Goal: Task Accomplishment & Management: Complete application form

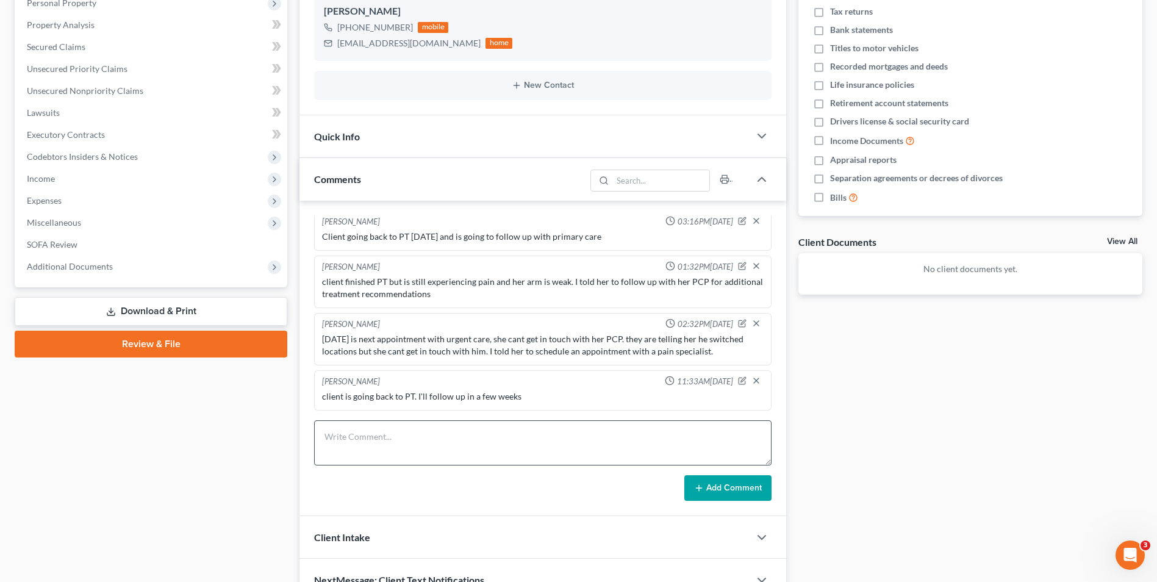
scroll to position [244, 0]
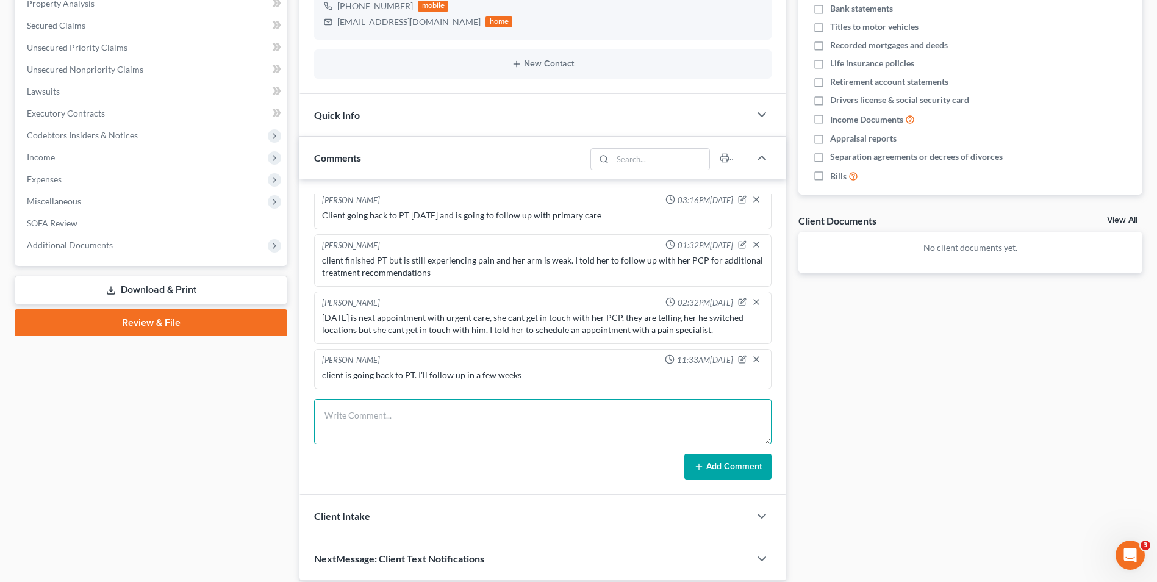
click at [356, 417] on textarea at bounding box center [542, 421] width 457 height 45
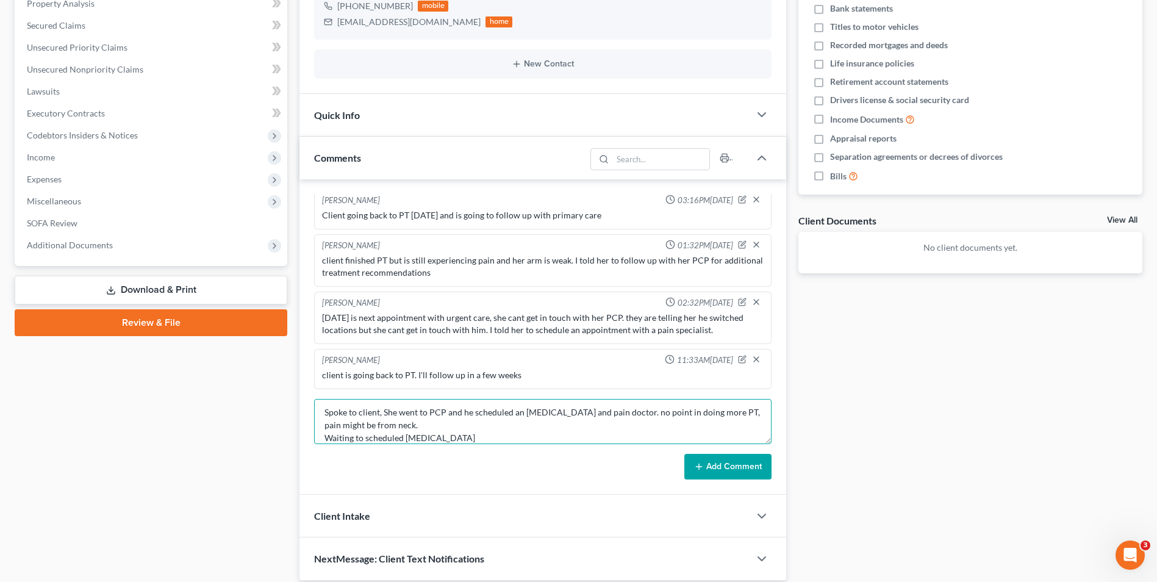
click at [411, 425] on textarea "Spoke to client, She went to PCP and he scheduled an [MEDICAL_DATA] and pain do…" at bounding box center [542, 421] width 457 height 45
click at [432, 430] on textarea "Spoke to client, She went to PCP and he scheduled an [MEDICAL_DATA] and pain do…" at bounding box center [542, 421] width 457 height 45
click at [449, 435] on textarea "Spoke to client, She went to PCP and he scheduled an [MEDICAL_DATA] and pain do…" at bounding box center [542, 421] width 457 height 45
click at [445, 438] on textarea "Spoke to client, She went to PCP and he scheduled an [MEDICAL_DATA] and pain do…" at bounding box center [542, 421] width 457 height 45
click at [579, 434] on textarea "Spoke to client, She went to PCP and he scheduled an [MEDICAL_DATA] and pain do…" at bounding box center [542, 421] width 457 height 45
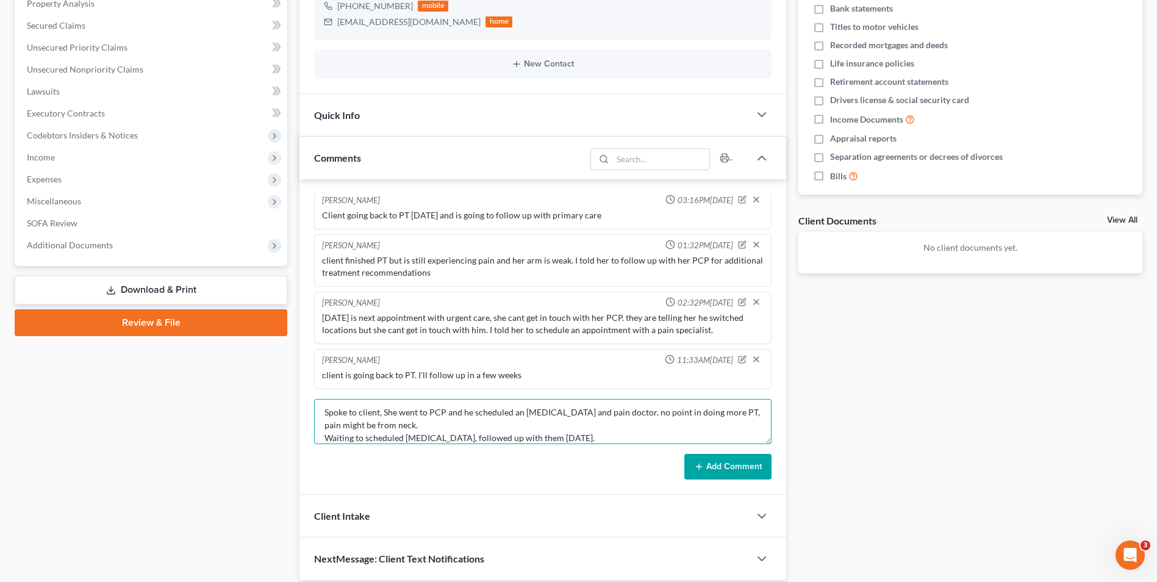
click at [562, 438] on textarea "Spoke to client, She went to PCP and he scheduled an [MEDICAL_DATA] and pain do…" at bounding box center [542, 421] width 457 height 45
type textarea "Spoke to client, She went to PCP and he scheduled an [MEDICAL_DATA] and pain do…"
click at [707, 471] on button "Add Comment" at bounding box center [727, 467] width 87 height 26
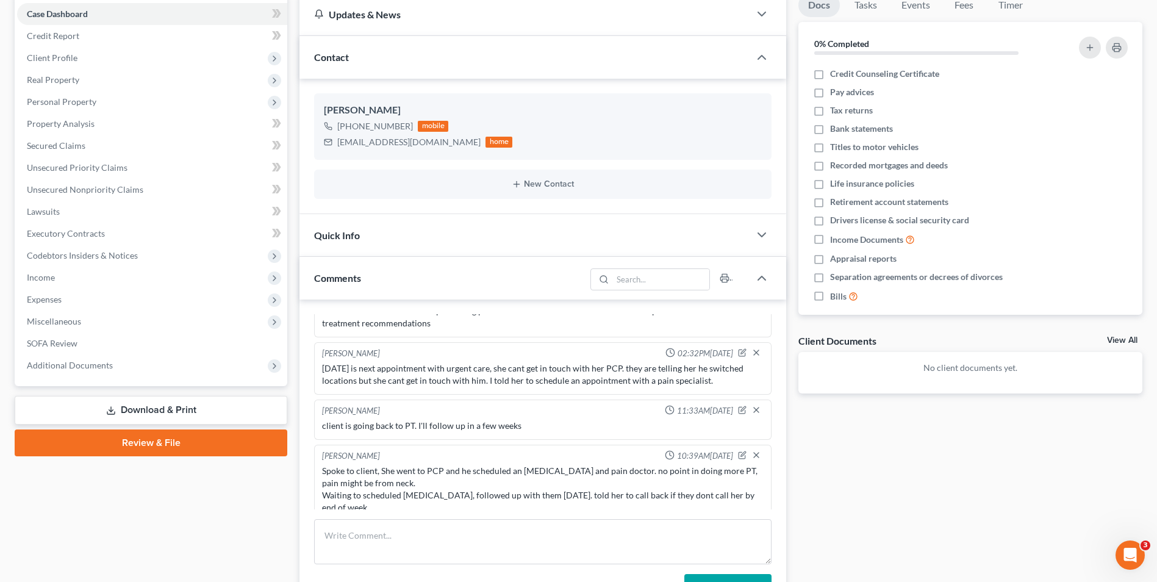
scroll to position [0, 0]
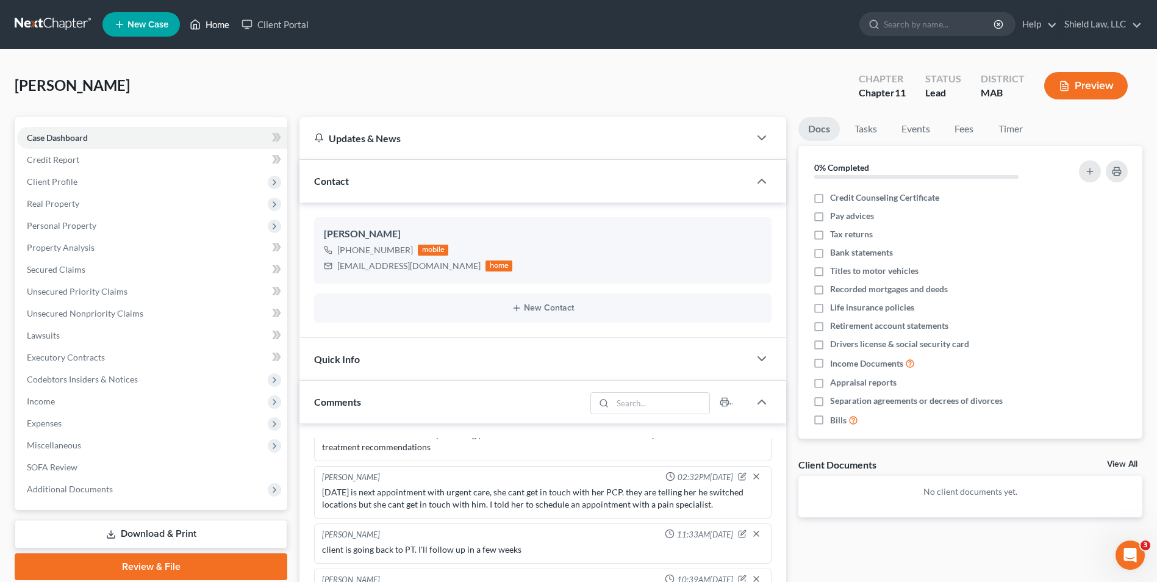
click at [197, 27] on polyline at bounding box center [195, 26] width 3 height 5
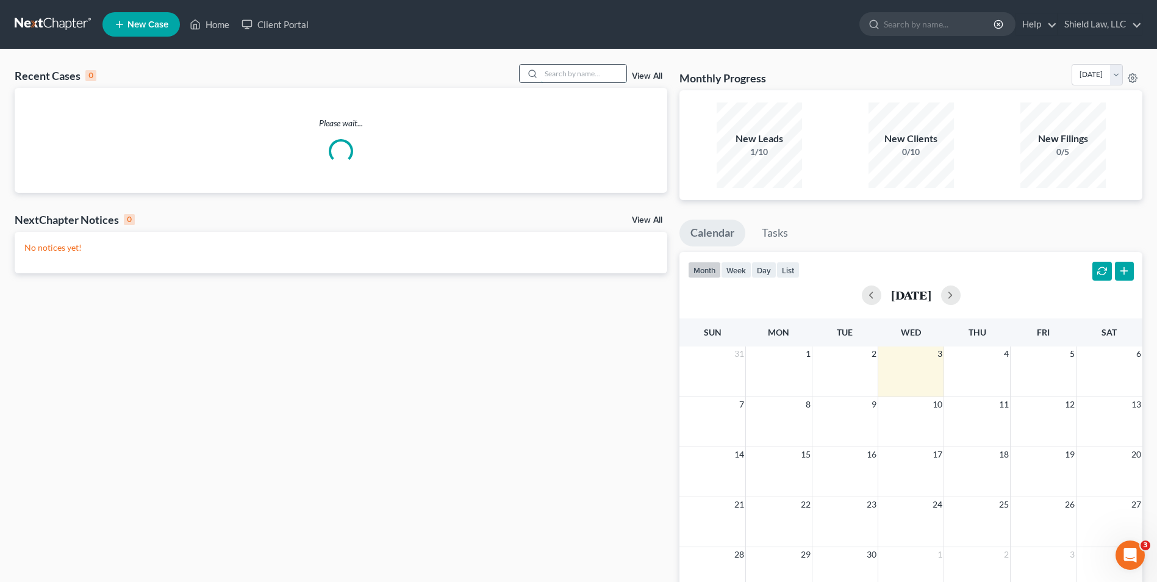
click at [599, 74] on input "search" at bounding box center [583, 74] width 85 height 18
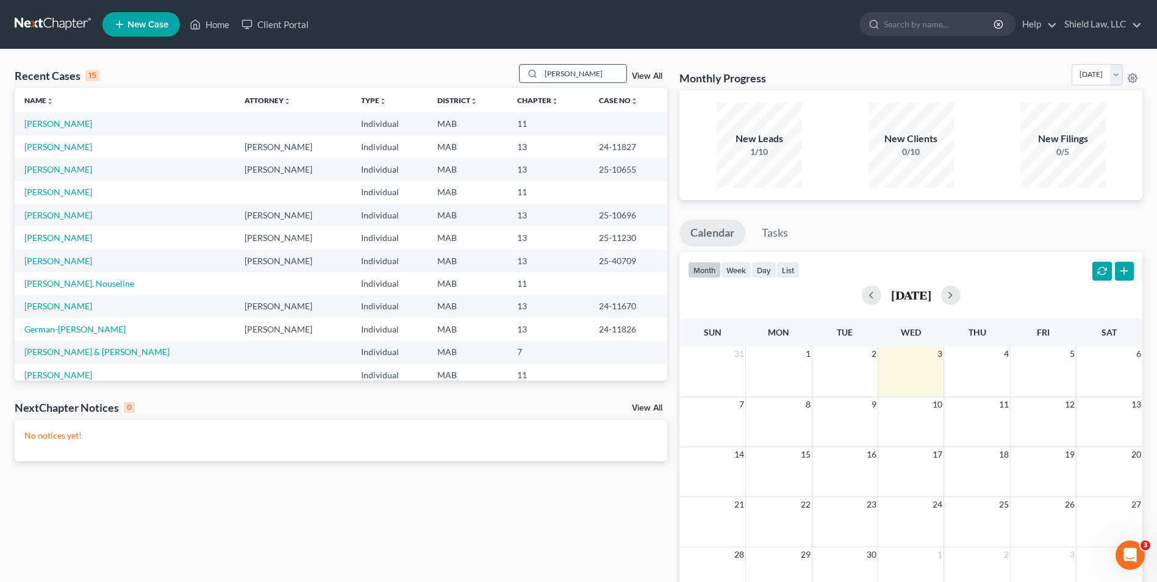
type input "[PERSON_NAME]"
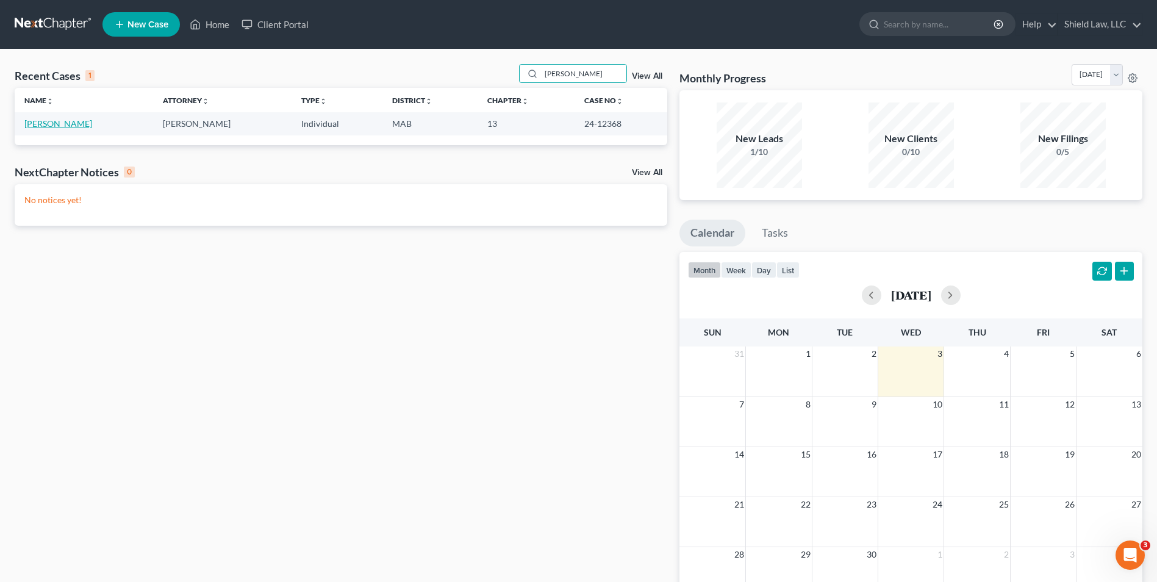
click at [48, 122] on link "[PERSON_NAME]" at bounding box center [58, 123] width 68 height 10
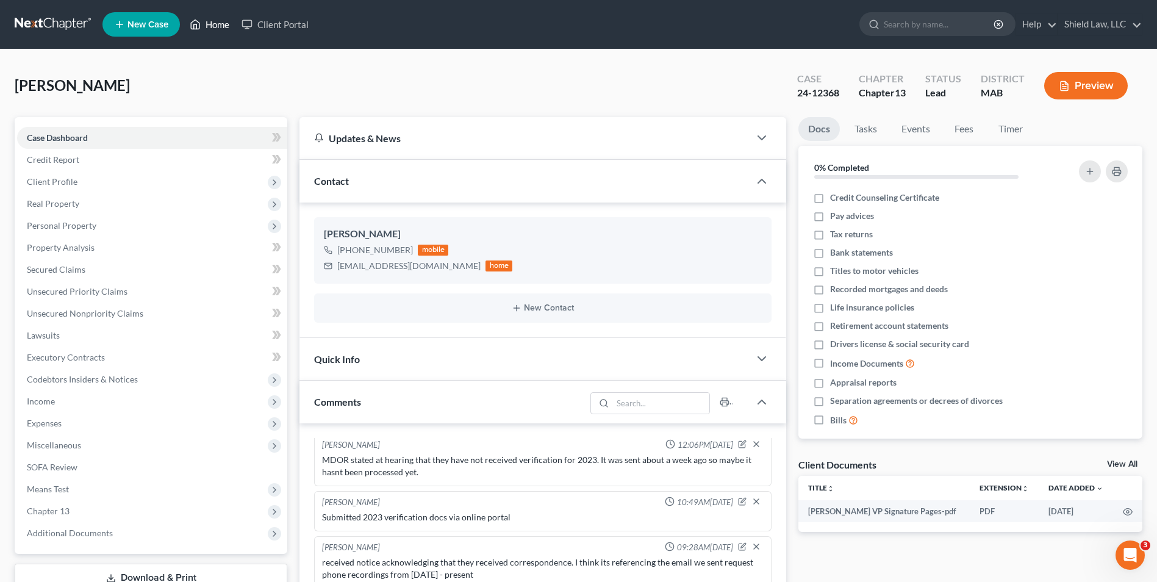
click at [210, 28] on link "Home" at bounding box center [210, 24] width 52 height 22
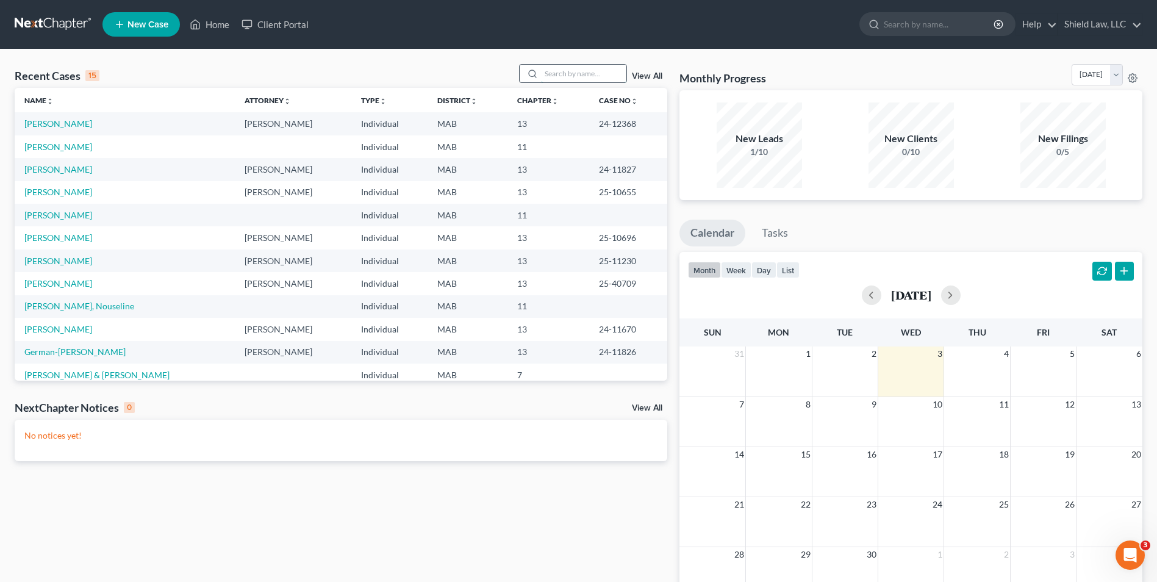
click at [582, 74] on input "search" at bounding box center [583, 74] width 85 height 18
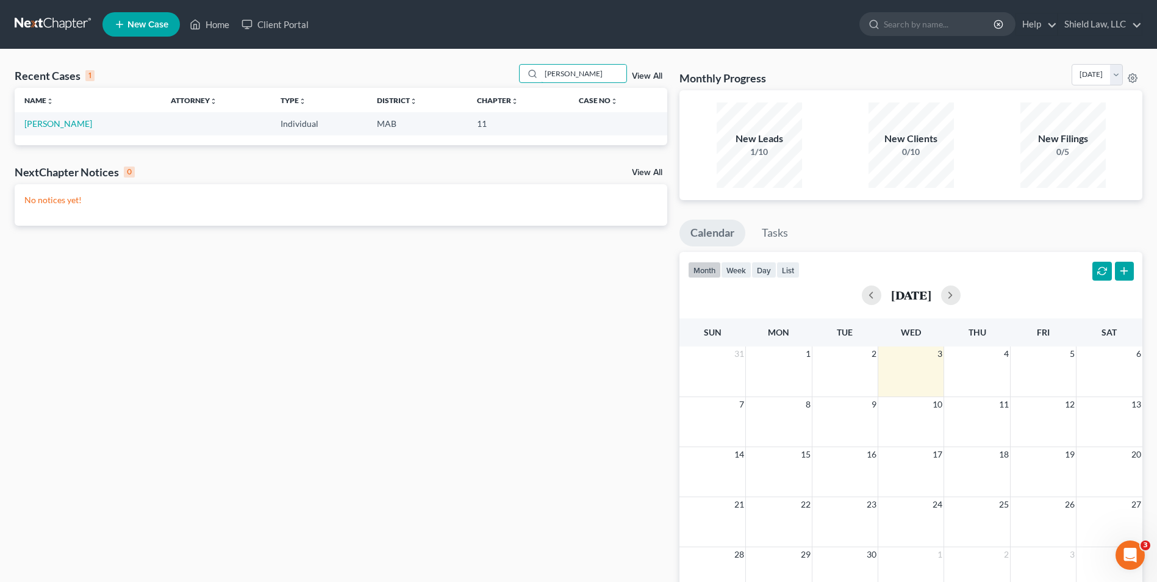
type input "[PERSON_NAME]"
click at [54, 126] on link "[PERSON_NAME]" at bounding box center [58, 123] width 68 height 10
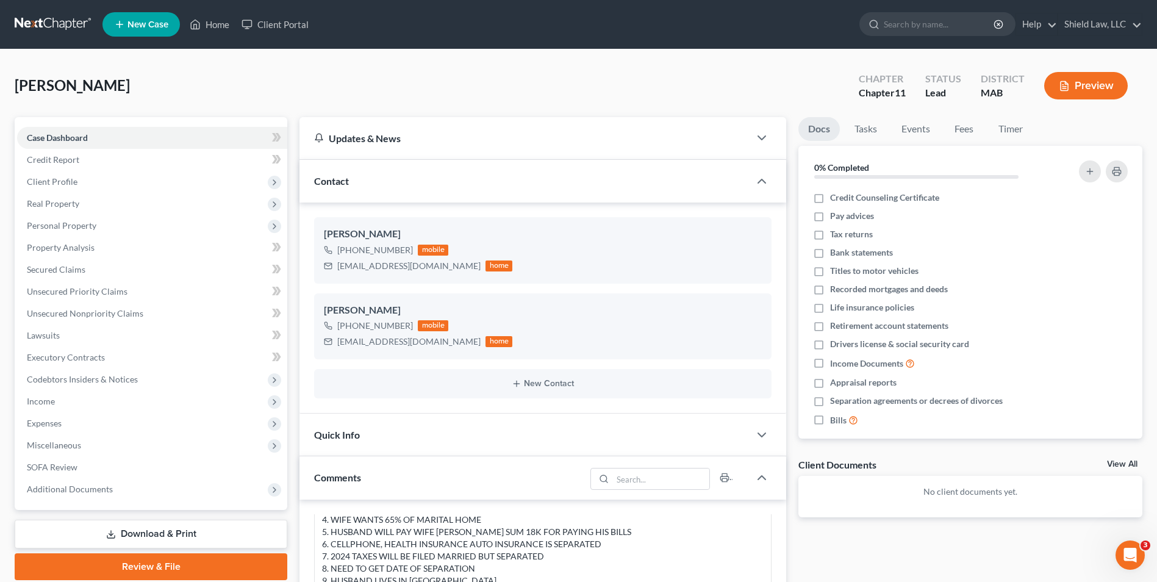
scroll to position [365, 0]
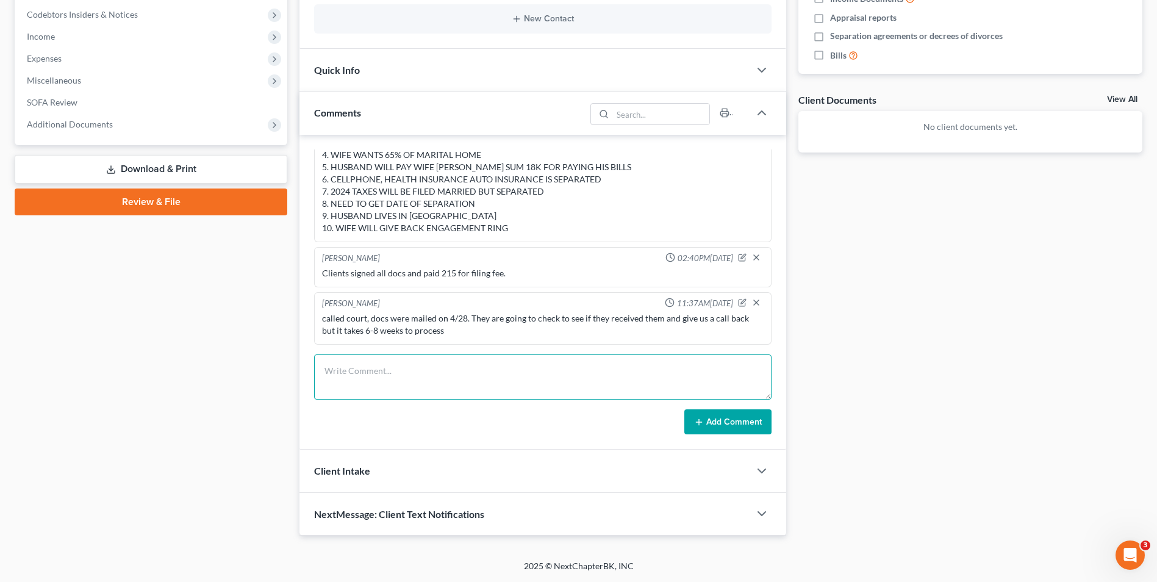
click at [471, 379] on textarea at bounding box center [542, 376] width 457 height 45
click at [442, 373] on textarea "Motion to stay and subsequent motion" at bounding box center [542, 376] width 457 height 45
click at [502, 376] on textarea "Motion to stay and subsequent joint motion" at bounding box center [542, 376] width 457 height 45
type textarea "Motion to stay and subsequent joint motion to resume last name"
drag, startPoint x: 739, startPoint y: 413, endPoint x: 731, endPoint y: 361, distance: 53.0
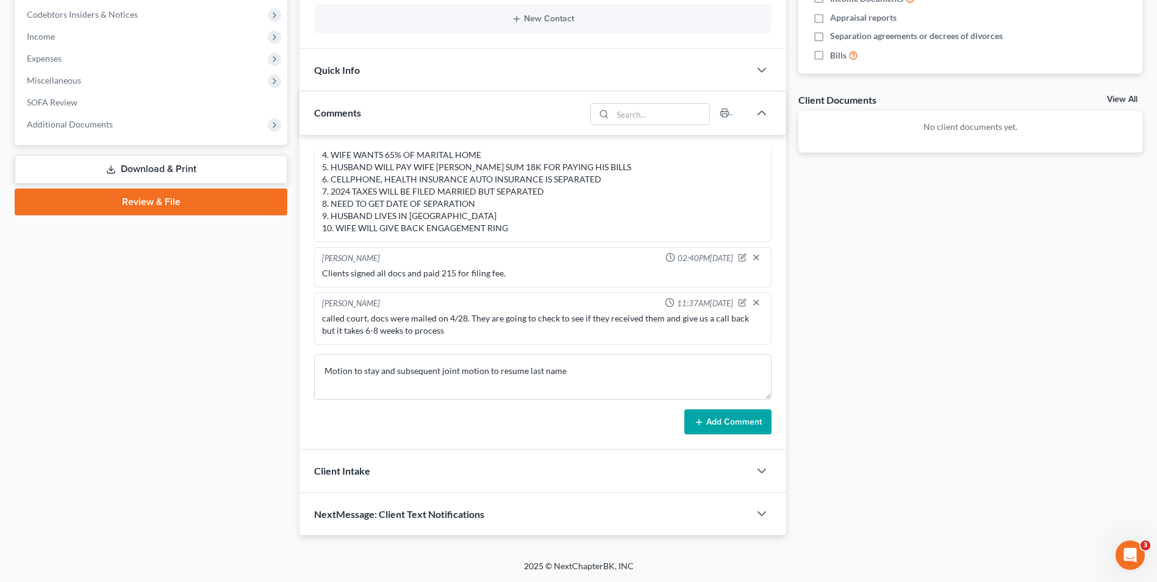
click at [738, 413] on button "Add Comment" at bounding box center [727, 422] width 87 height 26
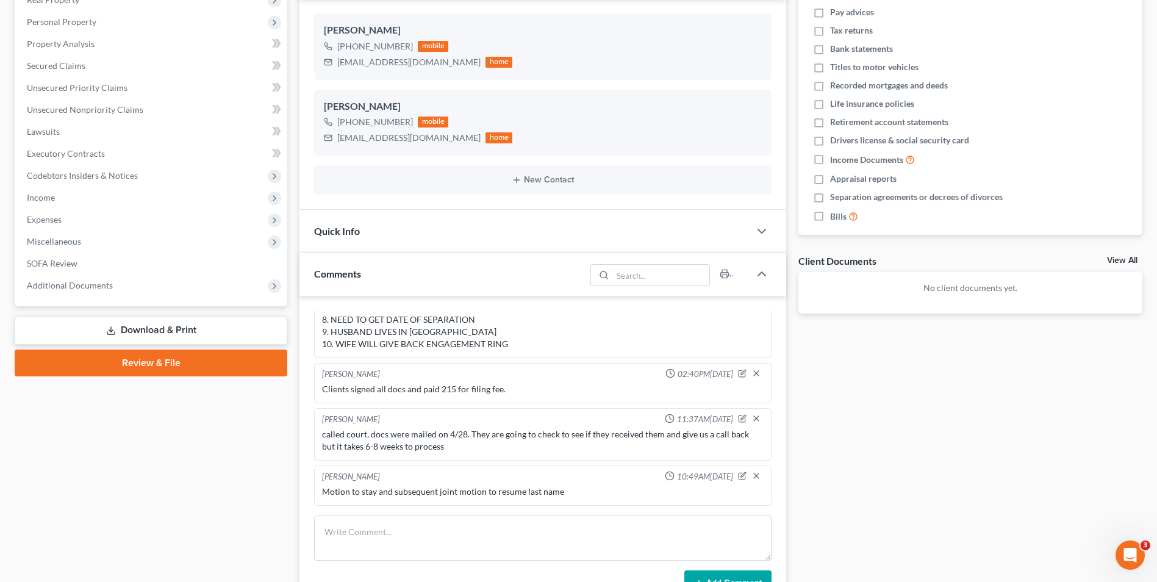
scroll to position [0, 0]
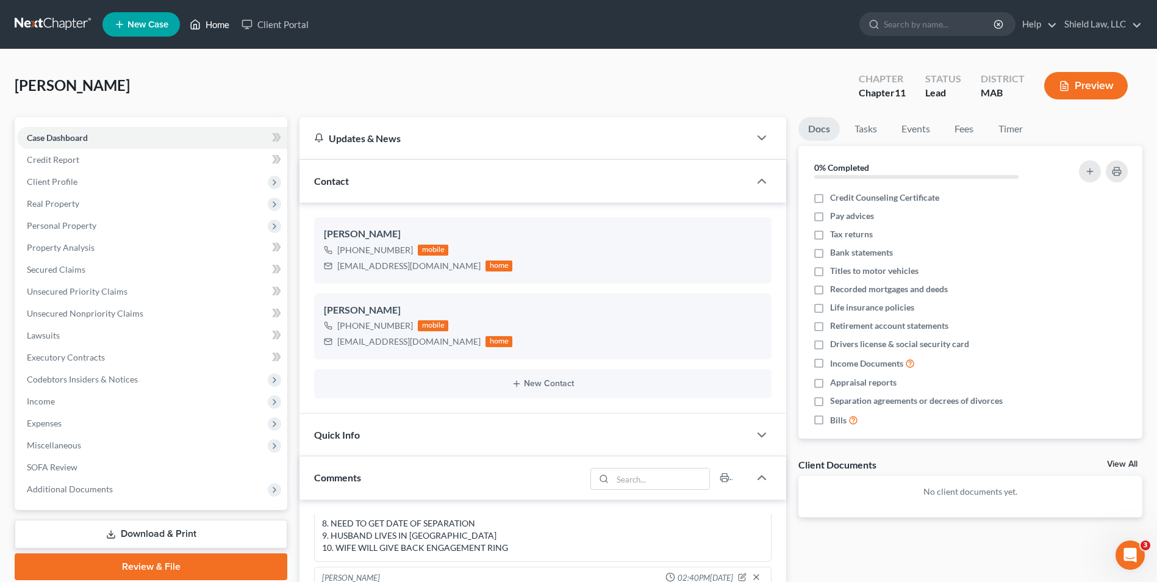
click at [209, 24] on link "Home" at bounding box center [210, 24] width 52 height 22
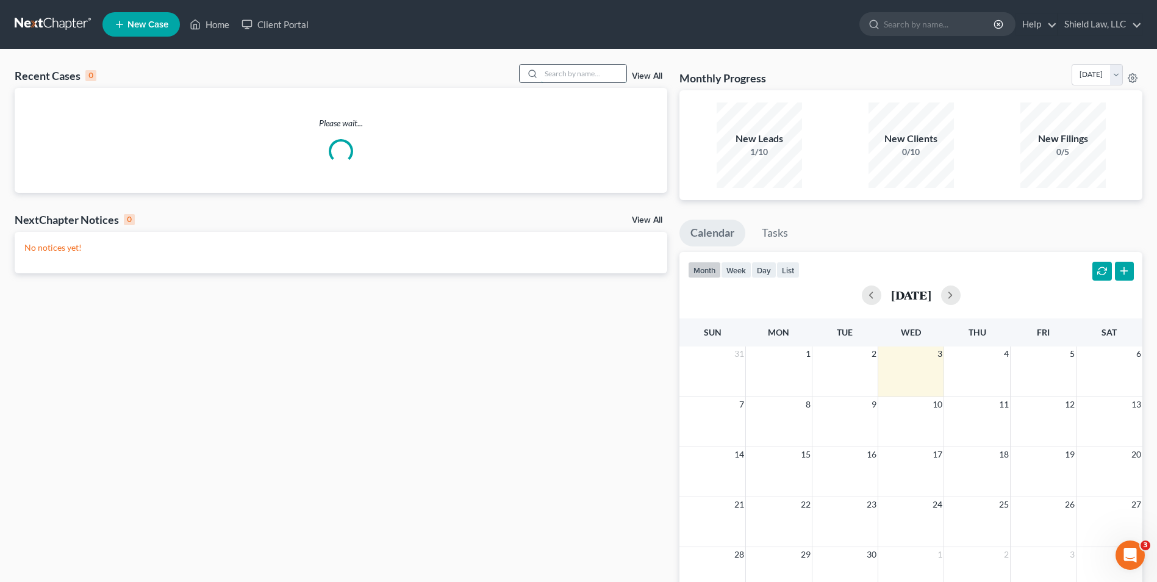
click at [585, 76] on input "search" at bounding box center [583, 74] width 85 height 18
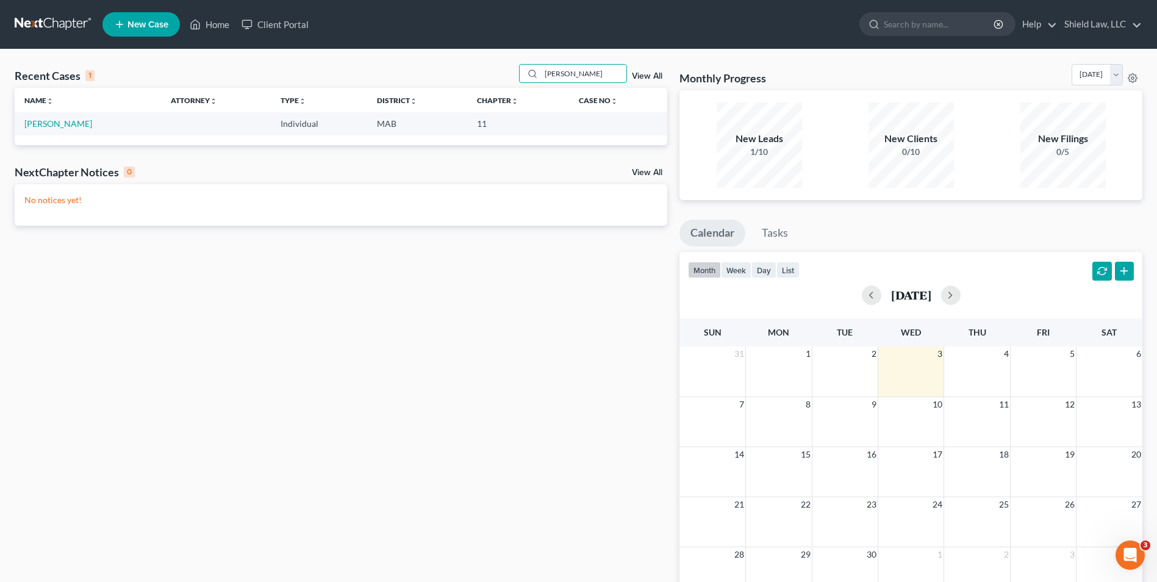
drag, startPoint x: 586, startPoint y: 74, endPoint x: 432, endPoint y: 79, distance: 154.4
click at [432, 81] on div "Recent Cases 1 [PERSON_NAME] View All" at bounding box center [341, 76] width 653 height 24
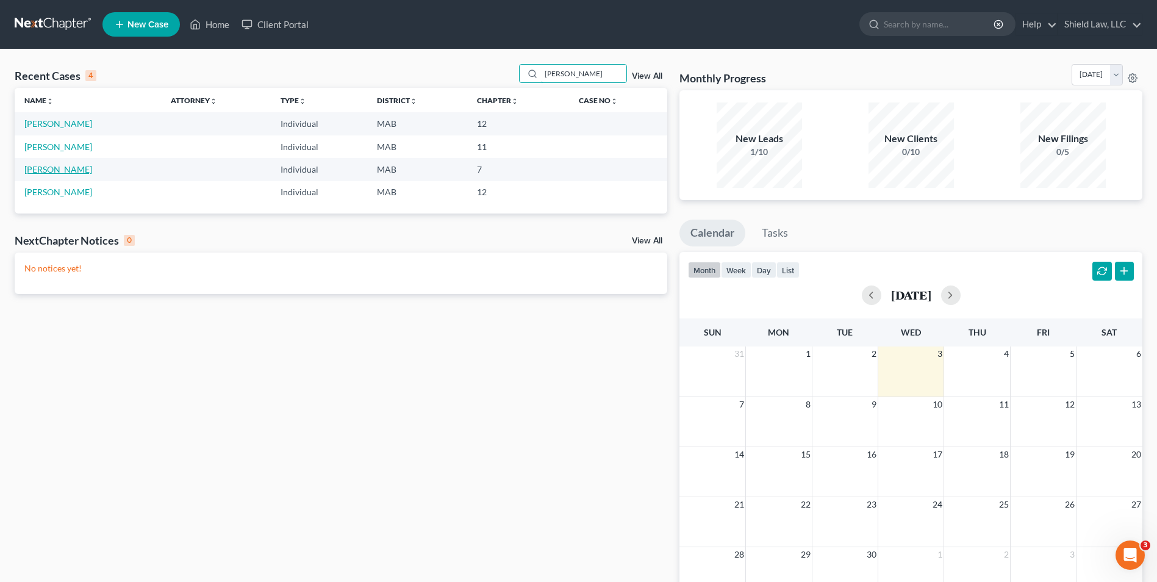
type input "[PERSON_NAME]"
click at [50, 170] on link "[PERSON_NAME]" at bounding box center [58, 169] width 68 height 10
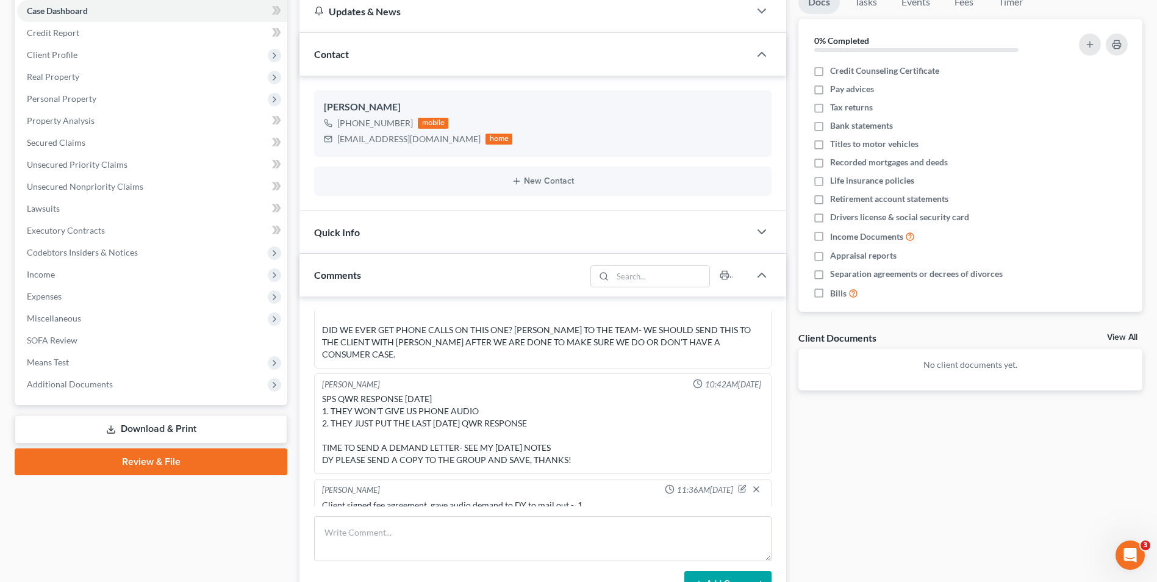
scroll to position [332, 0]
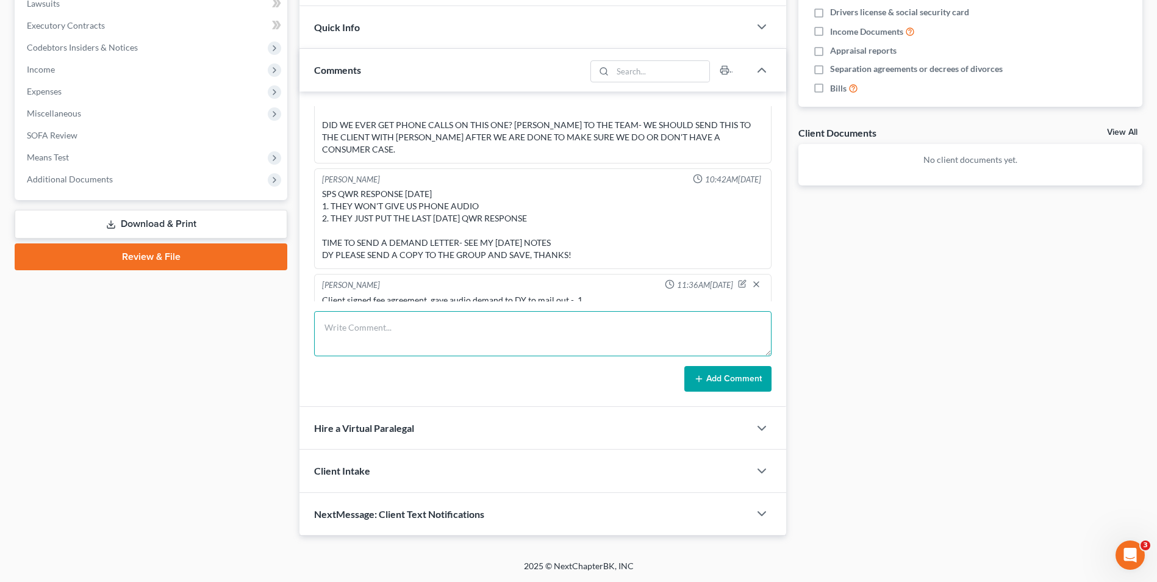
click at [435, 349] on textarea at bounding box center [542, 333] width 457 height 45
type textarea "SPS didnt have authorization, I emailed LOR over so I will follow up on demand …"
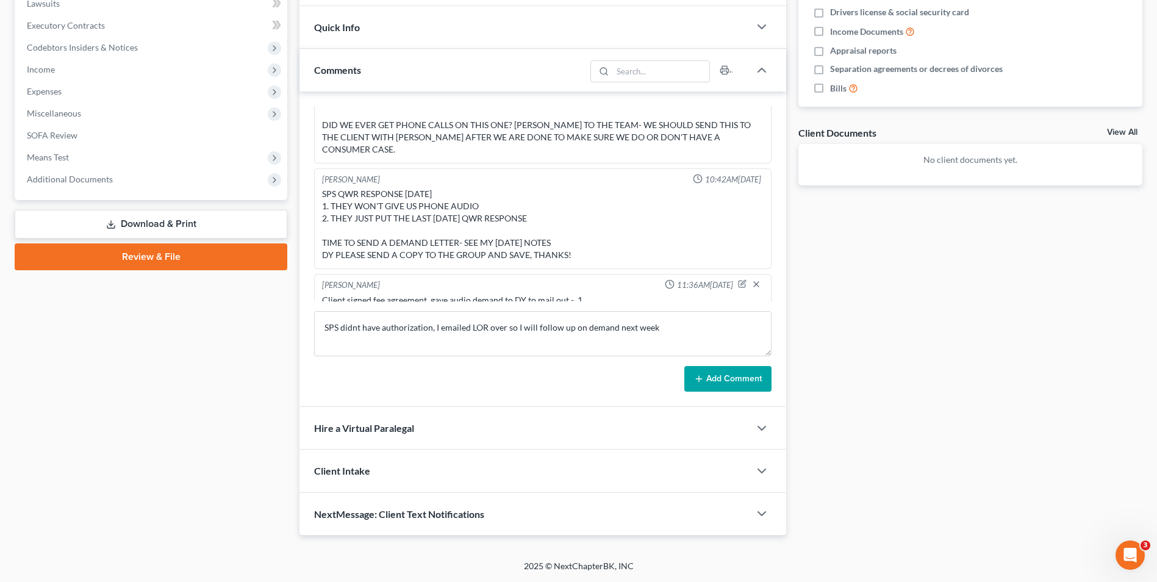
drag, startPoint x: 715, startPoint y: 371, endPoint x: 673, endPoint y: 288, distance: 93.3
click at [715, 371] on button "Add Comment" at bounding box center [727, 379] width 87 height 26
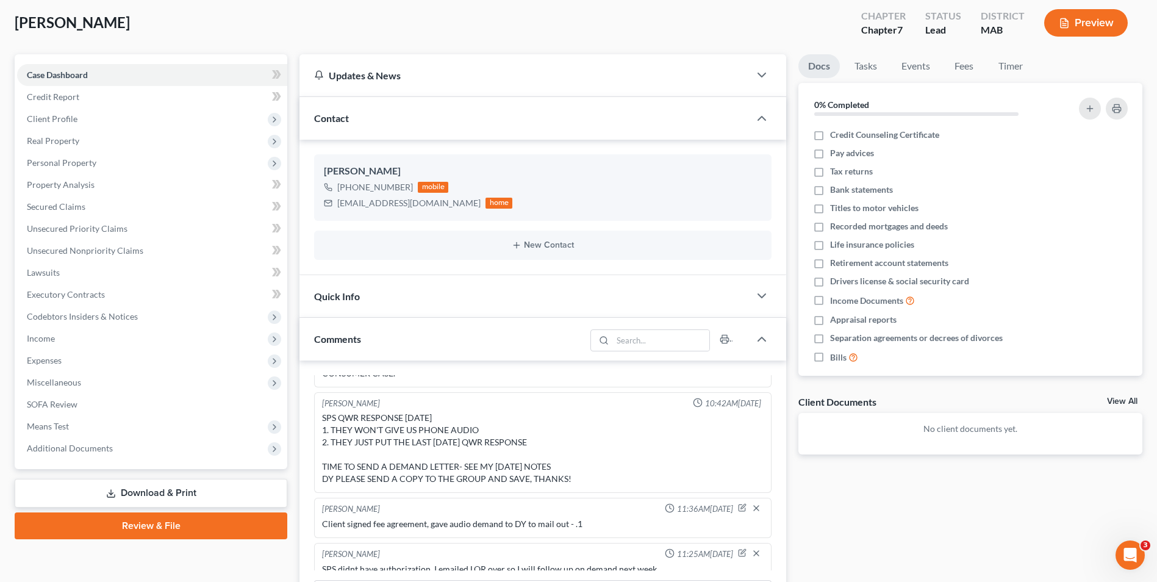
scroll to position [0, 0]
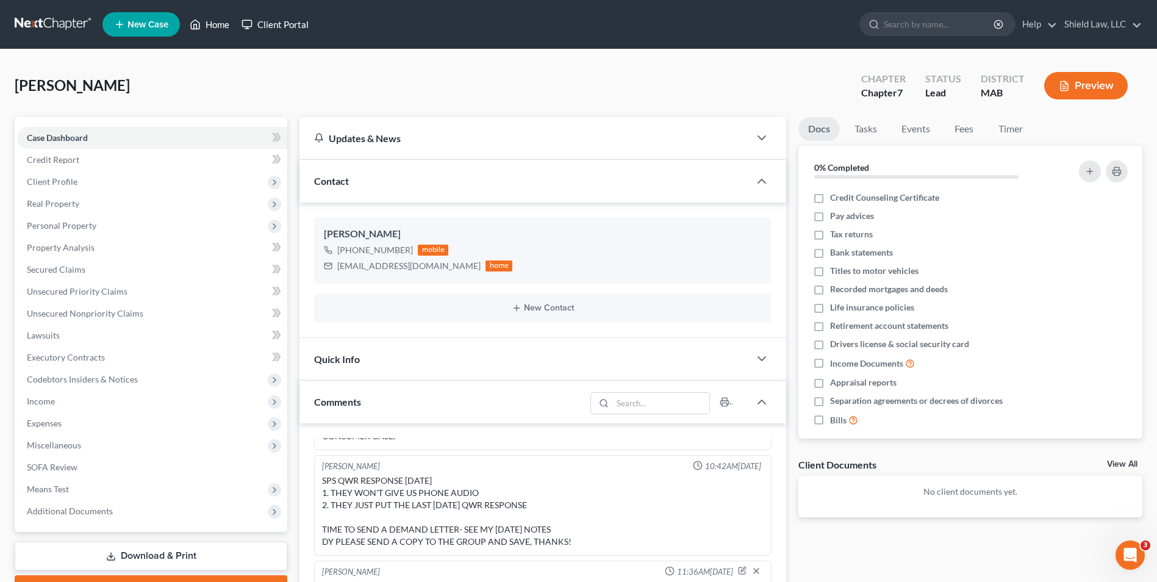
drag, startPoint x: 206, startPoint y: 27, endPoint x: 248, endPoint y: 24, distance: 42.2
click at [206, 26] on link "Home" at bounding box center [210, 24] width 52 height 22
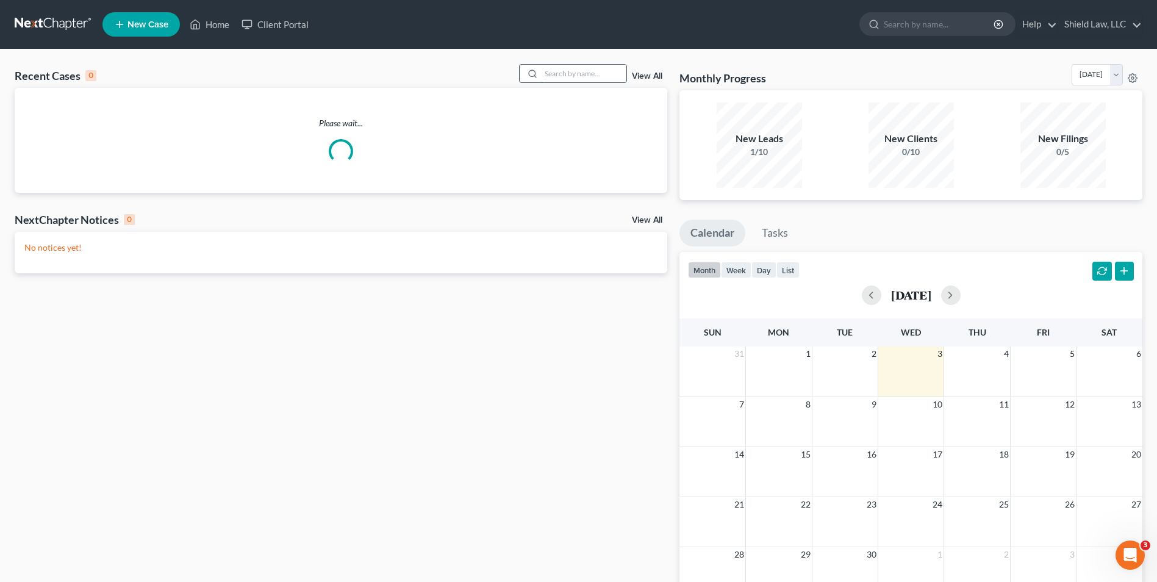
click at [567, 77] on input "search" at bounding box center [583, 74] width 85 height 18
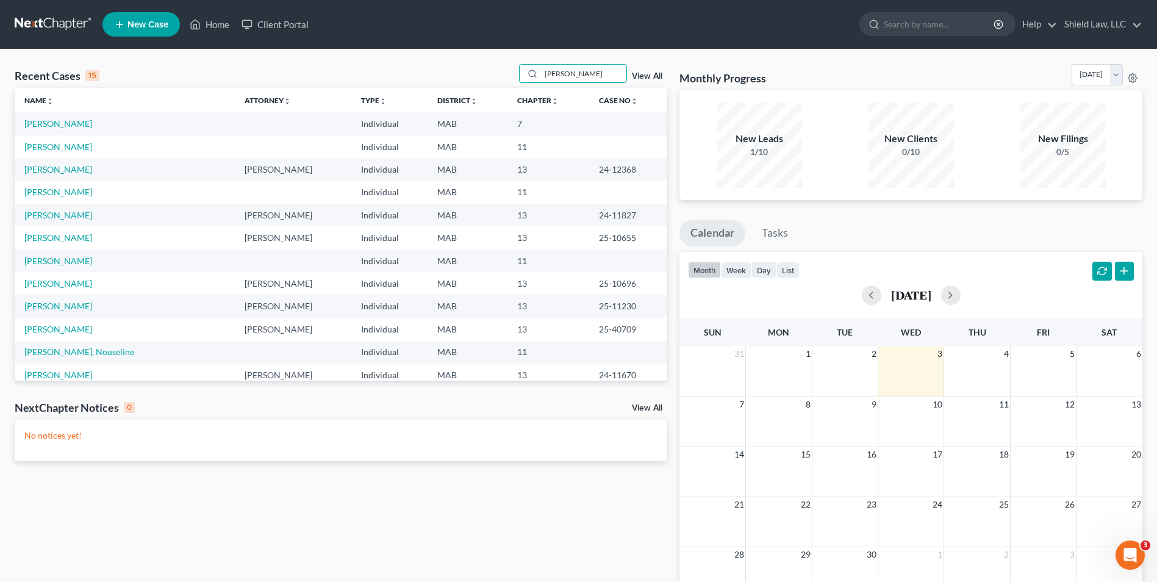
drag, startPoint x: 583, startPoint y: 74, endPoint x: 456, endPoint y: 74, distance: 127.5
click at [460, 77] on div "Recent Cases 15 [PERSON_NAME] View All" at bounding box center [341, 76] width 653 height 24
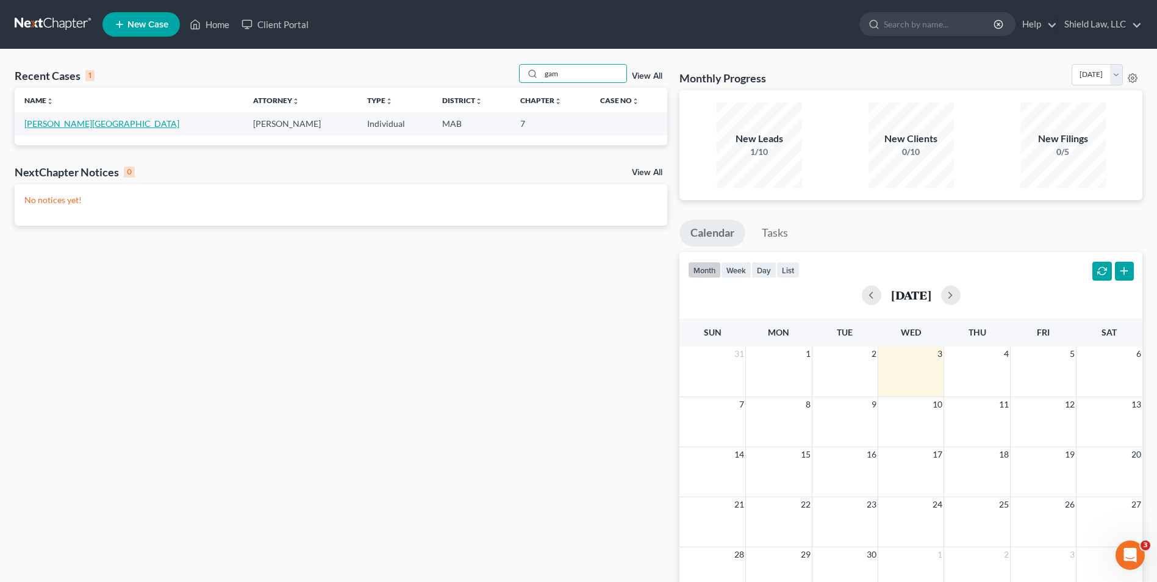
type input "gam"
click at [76, 122] on link "[PERSON_NAME][GEOGRAPHIC_DATA]" at bounding box center [101, 123] width 155 height 10
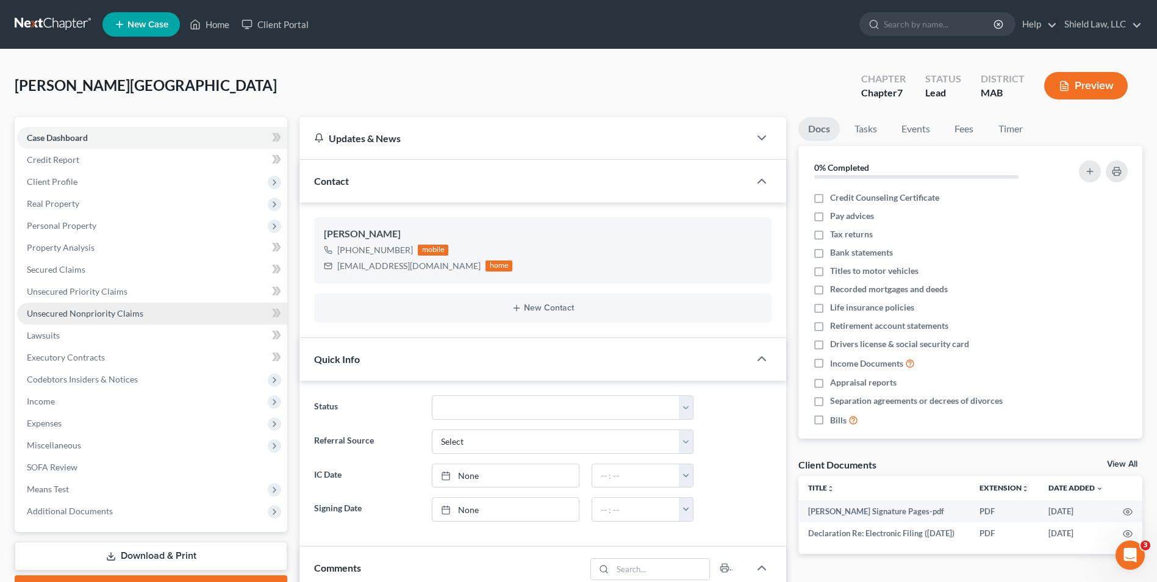
scroll to position [257, 0]
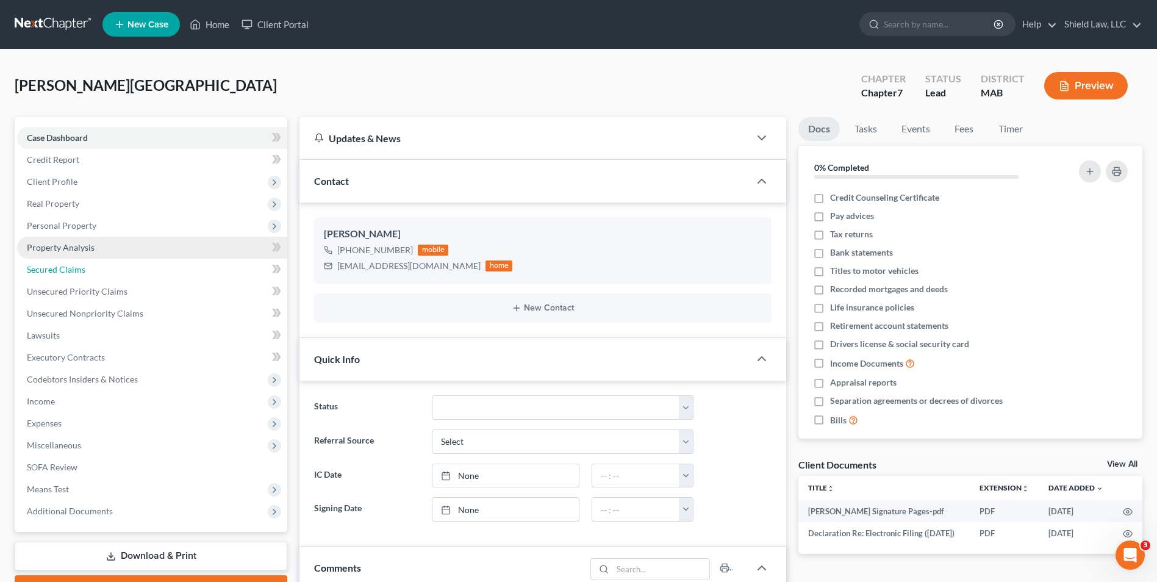
click at [79, 267] on span "Secured Claims" at bounding box center [56, 269] width 59 height 10
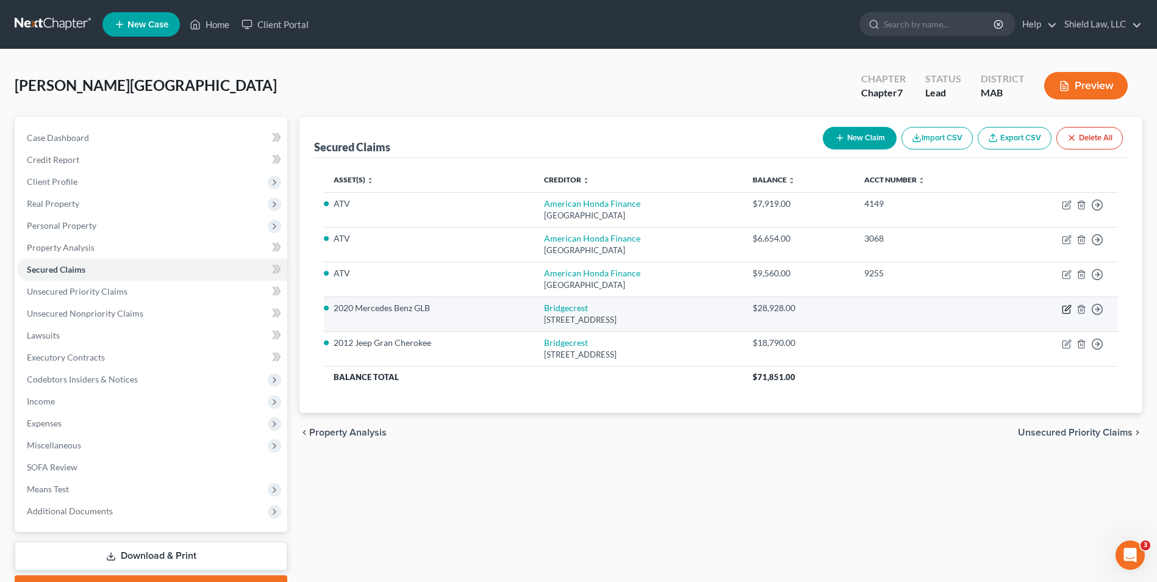
click at [1064, 309] on icon "button" at bounding box center [1067, 309] width 10 height 10
select select "3"
select select "0"
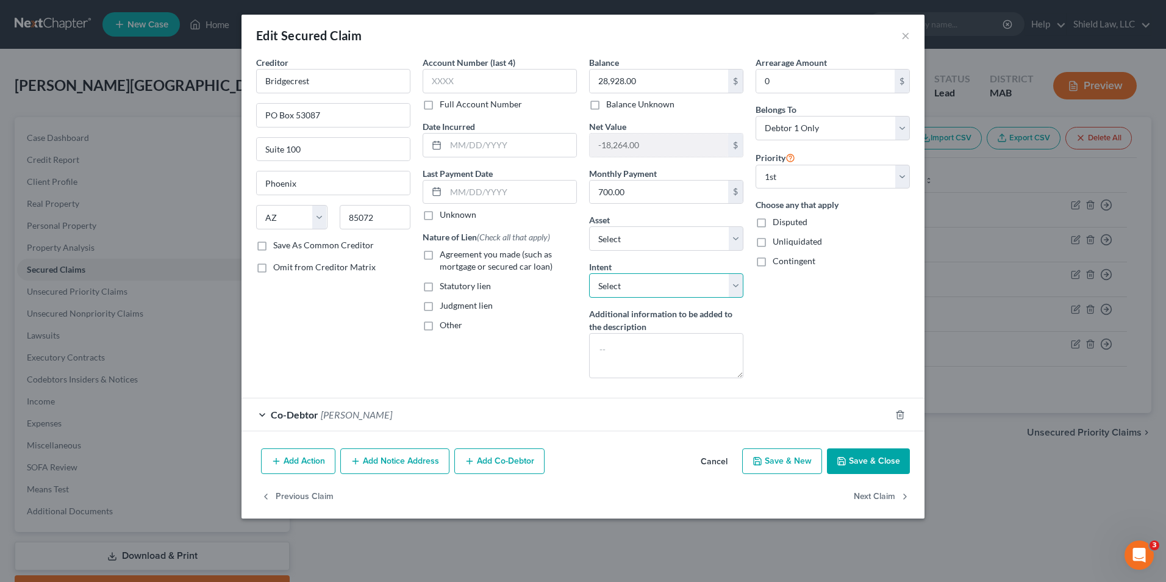
click at [659, 282] on select "Select Surrender Redeem Reaffirm Avoid Other" at bounding box center [666, 285] width 154 height 24
select select "0"
click at [589, 273] on select "Select Surrender Redeem Reaffirm Avoid Other" at bounding box center [666, 285] width 154 height 24
click at [865, 456] on button "Save & Close" at bounding box center [868, 461] width 83 height 26
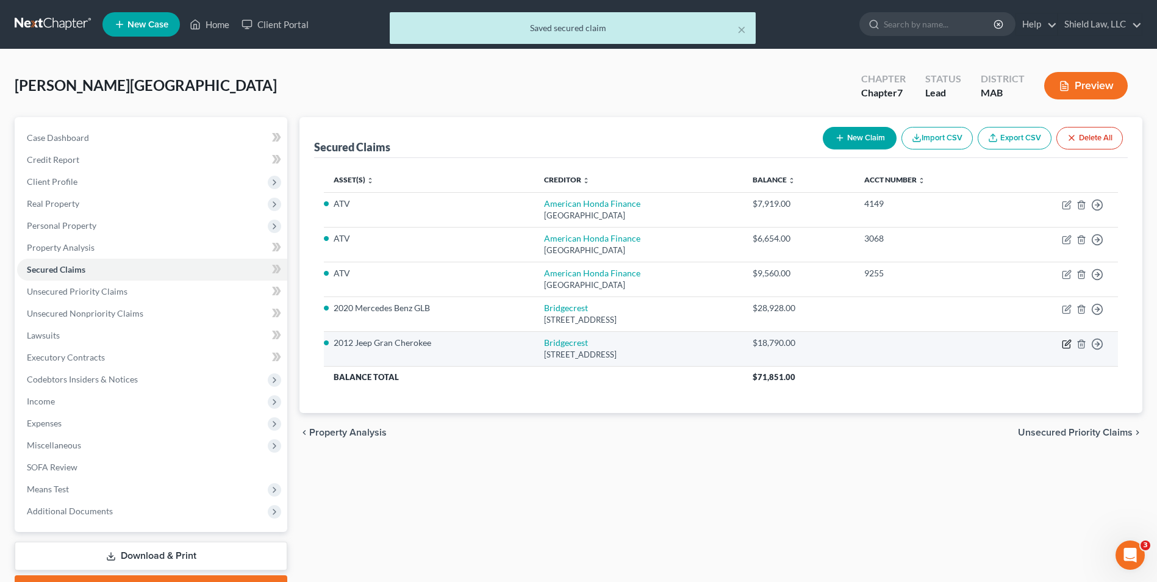
click at [1067, 342] on icon "button" at bounding box center [1067, 342] width 5 height 5
select select "3"
select select "0"
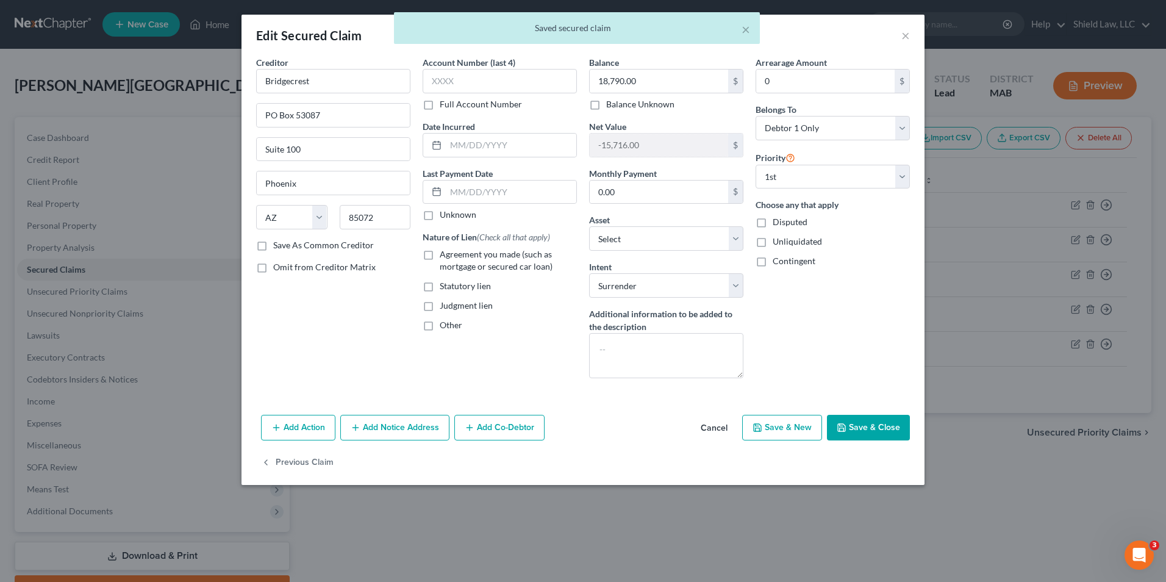
click at [876, 418] on button "Save & Close" at bounding box center [868, 428] width 83 height 26
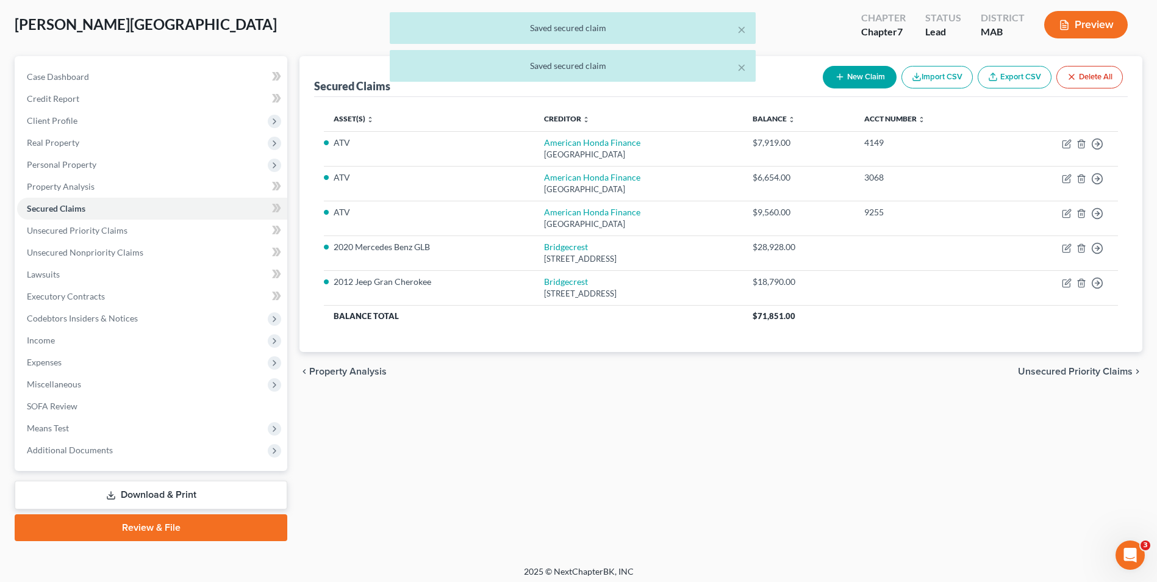
click at [166, 488] on link "Download & Print" at bounding box center [151, 495] width 273 height 29
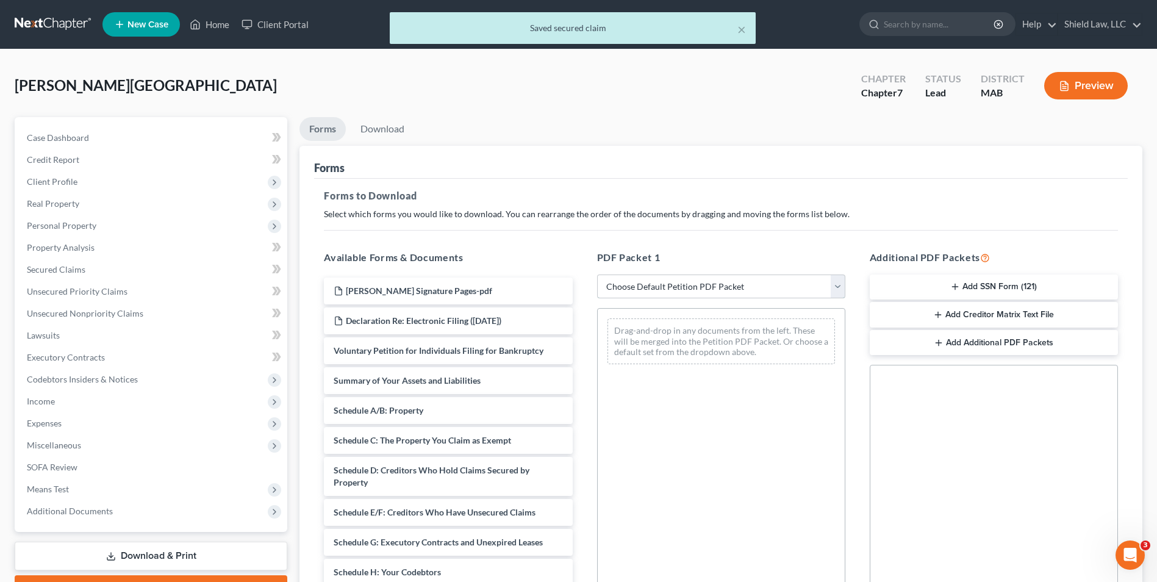
click at [690, 279] on select "Choose Default Petition PDF Packet Complete Bankruptcy Petition (all forms and …" at bounding box center [721, 286] width 248 height 24
select select "2"
click at [597, 274] on select "Choose Default Petition PDF Packet Complete Bankruptcy Petition (all forms and …" at bounding box center [721, 286] width 248 height 24
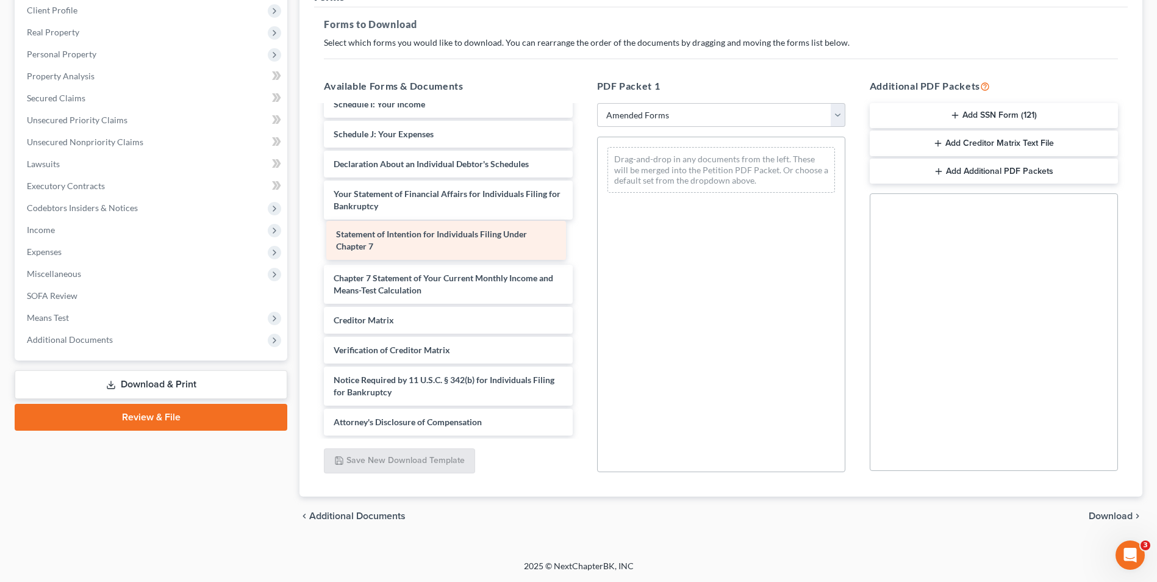
scroll to position [224, 0]
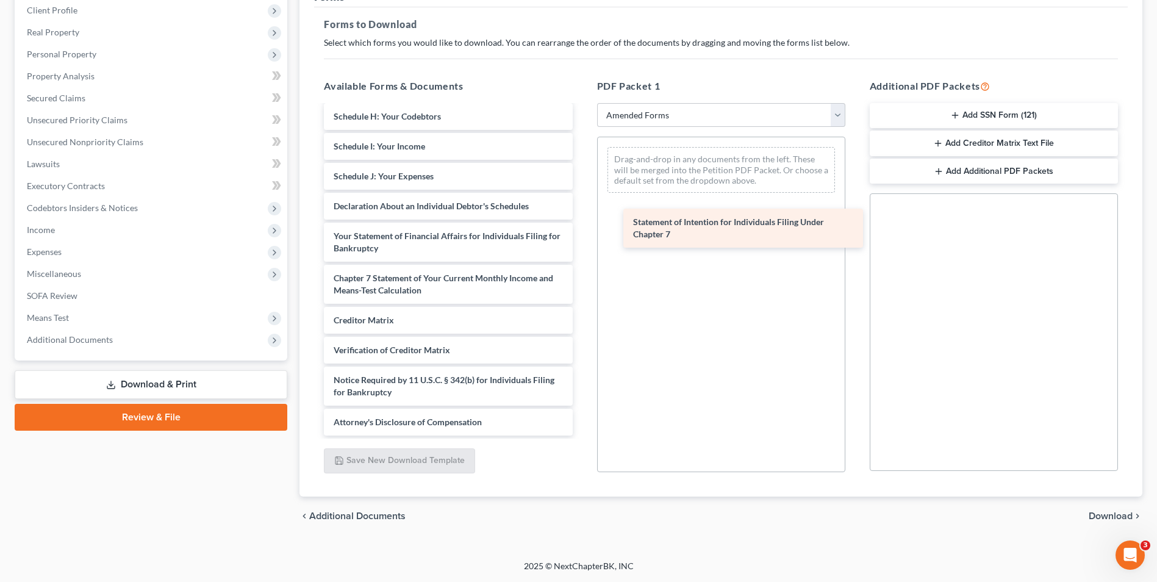
drag, startPoint x: 451, startPoint y: 249, endPoint x: 753, endPoint y: 232, distance: 301.8
click at [582, 232] on div "Statement of Intention for Individuals Filing Under Chapter 7 Voluntary Petitio…" at bounding box center [448, 159] width 268 height 554
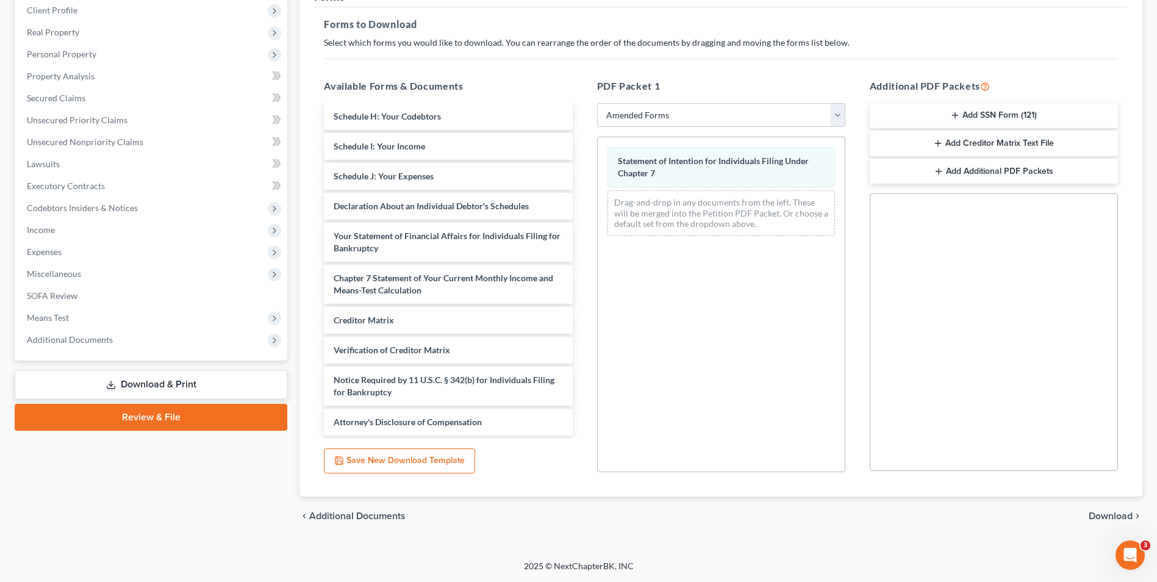
click at [1104, 515] on span "Download" at bounding box center [1111, 516] width 44 height 10
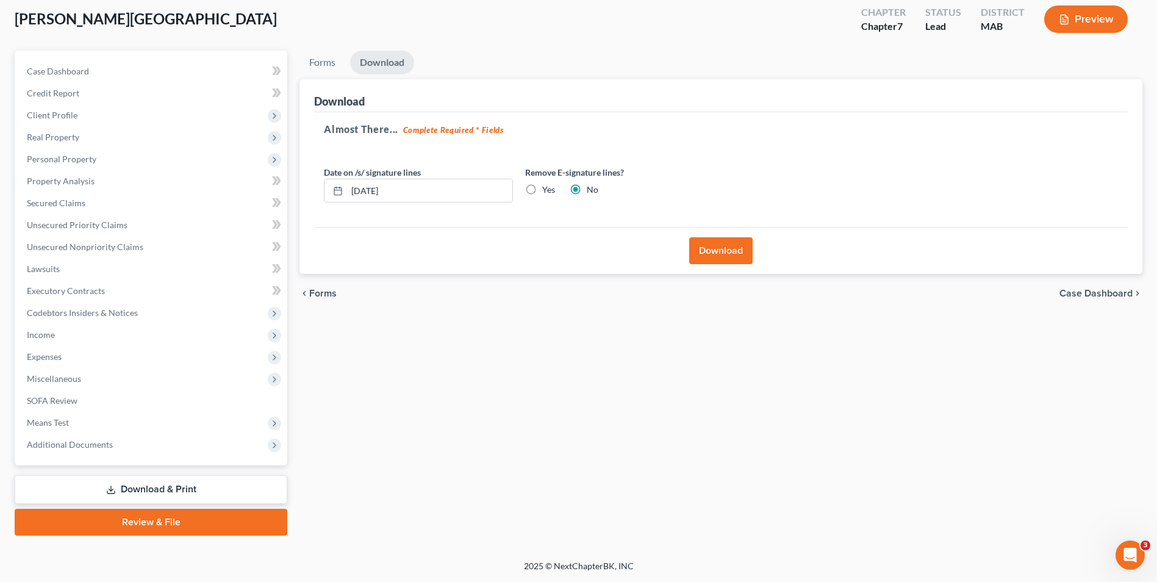
scroll to position [66, 0]
click at [706, 257] on button "Download" at bounding box center [720, 250] width 63 height 27
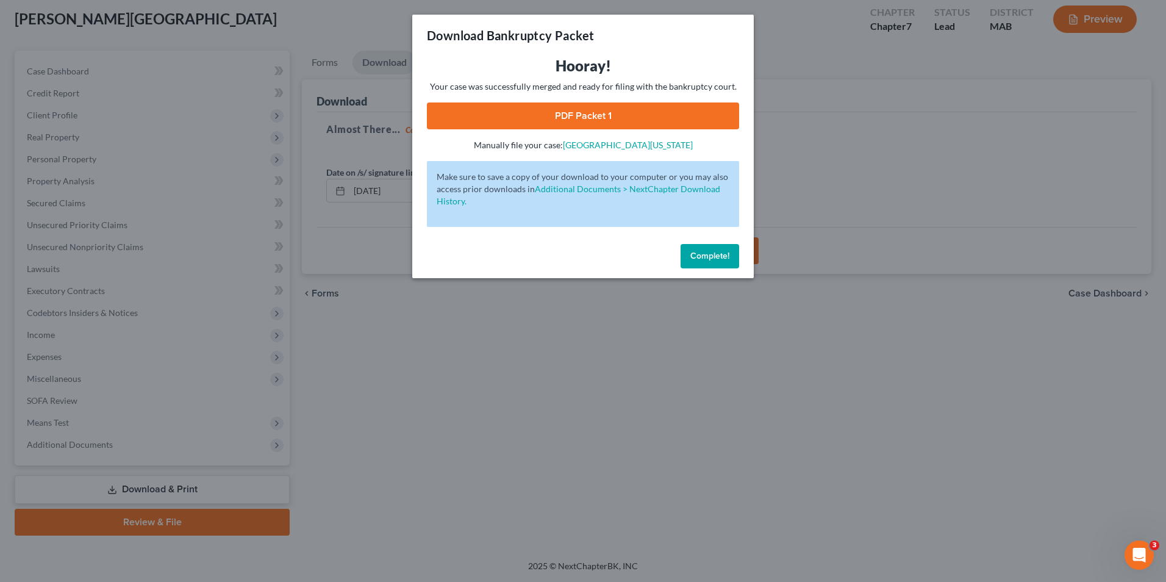
click at [634, 112] on link "PDF Packet 1" at bounding box center [583, 115] width 312 height 27
click at [705, 252] on span "Complete!" at bounding box center [709, 256] width 39 height 10
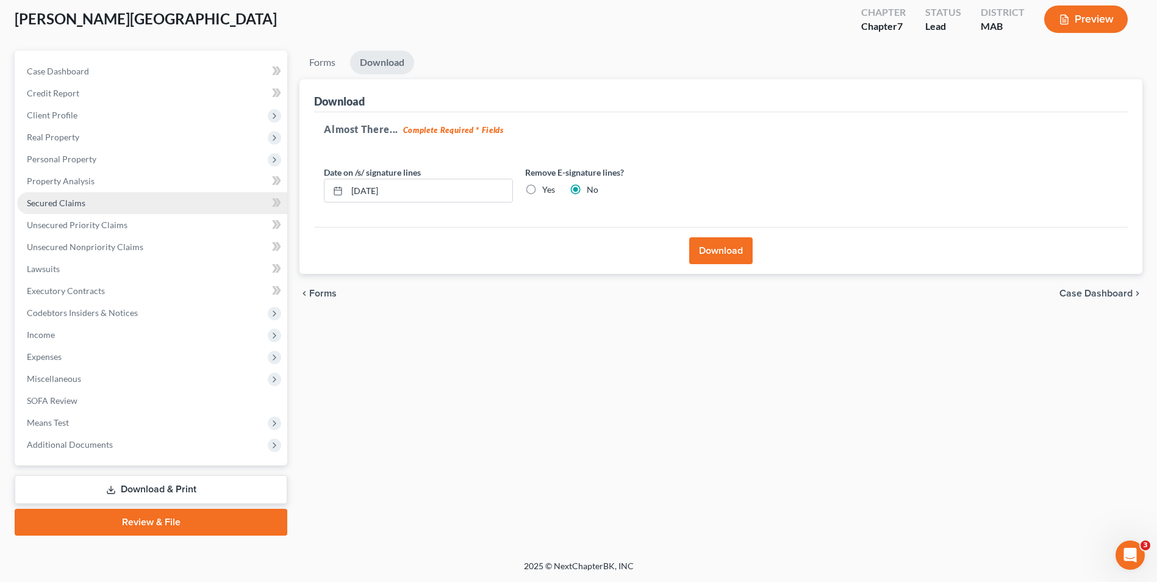
click at [98, 202] on link "Secured Claims" at bounding box center [152, 203] width 270 height 22
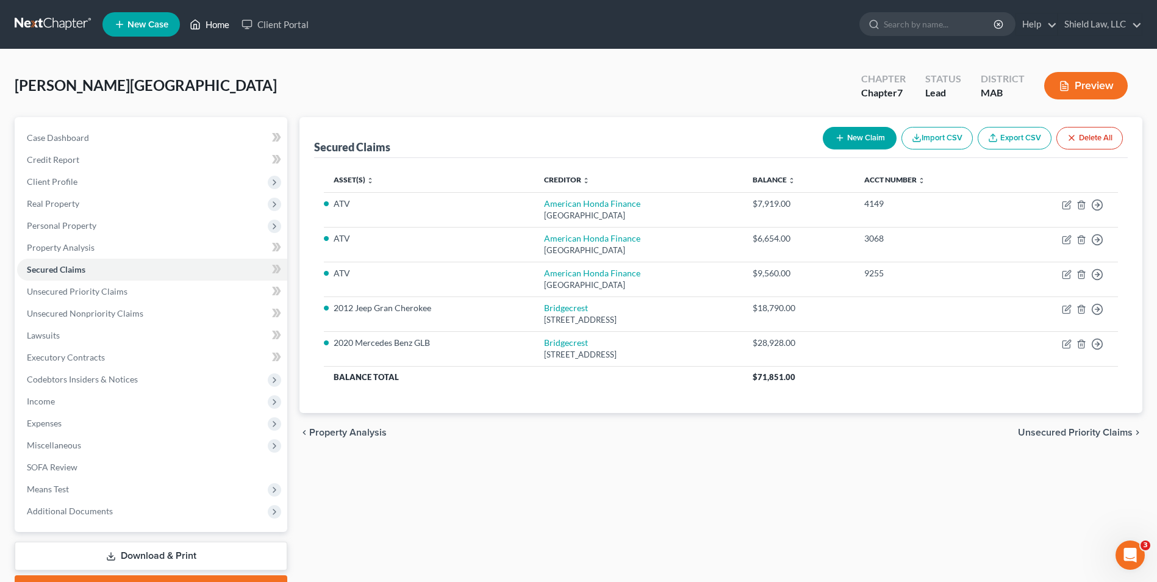
click at [205, 18] on link "Home" at bounding box center [210, 24] width 52 height 22
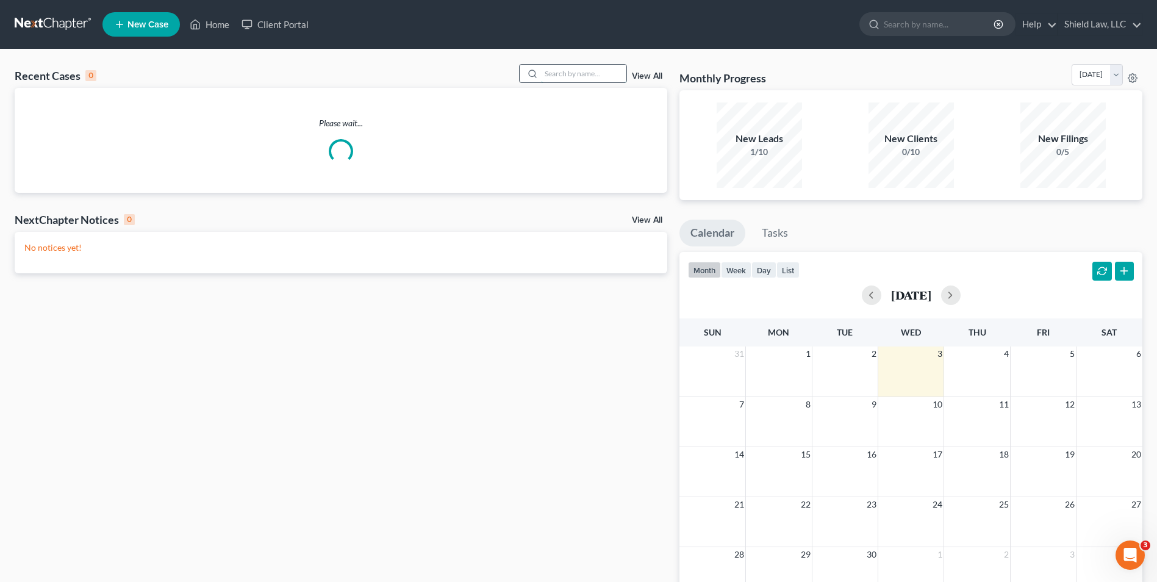
click at [616, 76] on input "search" at bounding box center [583, 74] width 85 height 18
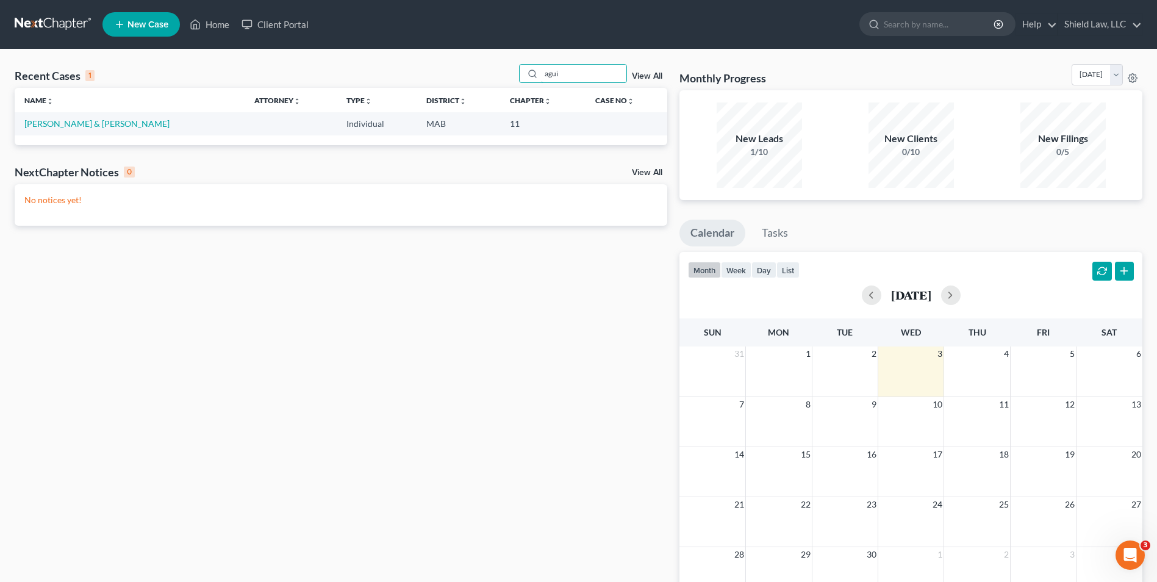
type input "agui"
click at [61, 123] on link "[PERSON_NAME] & [PERSON_NAME]" at bounding box center [96, 123] width 145 height 10
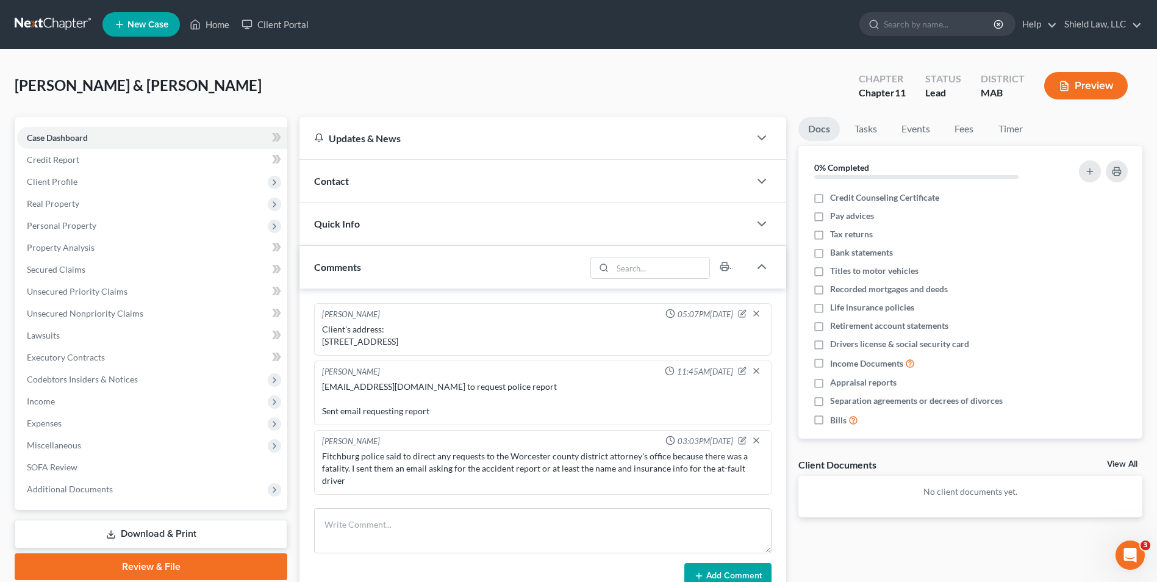
scroll to position [426, 0]
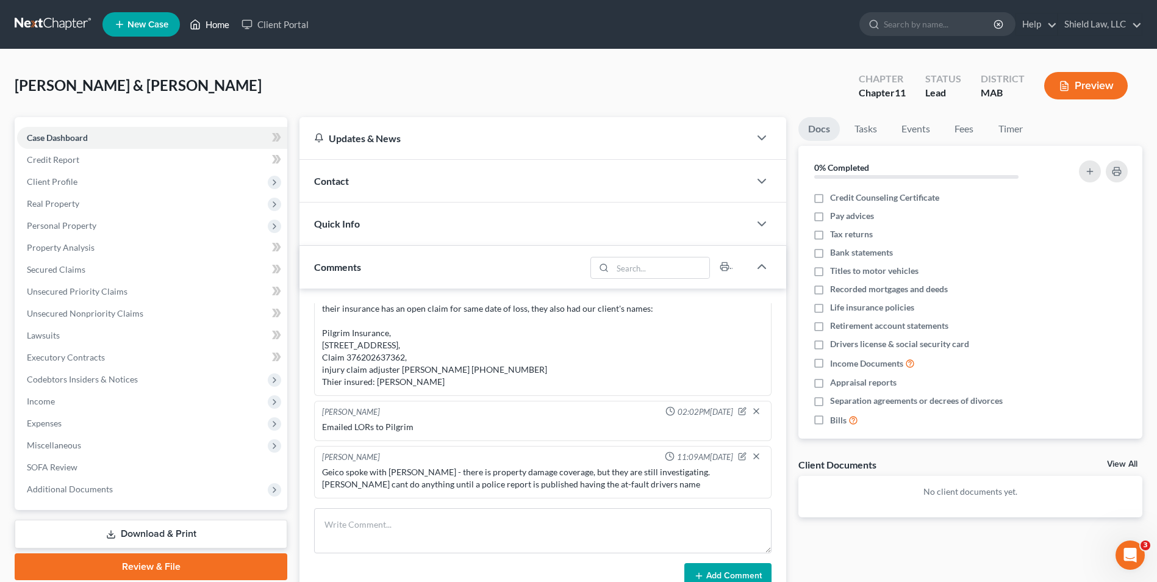
drag, startPoint x: 208, startPoint y: 12, endPoint x: 212, endPoint y: 19, distance: 8.2
click at [208, 12] on ul "New Case Home Client Portal - No Result - See all results Or Press Enter... Hel…" at bounding box center [622, 25] width 1040 height 32
click at [213, 21] on link "Home" at bounding box center [210, 24] width 52 height 22
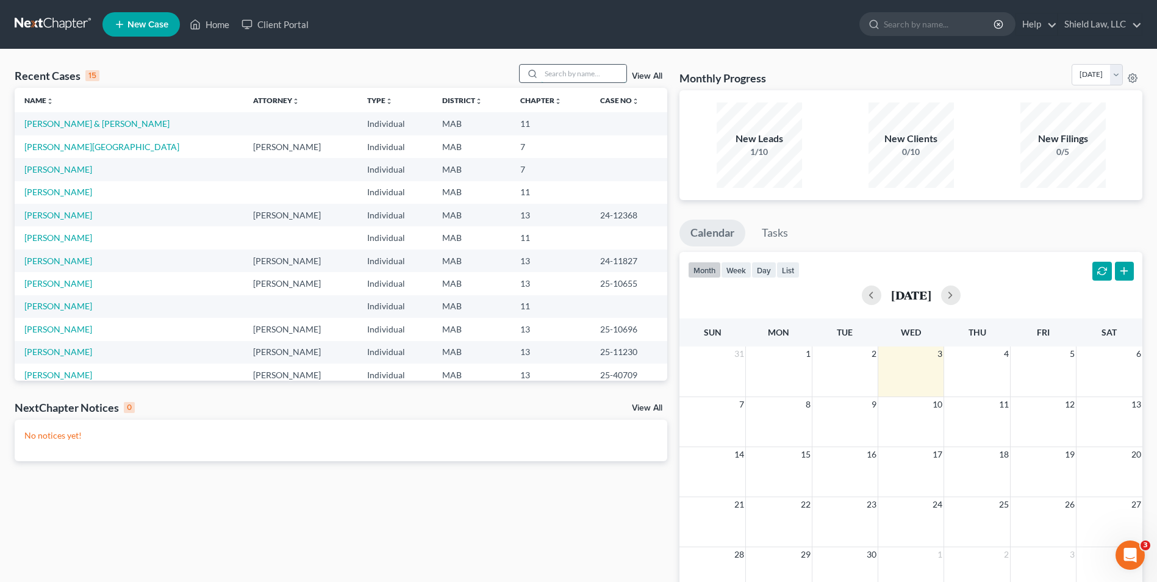
click at [586, 77] on input "search" at bounding box center [583, 74] width 85 height 18
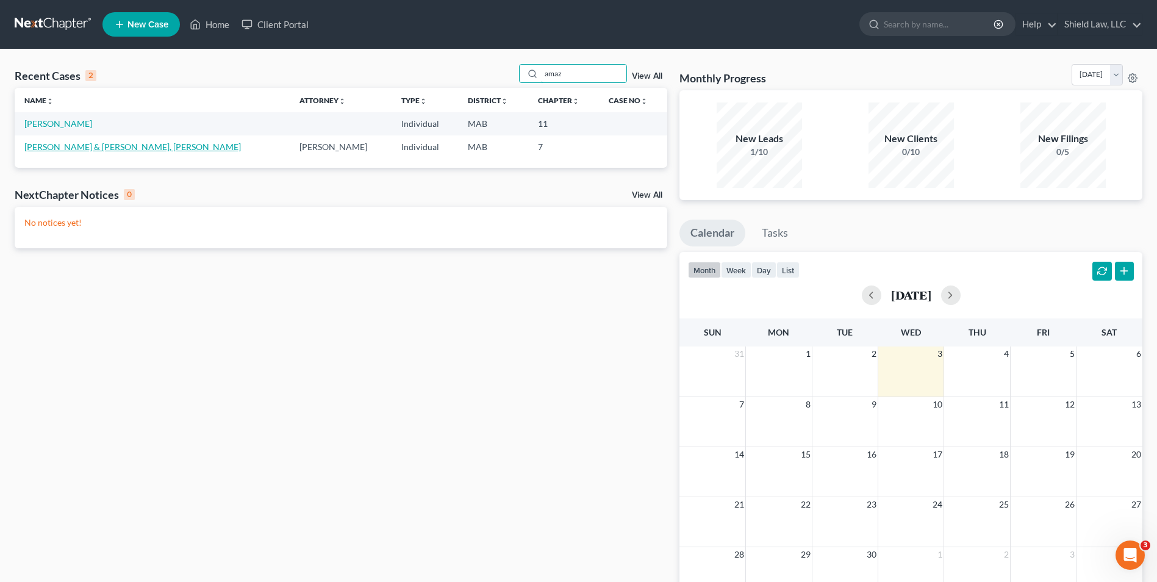
type input "amaz"
click at [57, 143] on link "[PERSON_NAME] & [PERSON_NAME], [PERSON_NAME]" at bounding box center [132, 146] width 216 height 10
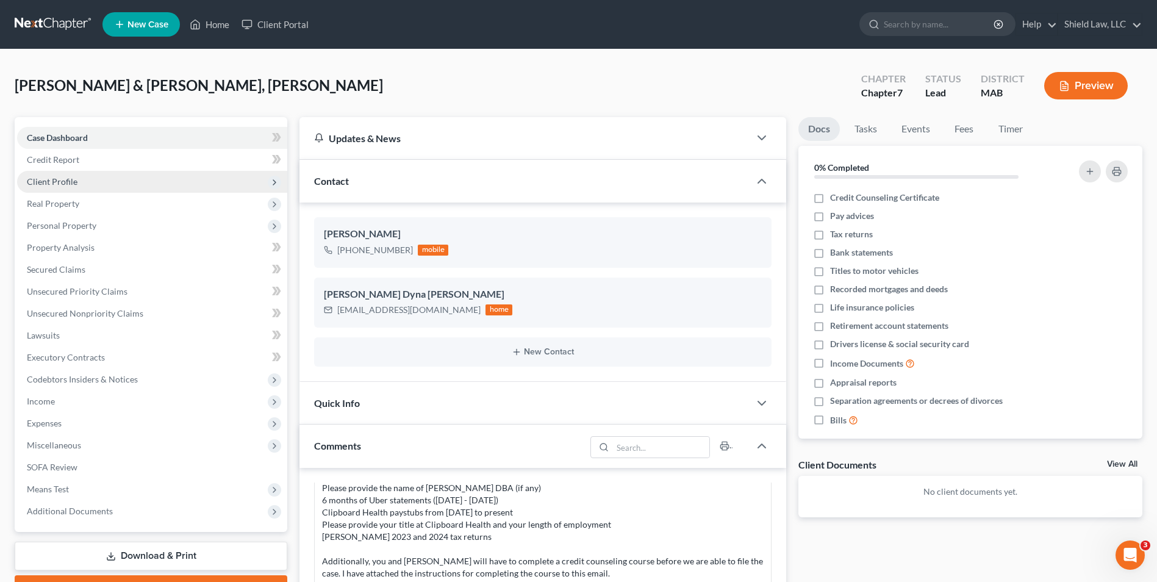
click at [70, 182] on span "Client Profile" at bounding box center [52, 181] width 51 height 10
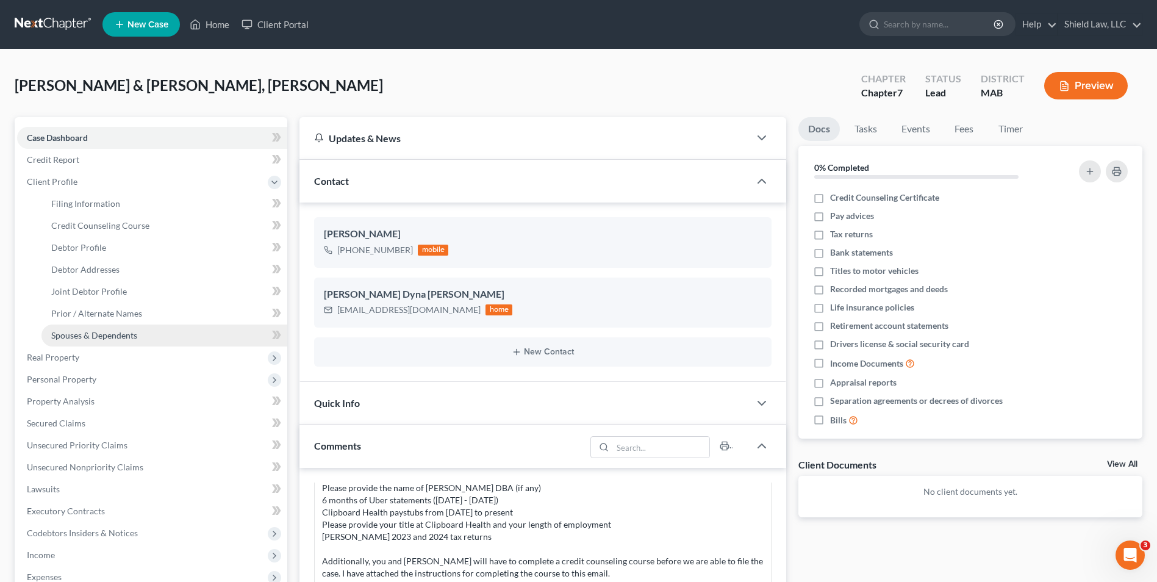
click at [110, 331] on span "Spouses & Dependents" at bounding box center [94, 335] width 86 height 10
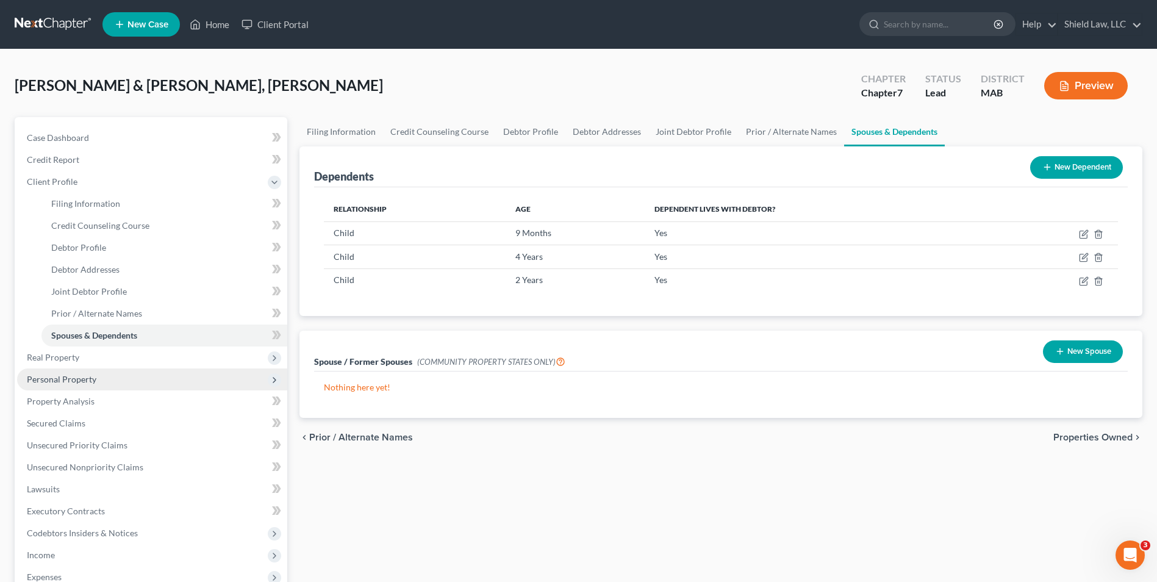
click at [100, 384] on span "Personal Property" at bounding box center [152, 379] width 270 height 22
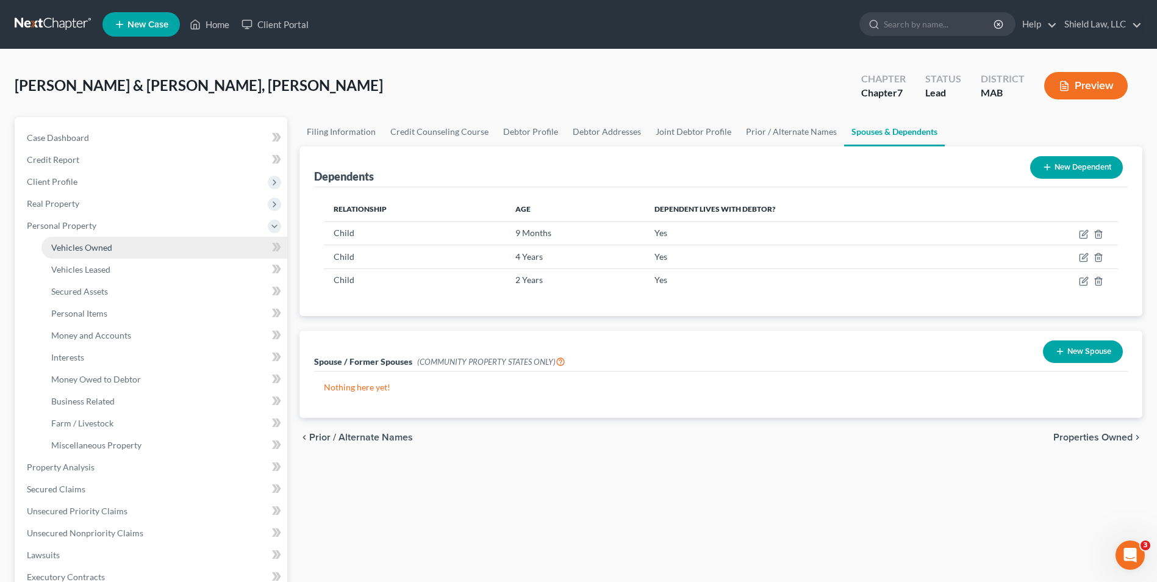
click at [118, 245] on link "Vehicles Owned" at bounding box center [164, 248] width 246 height 22
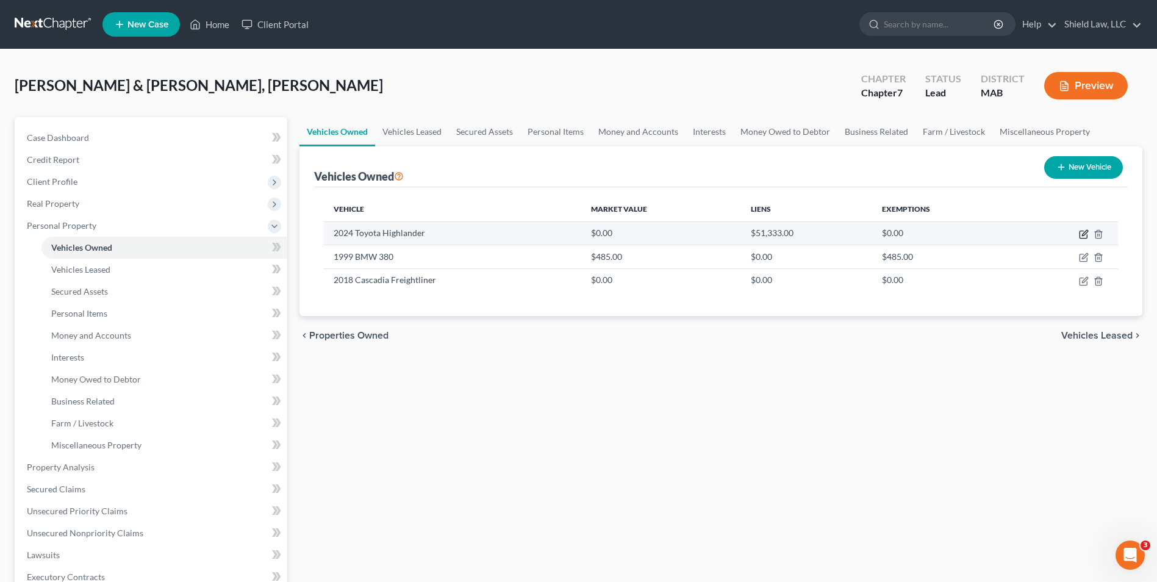
click at [1081, 234] on icon "button" at bounding box center [1084, 234] width 10 height 10
select select "0"
select select "2"
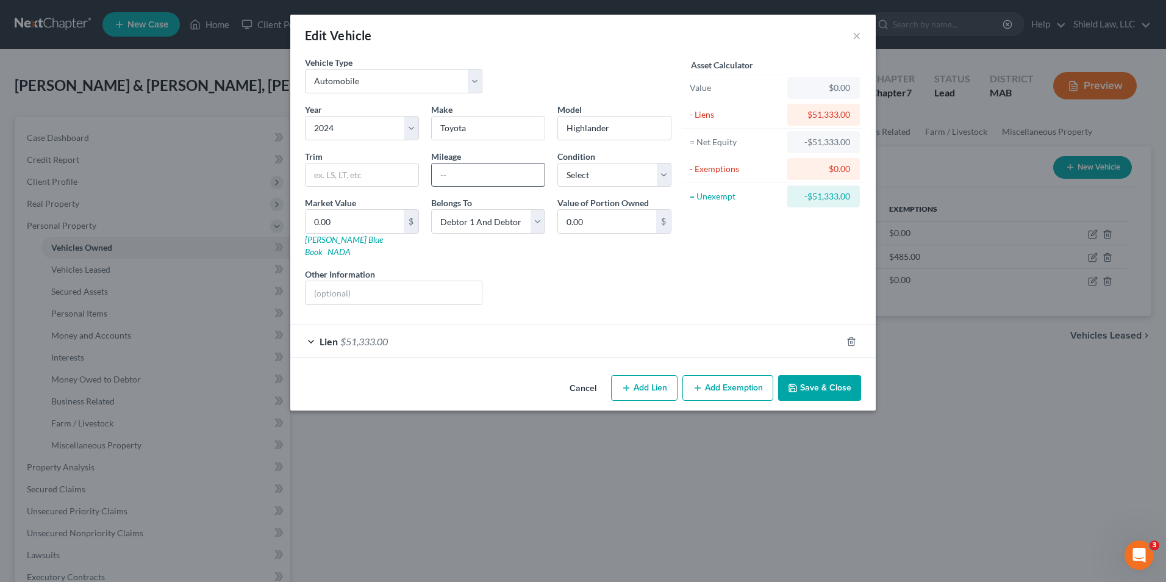
click at [488, 171] on input "text" at bounding box center [488, 174] width 113 height 23
type input "16795"
click at [759, 281] on div "Asset Calculator Value $0.00 - Liens $51,333.00 = Net Equity -$51,333.00 - Exem…" at bounding box center [773, 185] width 190 height 259
click at [362, 213] on input "0.00" at bounding box center [355, 221] width 98 height 23
type input "4"
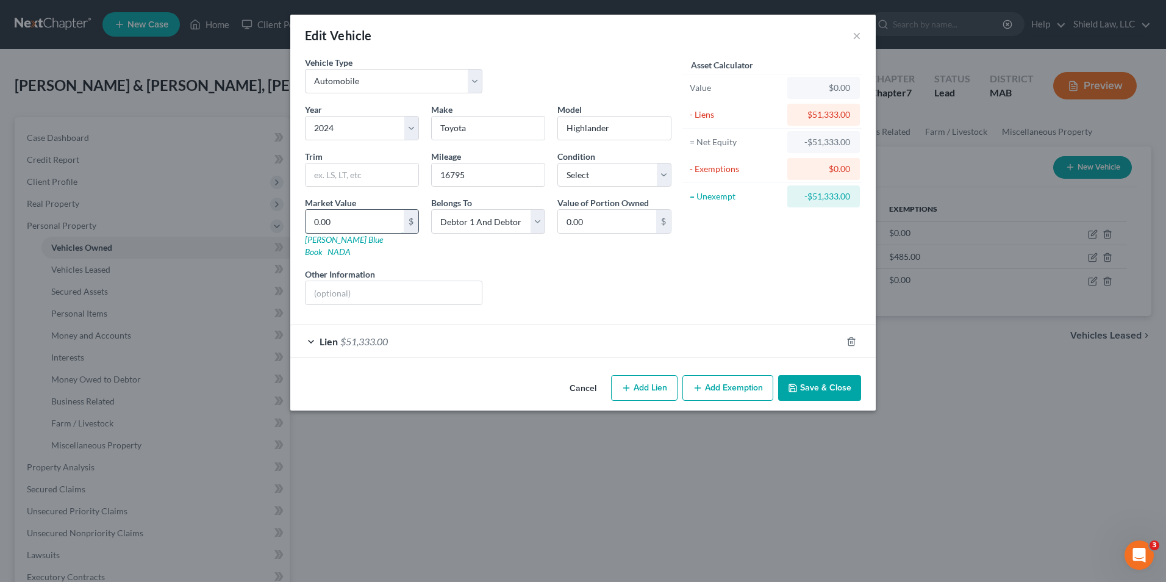
type input "4.00"
type input "45"
type input "45.00"
type input "451"
type input "451.00"
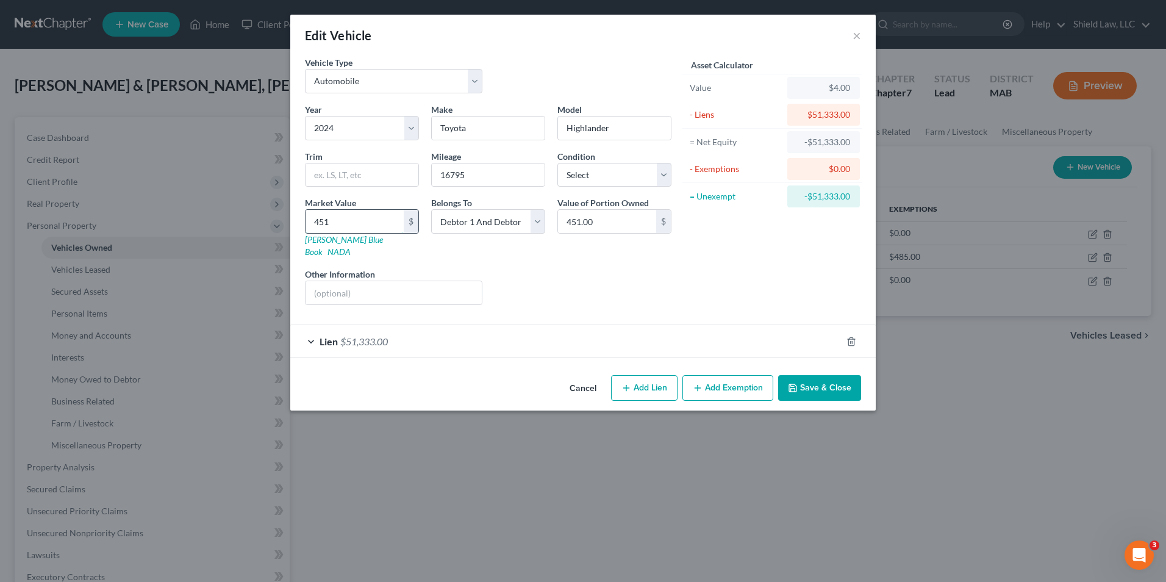
type input "4511"
type input "4,511.00"
type input "45,117"
type input "45,117.00"
type input "45,117"
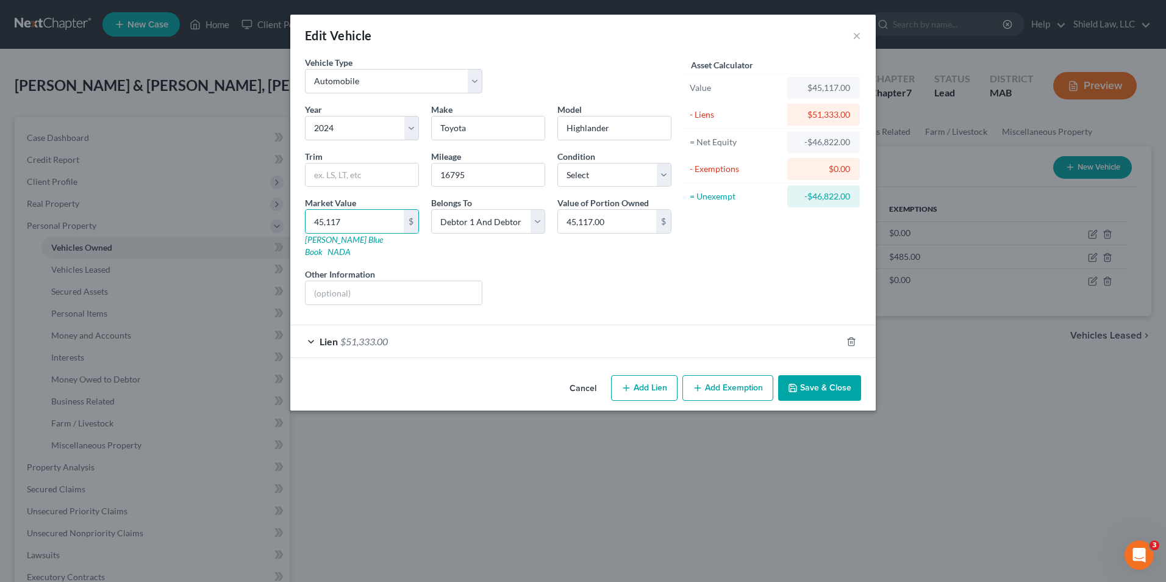
drag, startPoint x: 815, startPoint y: 381, endPoint x: 942, endPoint y: 362, distance: 128.9
click at [815, 381] on button "Save & Close" at bounding box center [819, 388] width 83 height 26
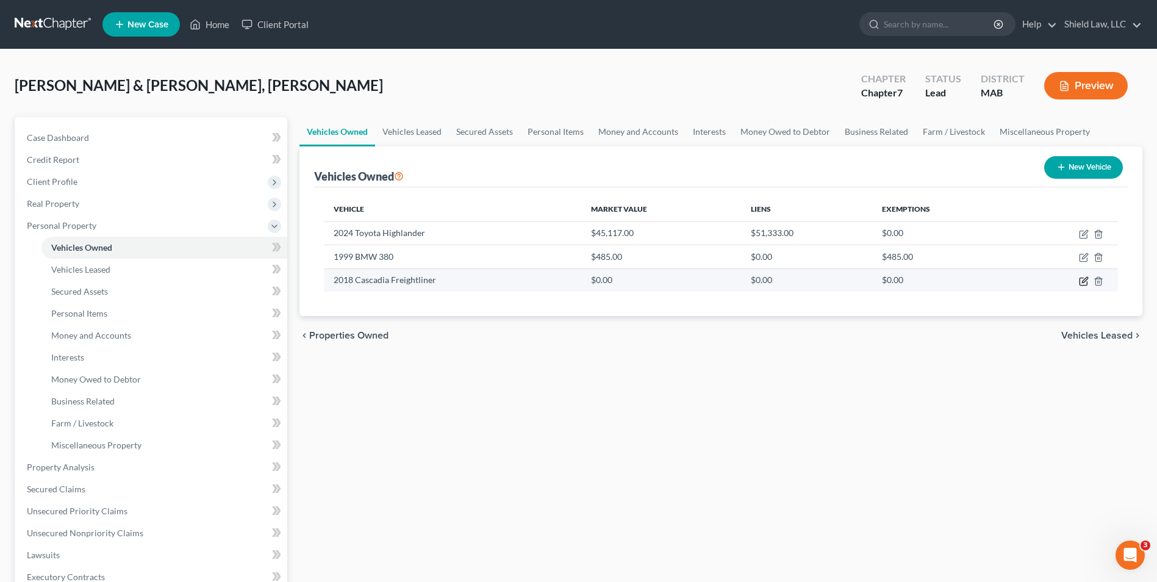
click at [1084, 280] on icon "button" at bounding box center [1084, 281] width 10 height 10
select select "1"
select select "8"
select select "2"
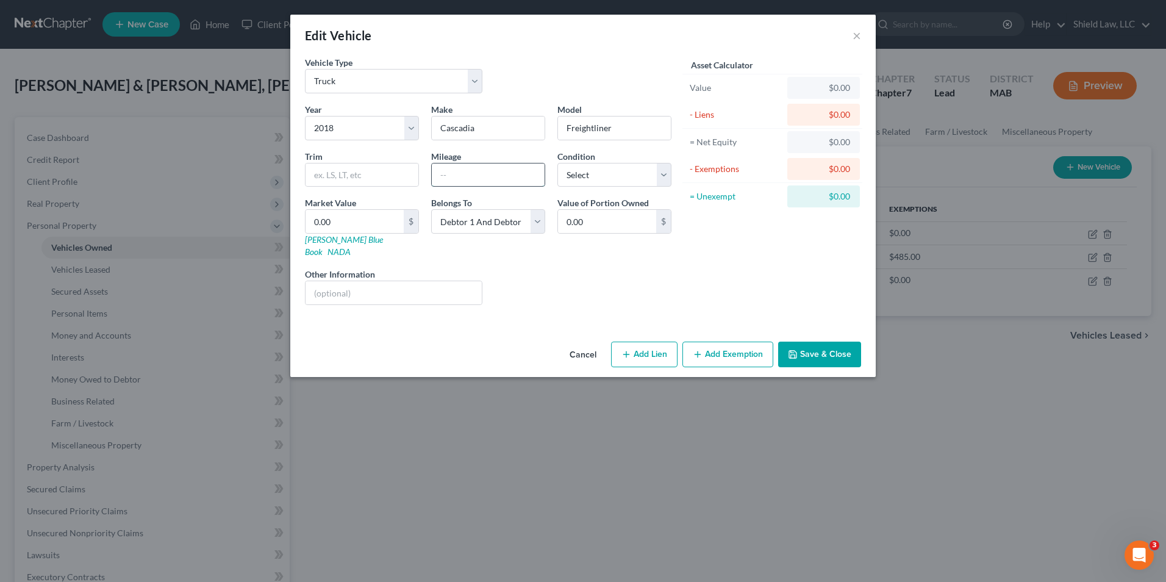
click at [473, 177] on input "text" at bounding box center [488, 174] width 113 height 23
type input "609931"
click at [565, 268] on div "Liens Select" at bounding box center [583, 286] width 190 height 37
click at [374, 229] on input "0.00" at bounding box center [355, 221] width 98 height 23
type input "2"
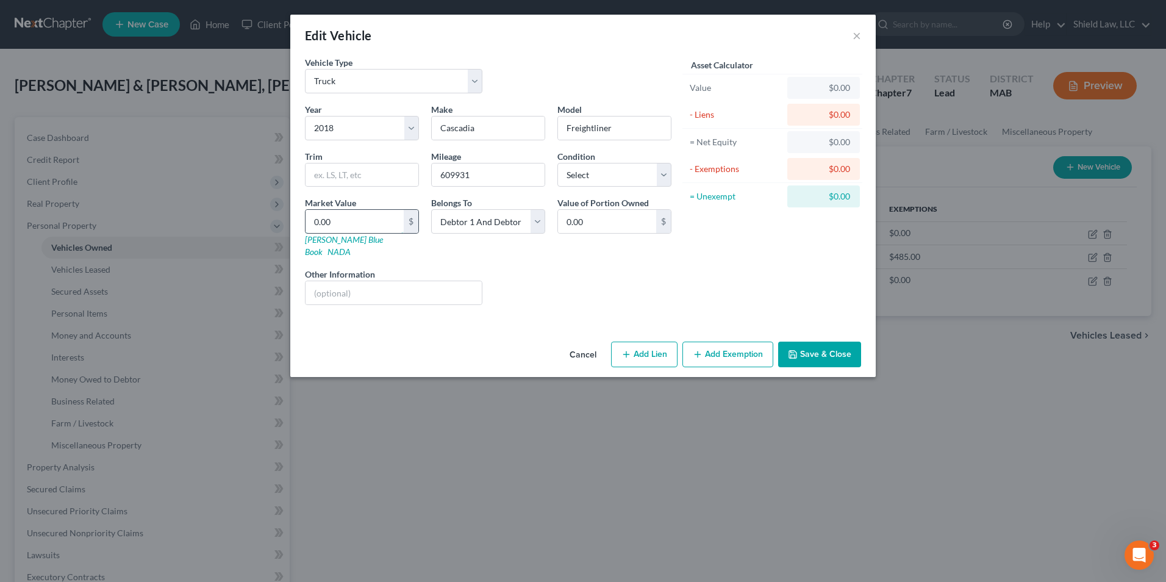
type input "2.00"
type input "25"
type input "25.00"
type input "257"
type input "257.00"
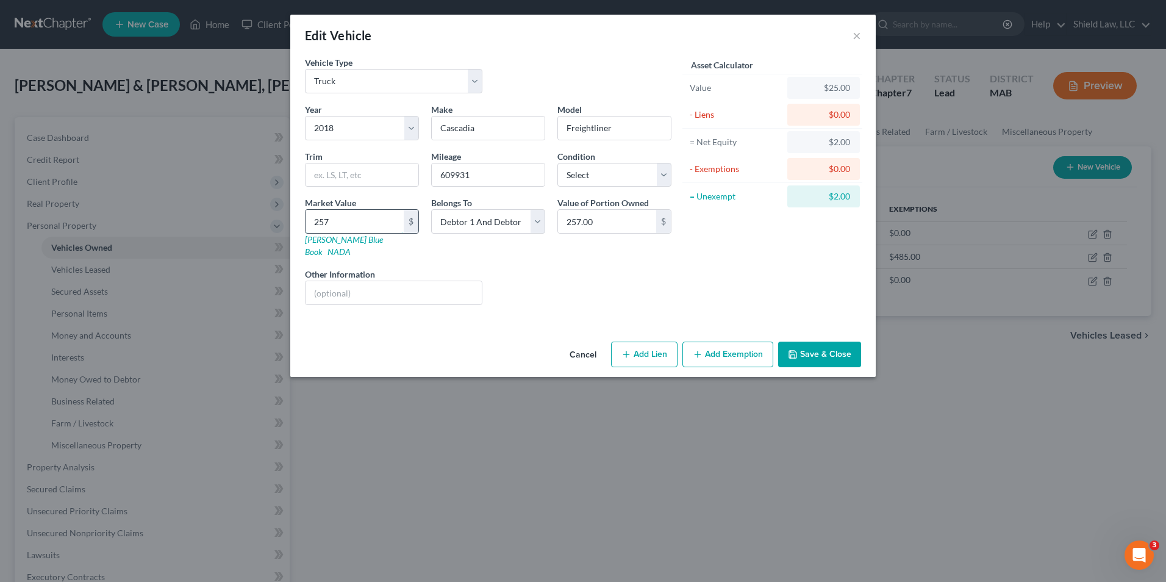
type input "2575"
type input "2,575.00"
type input "2,5750"
type input "25,750.00"
type input "25,750"
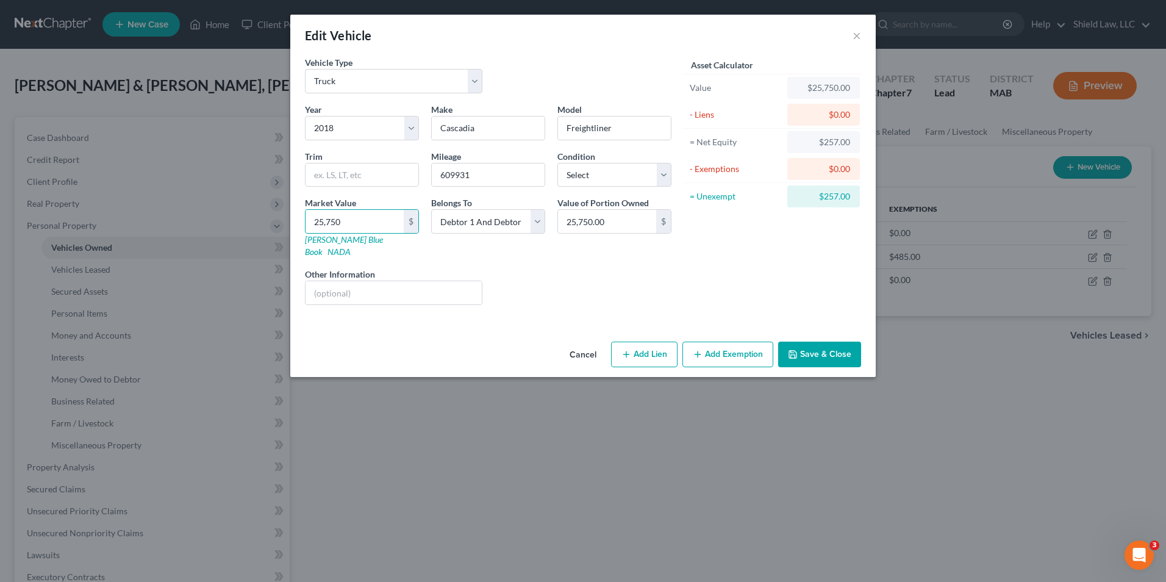
click at [815, 342] on button "Save & Close" at bounding box center [819, 355] width 83 height 26
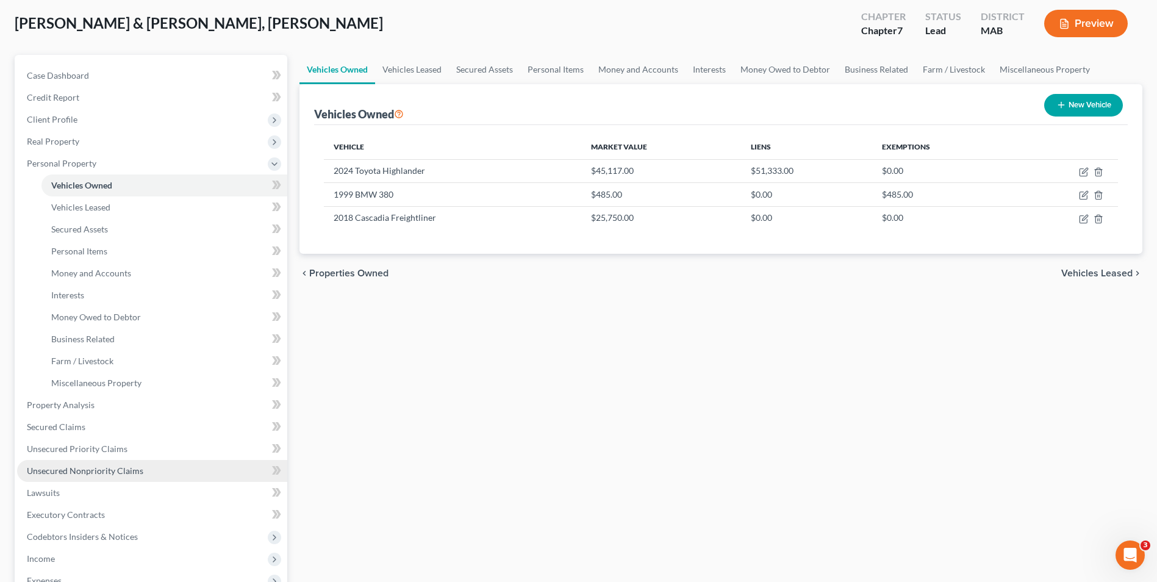
scroll to position [122, 0]
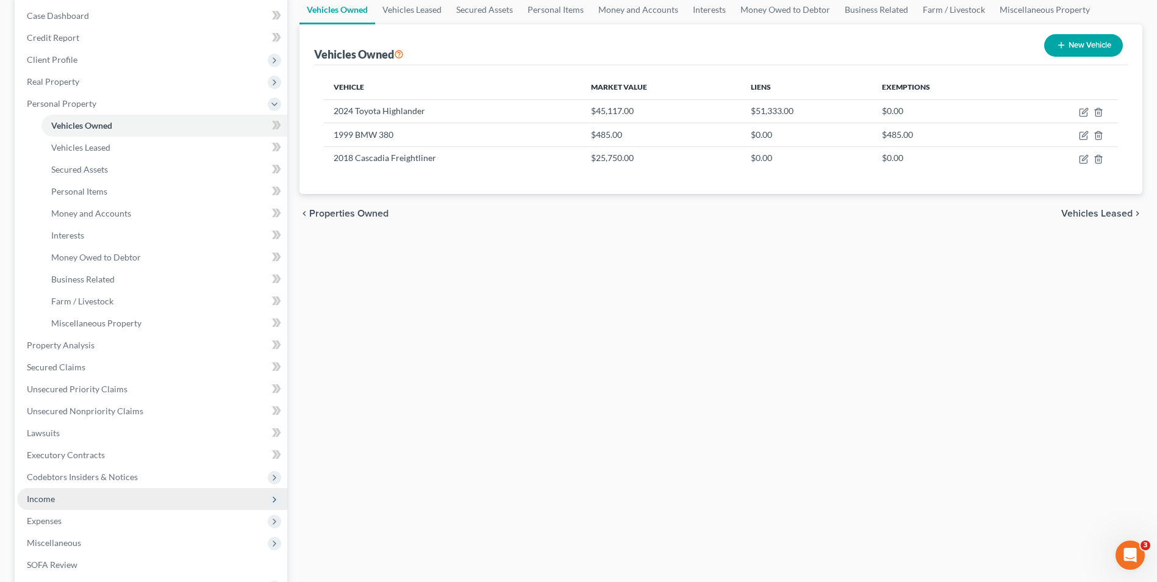
click at [80, 492] on span "Income" at bounding box center [152, 499] width 270 height 22
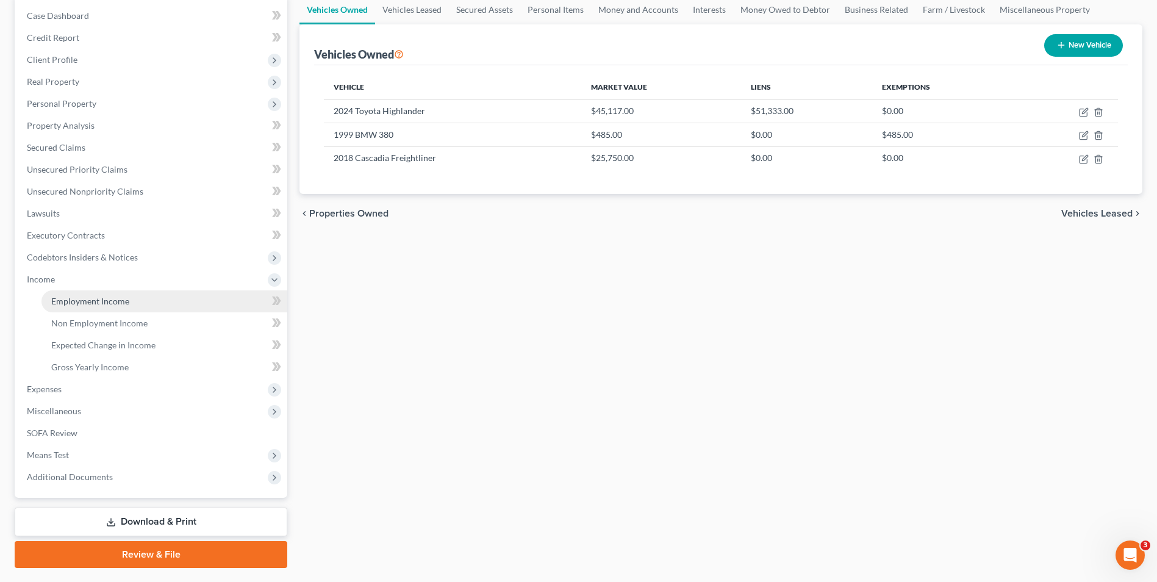
click at [101, 300] on span "Employment Income" at bounding box center [90, 301] width 78 height 10
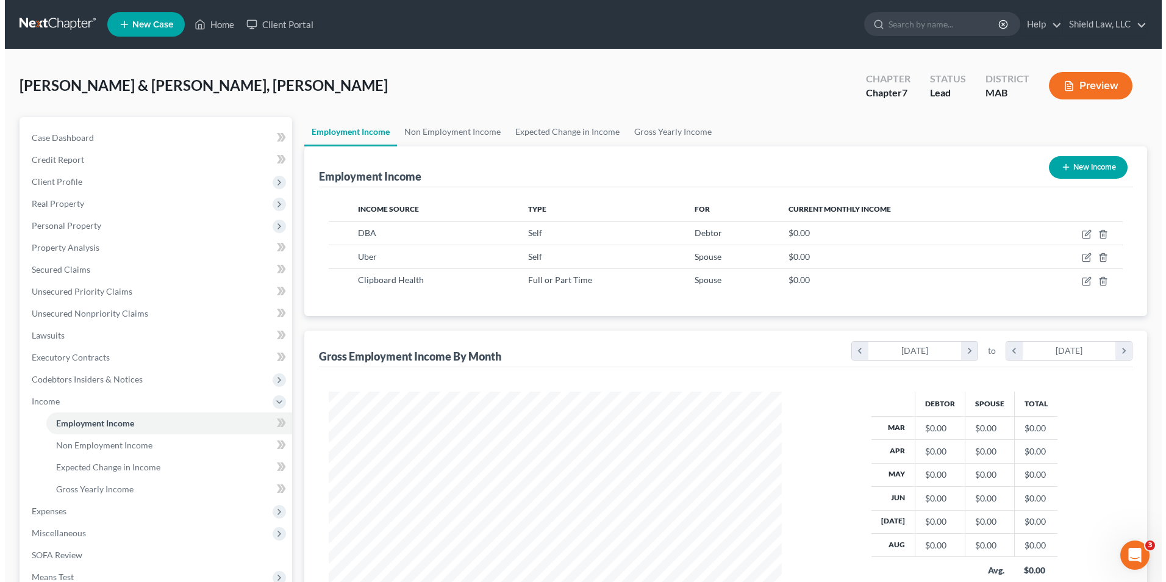
scroll to position [226, 477]
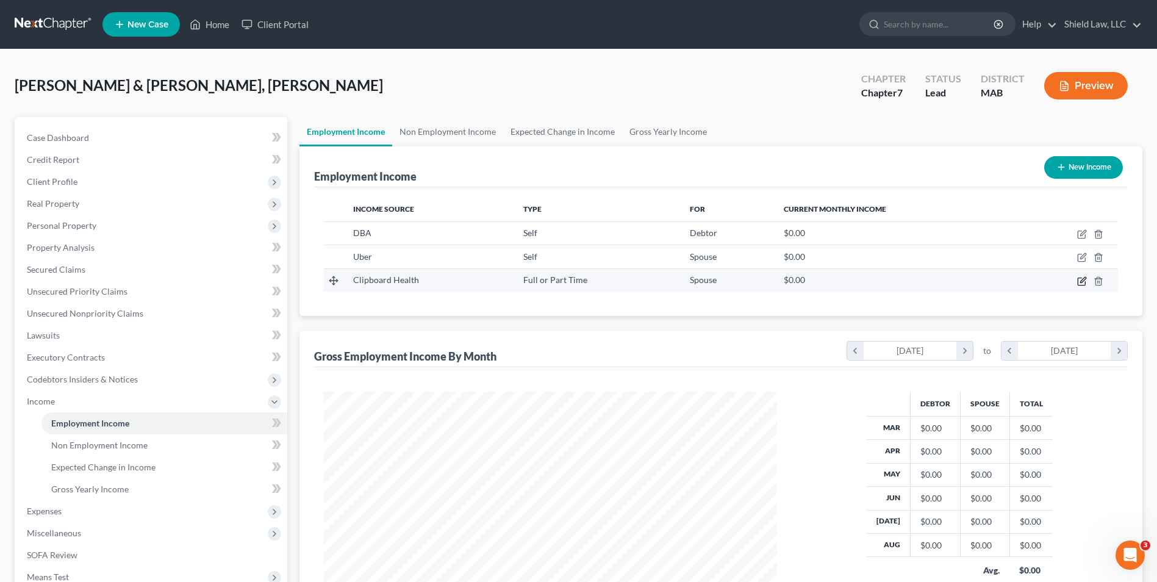
click at [1081, 282] on icon "button" at bounding box center [1082, 279] width 5 height 5
select select "0"
select select "4"
select select "0"
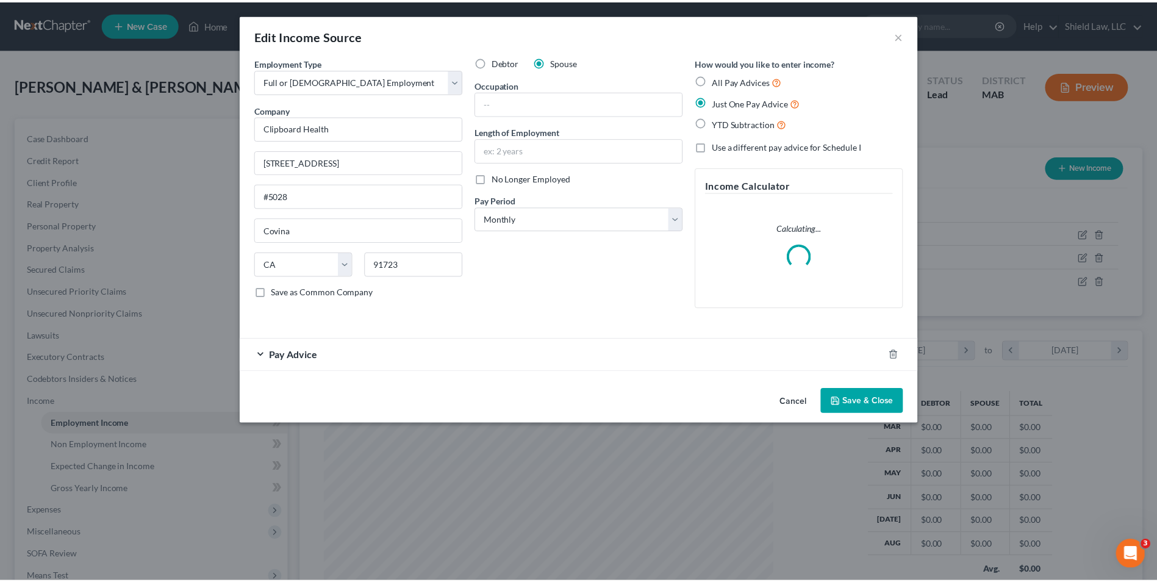
scroll to position [228, 482]
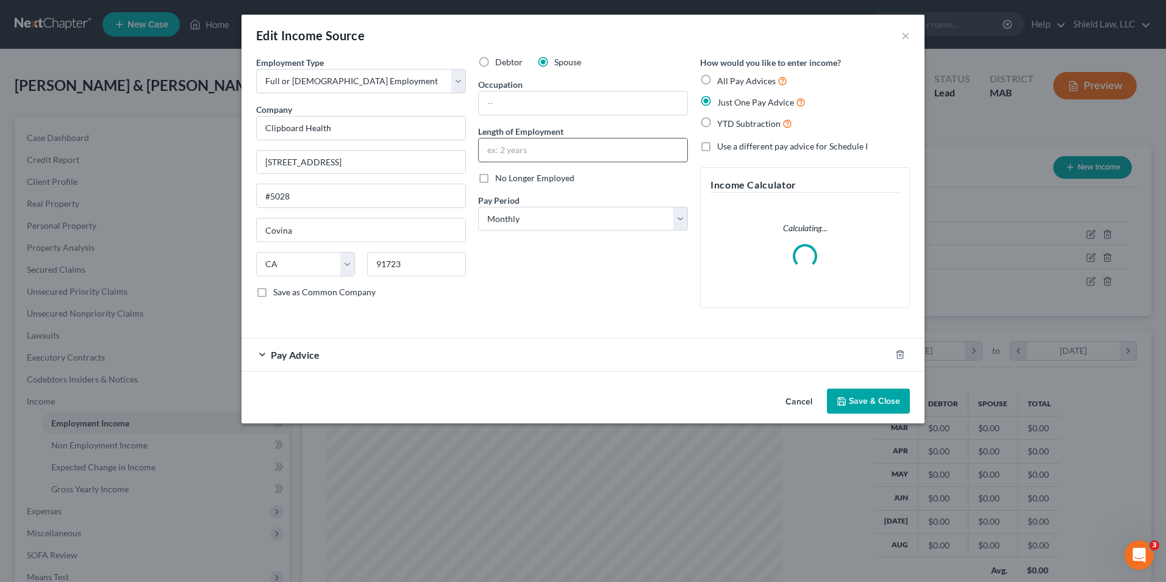
click at [560, 157] on input "text" at bounding box center [583, 149] width 209 height 23
click at [535, 98] on input "text" at bounding box center [583, 102] width 209 height 23
type input "Independent Contractor"
click at [876, 406] on button "Save & Close" at bounding box center [868, 401] width 83 height 26
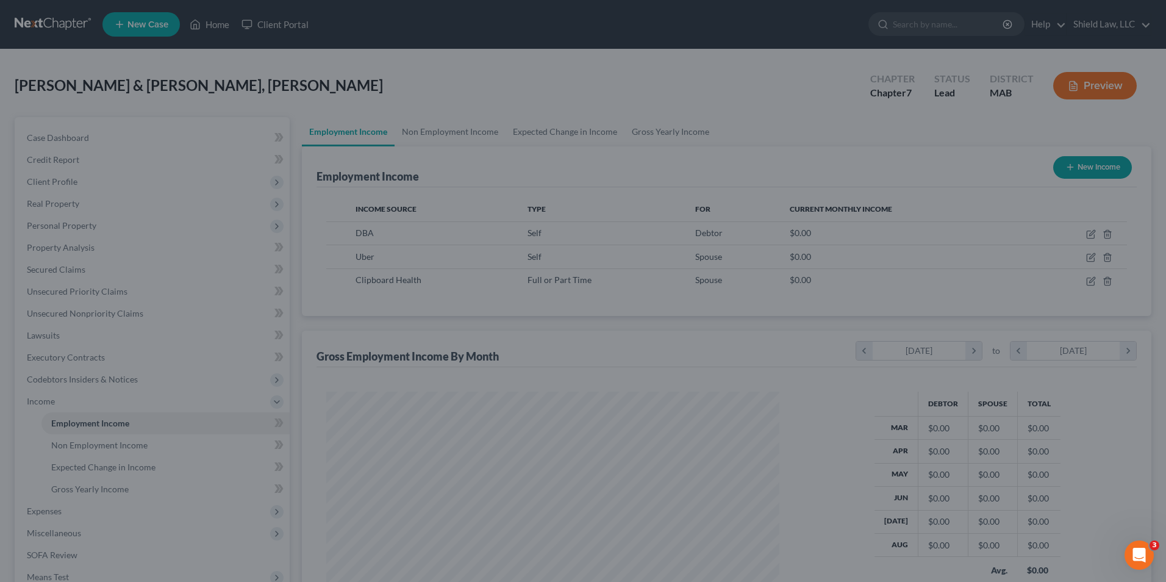
scroll to position [609614, 609363]
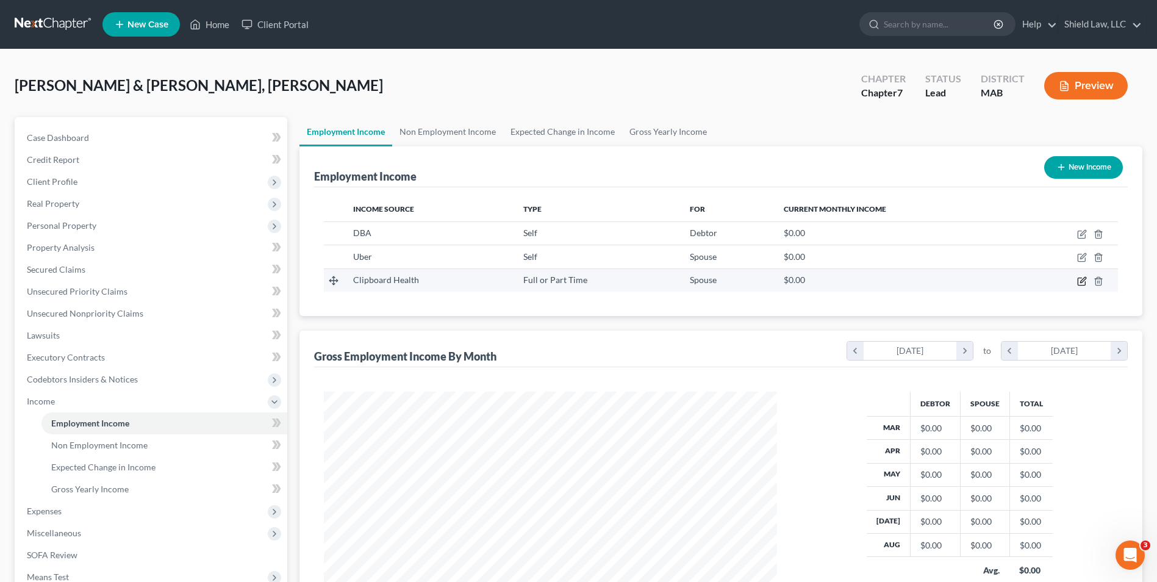
click at [1082, 281] on icon "button" at bounding box center [1082, 281] width 10 height 10
select select "0"
select select "4"
select select "0"
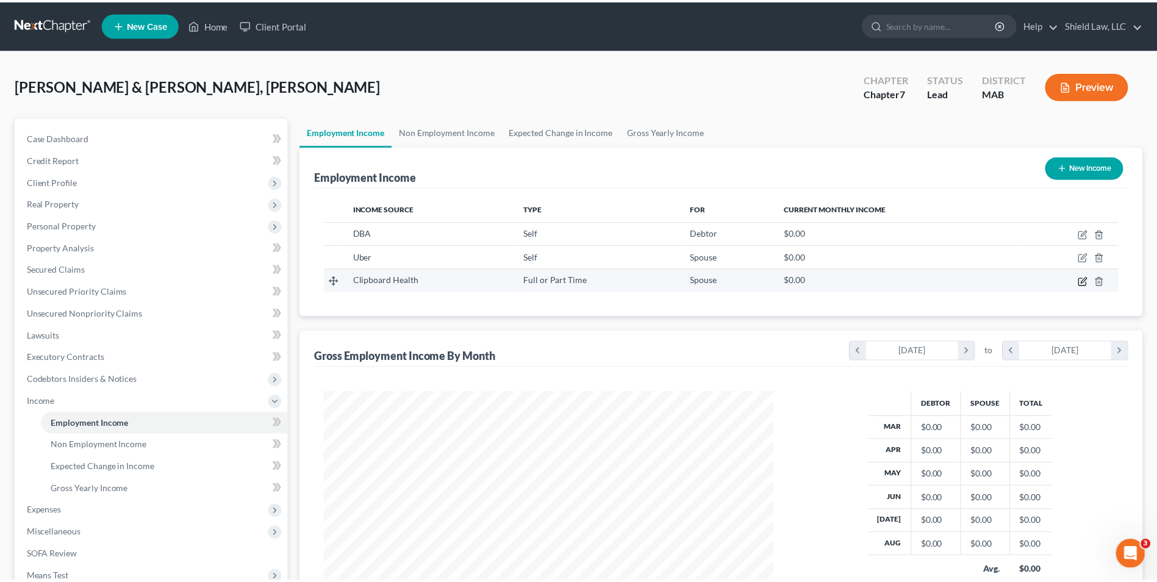
scroll to position [228, 482]
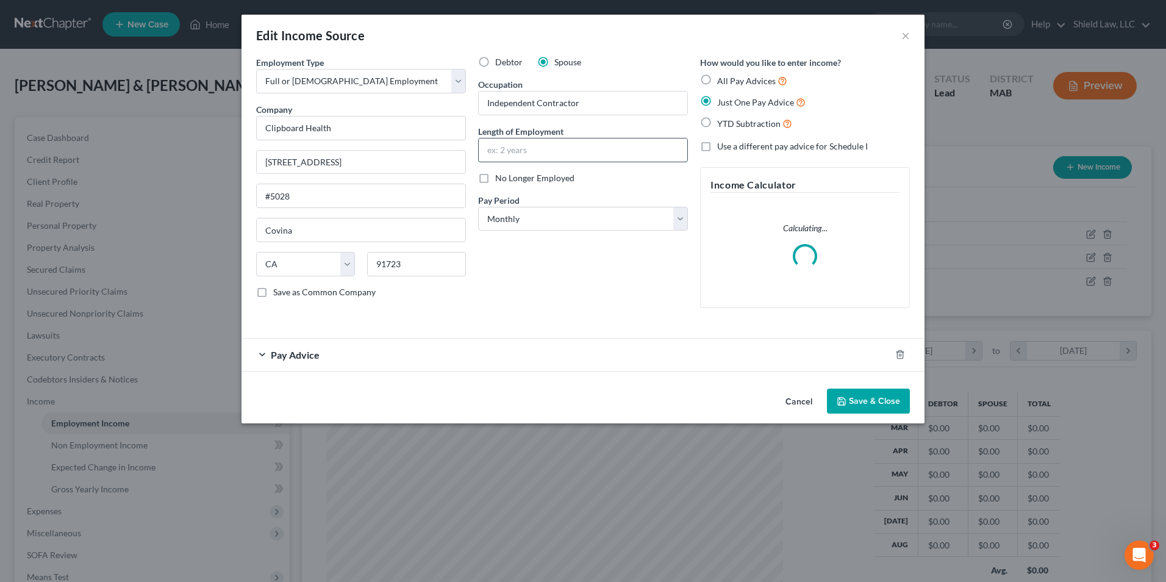
click at [540, 156] on input "text" at bounding box center [583, 149] width 209 height 23
type input "2.5 Years"
drag, startPoint x: 567, startPoint y: 264, endPoint x: 603, endPoint y: 273, distance: 37.7
click at [567, 264] on div "Debtor Spouse Occupation [DEMOGRAPHIC_DATA] Length of Employment 2.5 Years No L…" at bounding box center [583, 187] width 222 height 262
click at [887, 407] on button "Save & Close" at bounding box center [868, 401] width 83 height 26
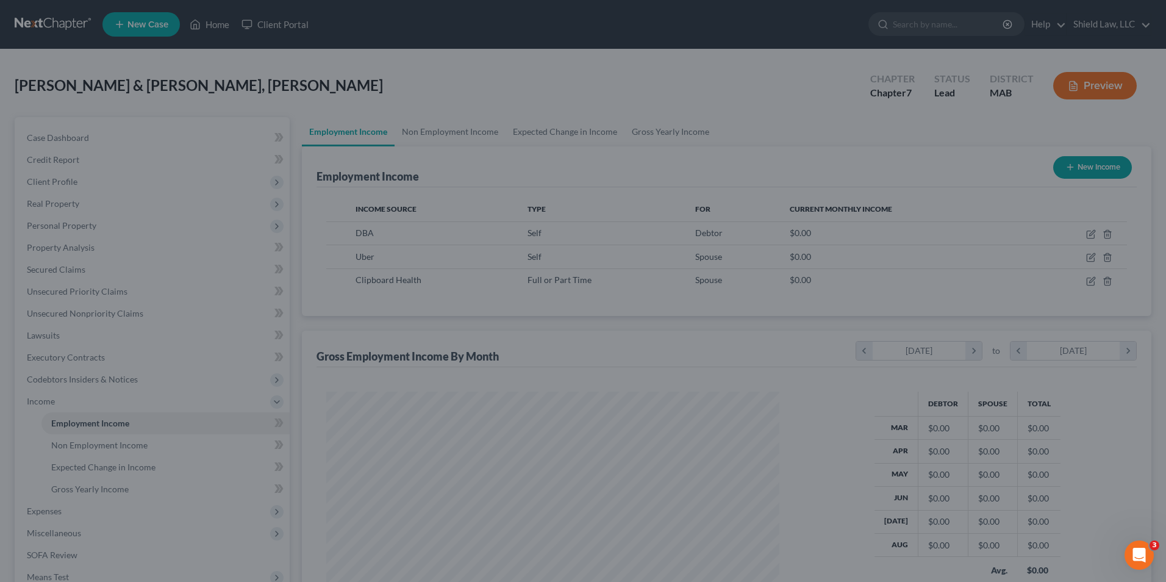
scroll to position [609614, 609363]
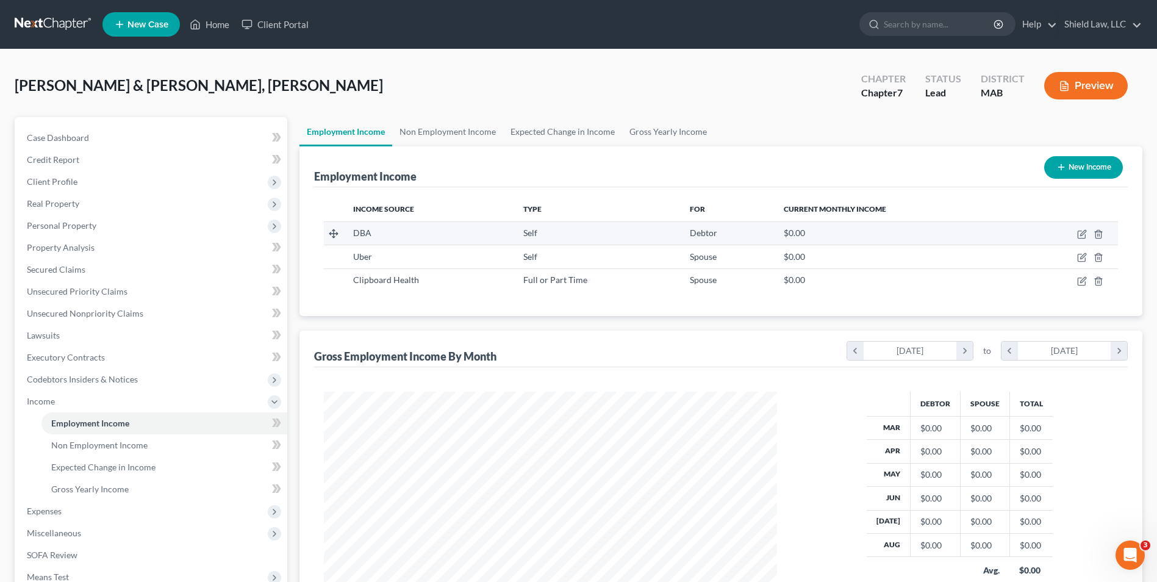
drag, startPoint x: 357, startPoint y: 211, endPoint x: 392, endPoint y: 228, distance: 38.7
click at [357, 211] on span "Income Source" at bounding box center [383, 208] width 61 height 9
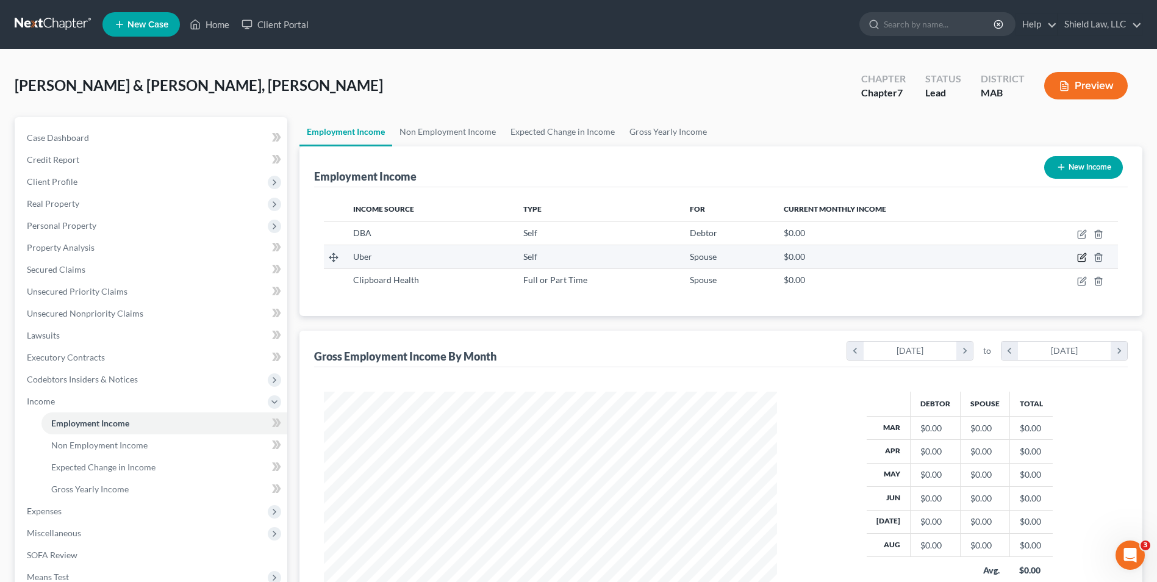
click at [1084, 255] on icon "button" at bounding box center [1082, 257] width 10 height 10
select select "1"
select select "0"
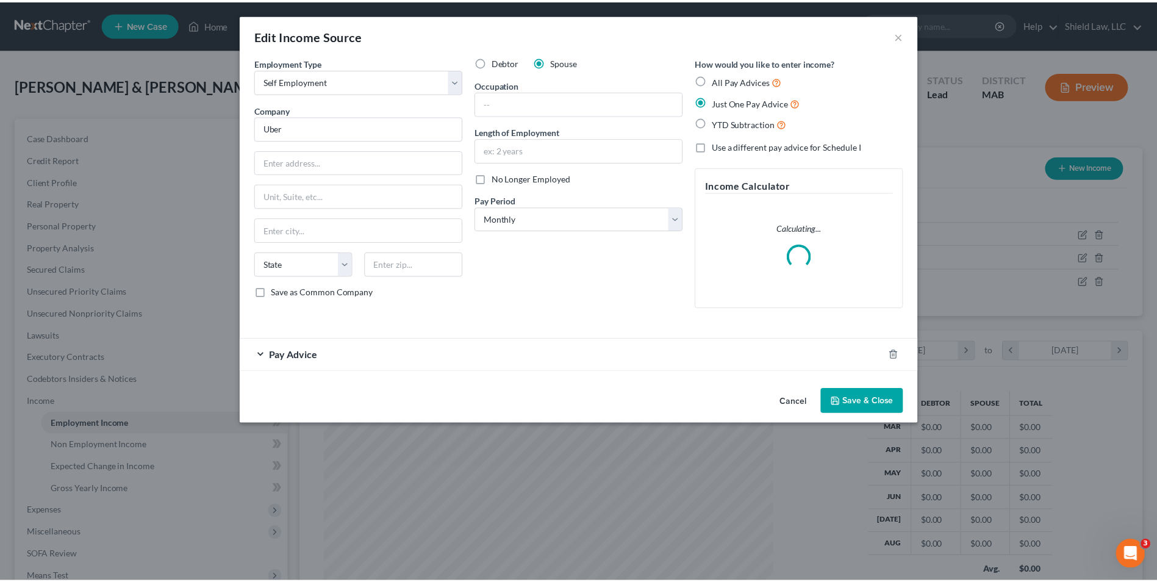
scroll to position [228, 482]
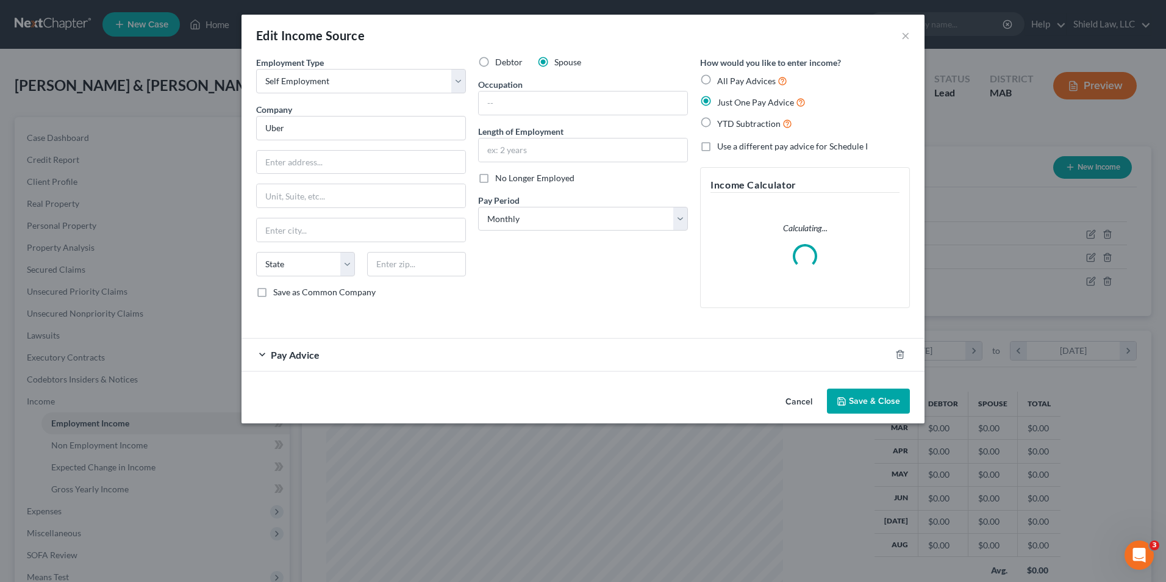
click at [349, 352] on div "Pay Advice" at bounding box center [565, 354] width 649 height 32
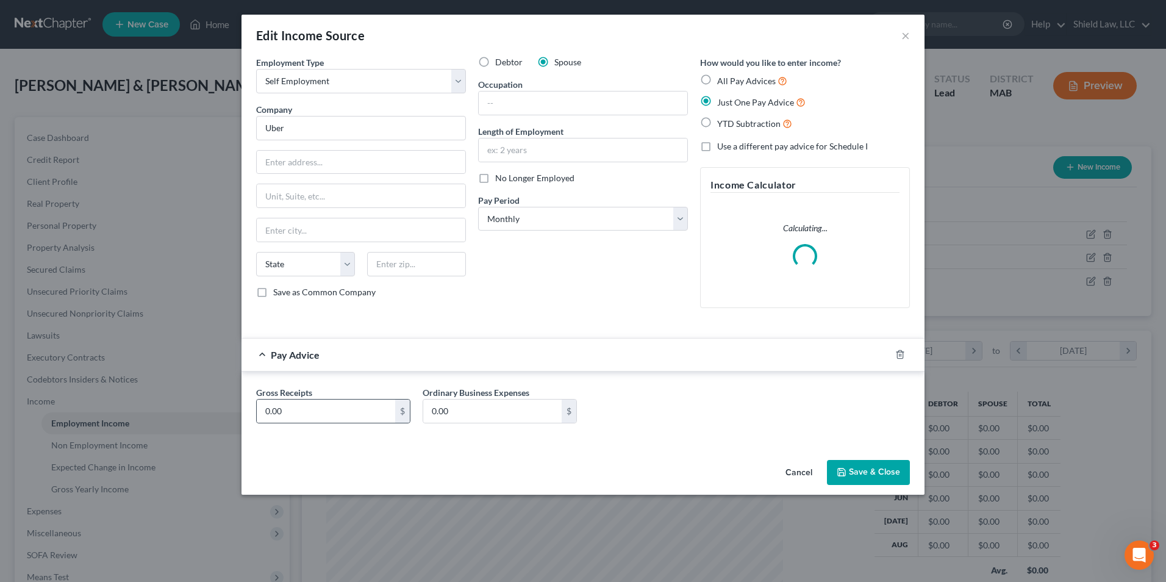
click at [328, 423] on div "0.00 $" at bounding box center [333, 411] width 154 height 24
click at [326, 417] on input "0.00" at bounding box center [326, 410] width 138 height 23
type input "455"
click at [870, 476] on button "Save & Close" at bounding box center [868, 473] width 83 height 26
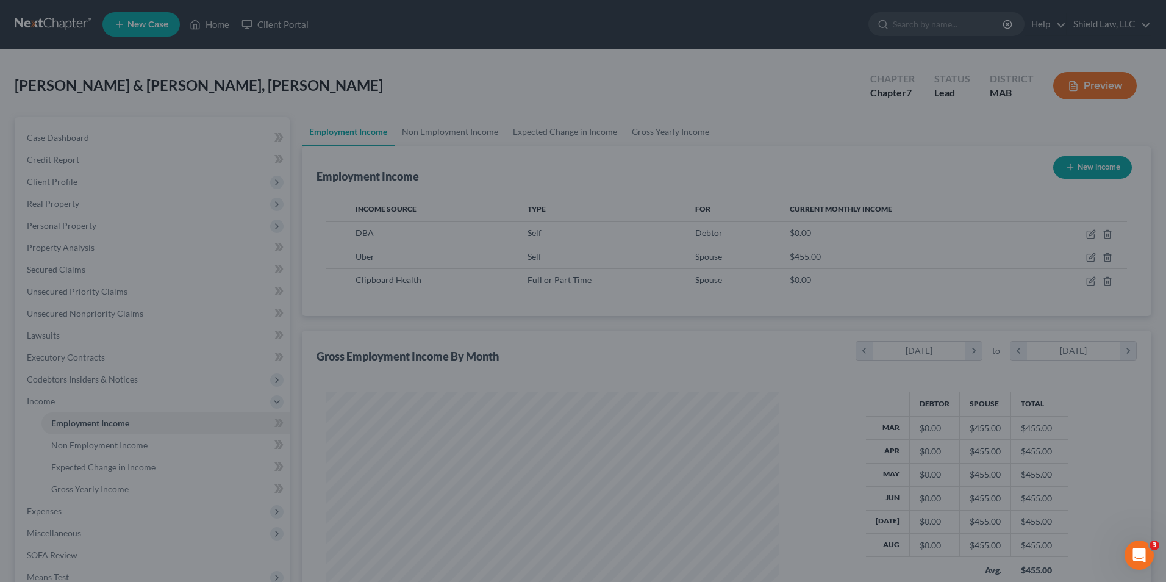
scroll to position [609614, 609363]
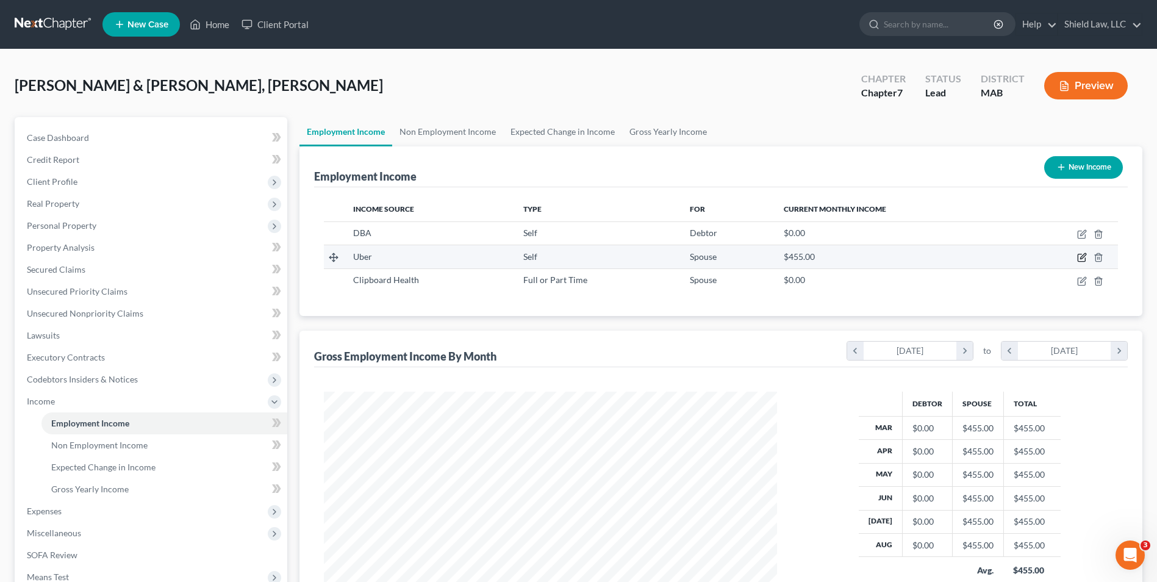
click at [1080, 260] on icon "button" at bounding box center [1082, 257] width 10 height 10
select select "1"
select select "0"
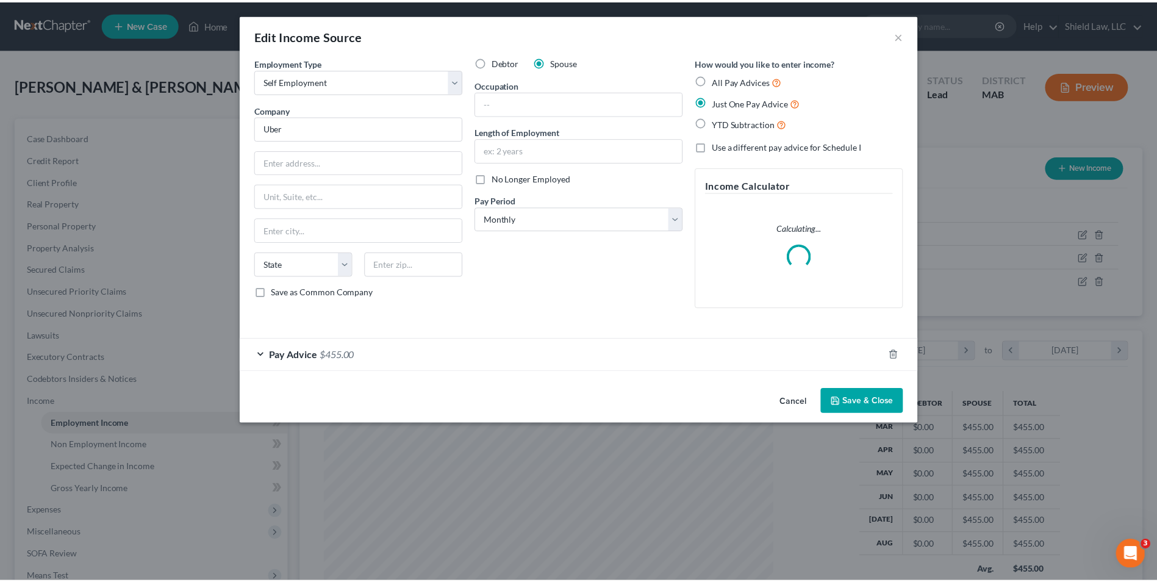
scroll to position [228, 482]
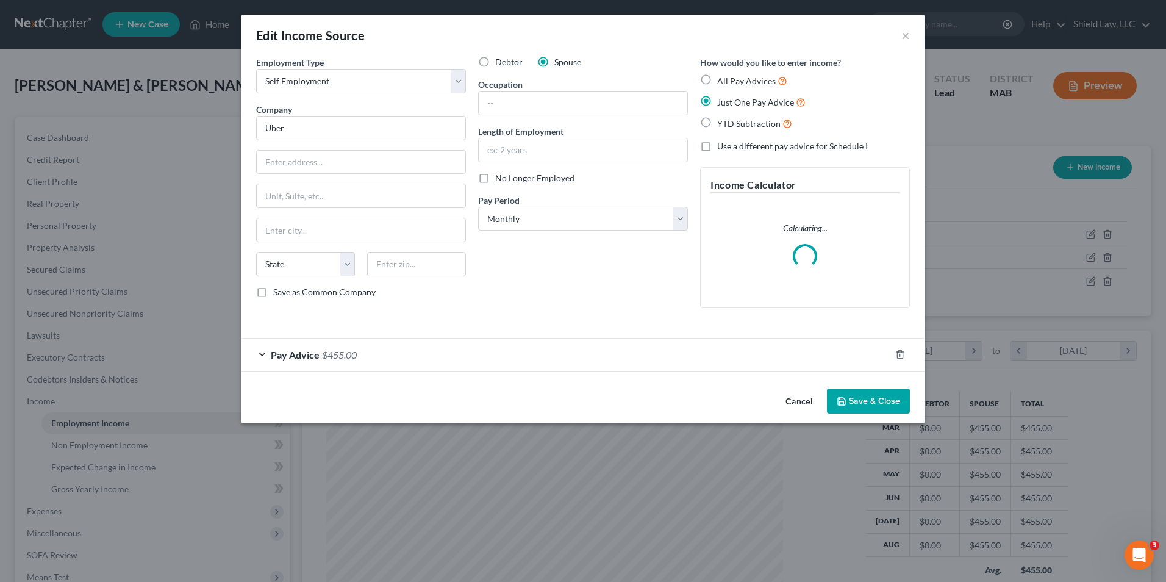
click at [853, 397] on button "Save & Close" at bounding box center [868, 401] width 83 height 26
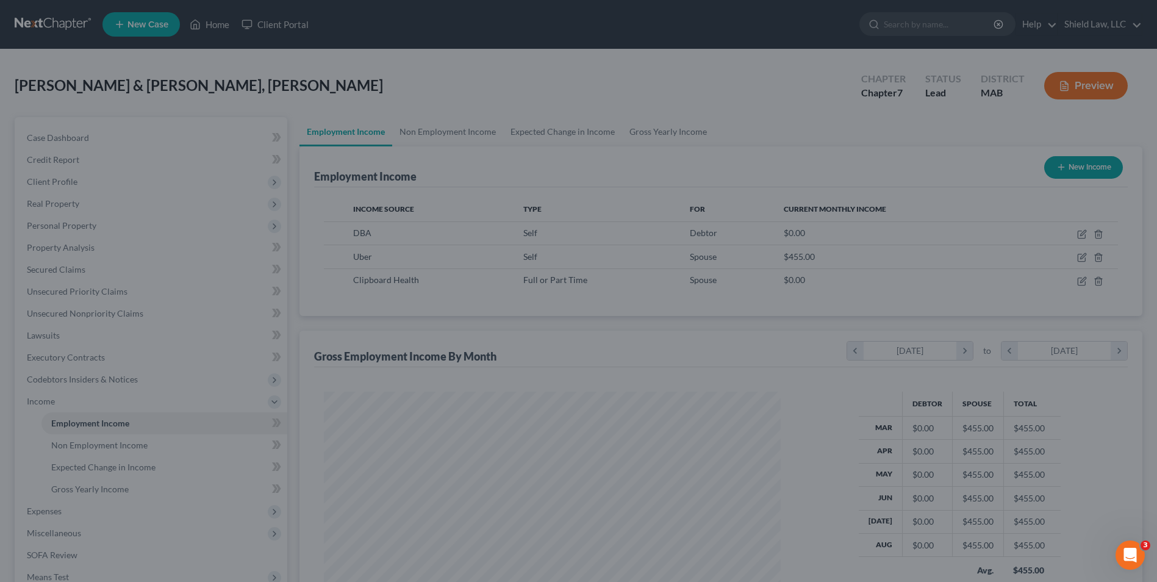
scroll to position [609614, 609363]
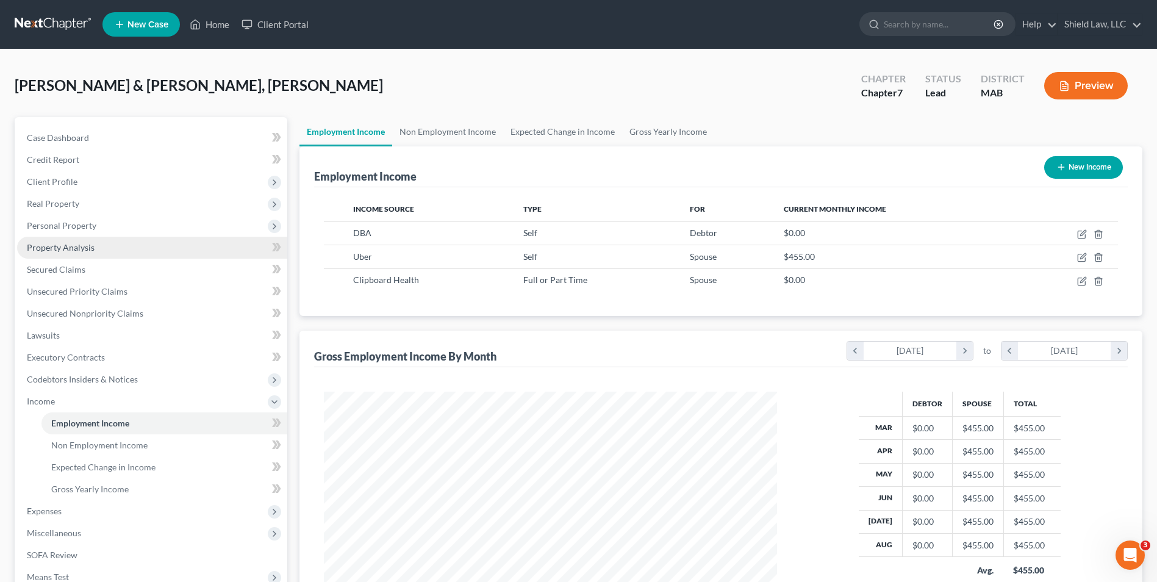
click at [91, 248] on span "Property Analysis" at bounding box center [61, 247] width 68 height 10
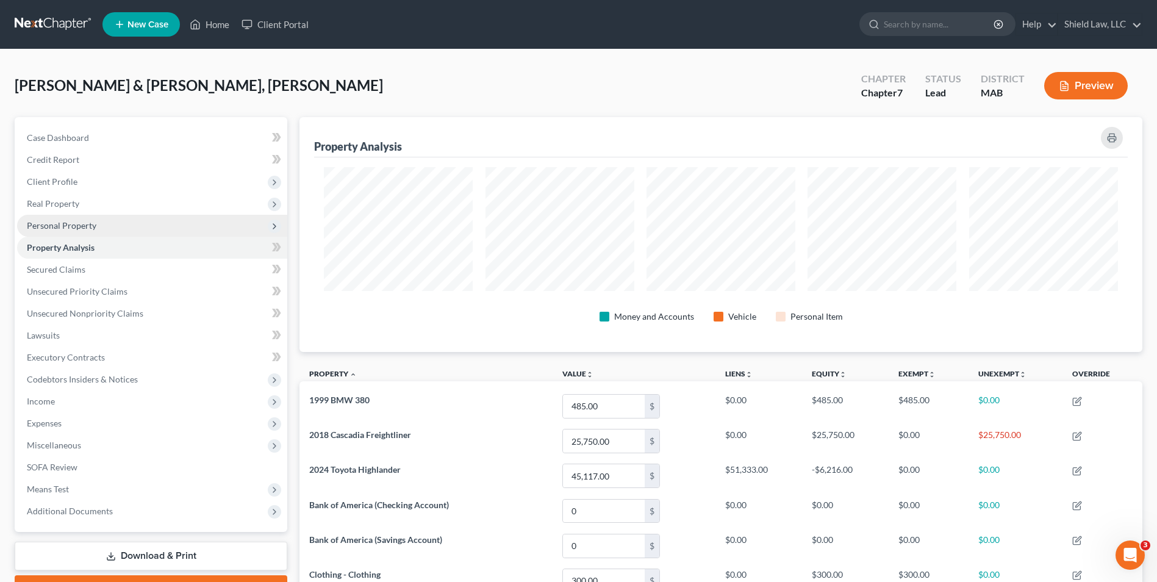
click at [78, 228] on span "Personal Property" at bounding box center [62, 225] width 70 height 10
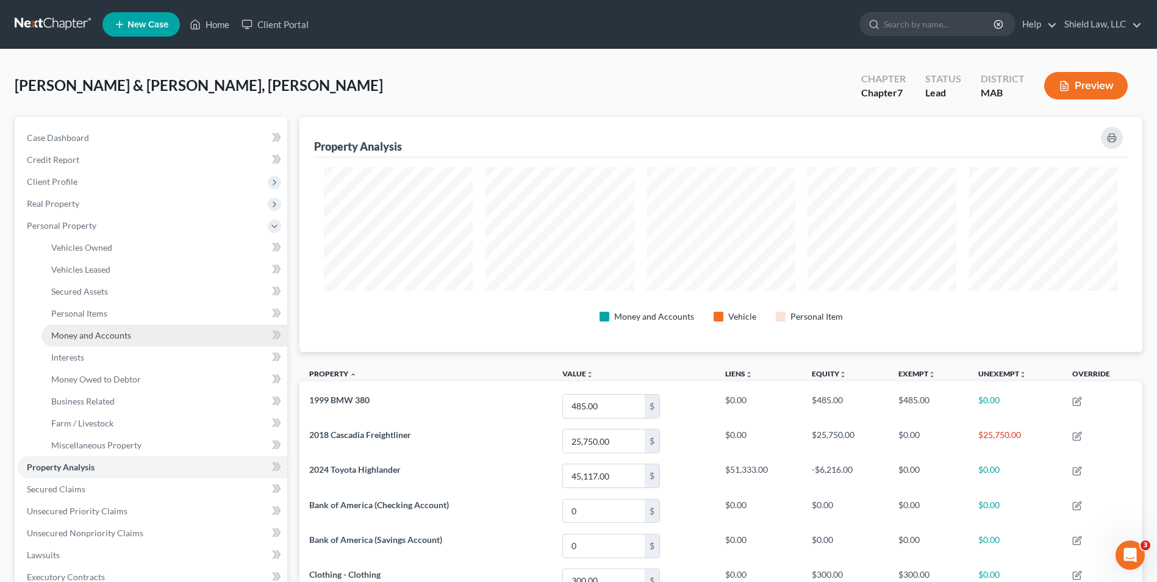
click at [118, 337] on span "Money and Accounts" at bounding box center [91, 335] width 80 height 10
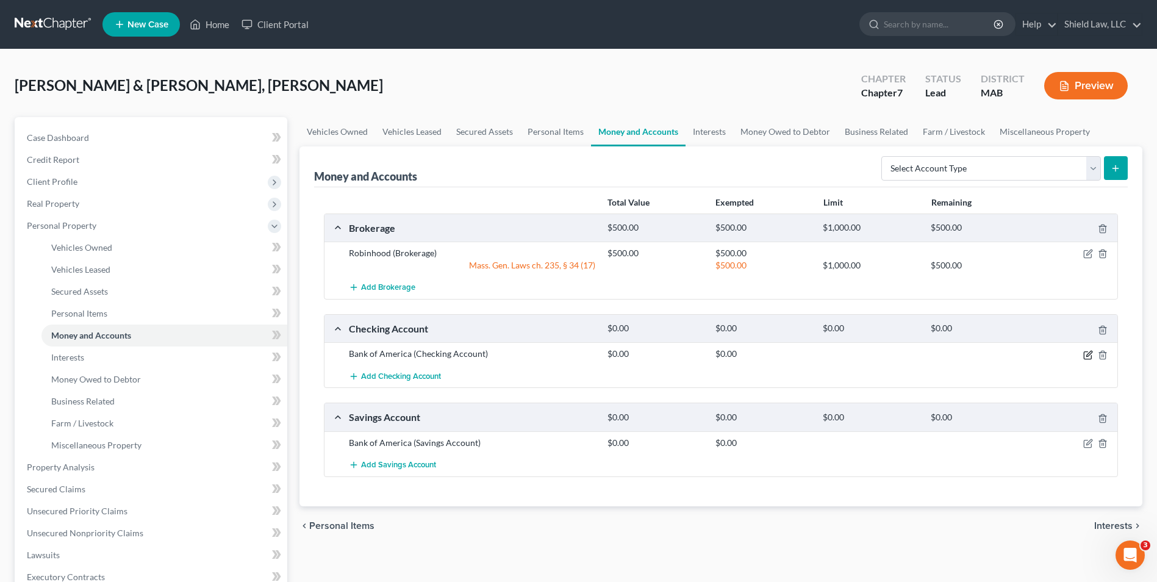
click at [1087, 355] on icon "button" at bounding box center [1088, 355] width 10 height 10
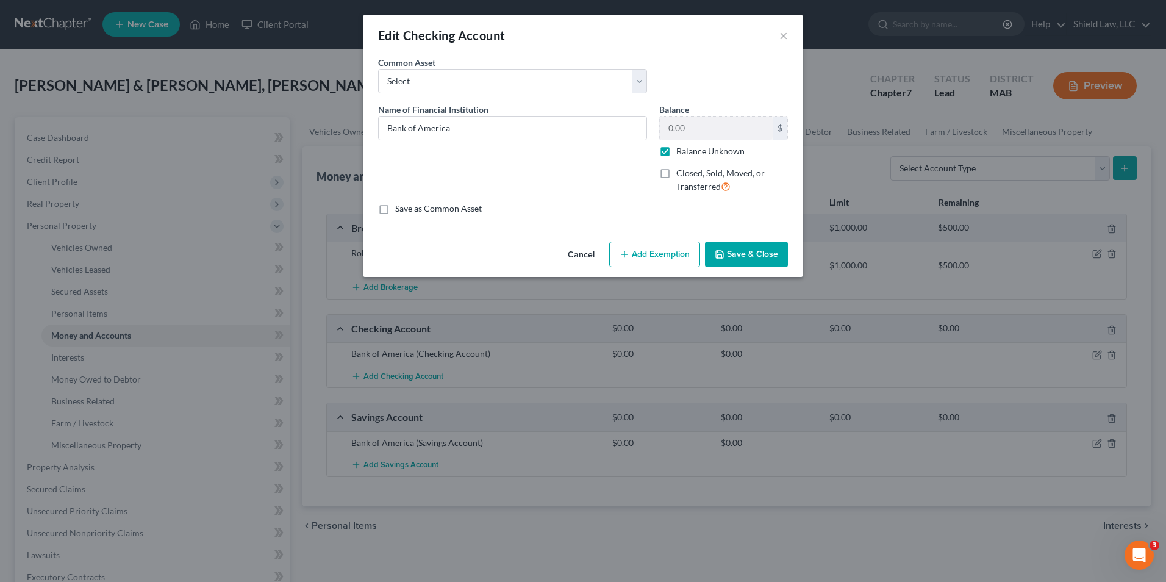
drag, startPoint x: 595, startPoint y: 253, endPoint x: 599, endPoint y: 257, distance: 6.5
click at [595, 253] on button "Cancel" at bounding box center [581, 255] width 46 height 24
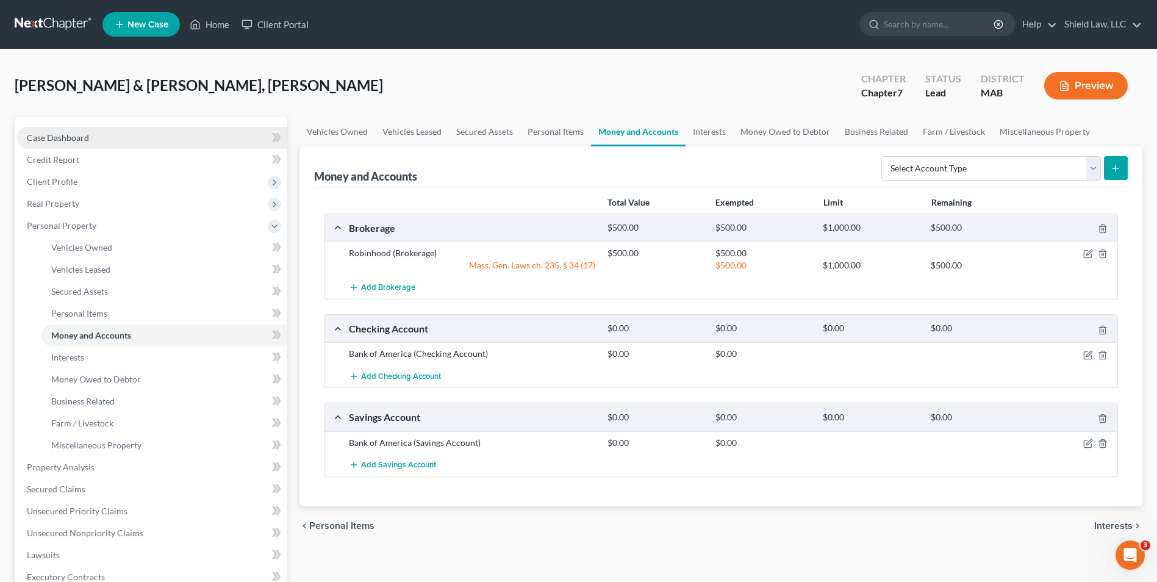
click at [50, 138] on span "Case Dashboard" at bounding box center [58, 137] width 62 height 10
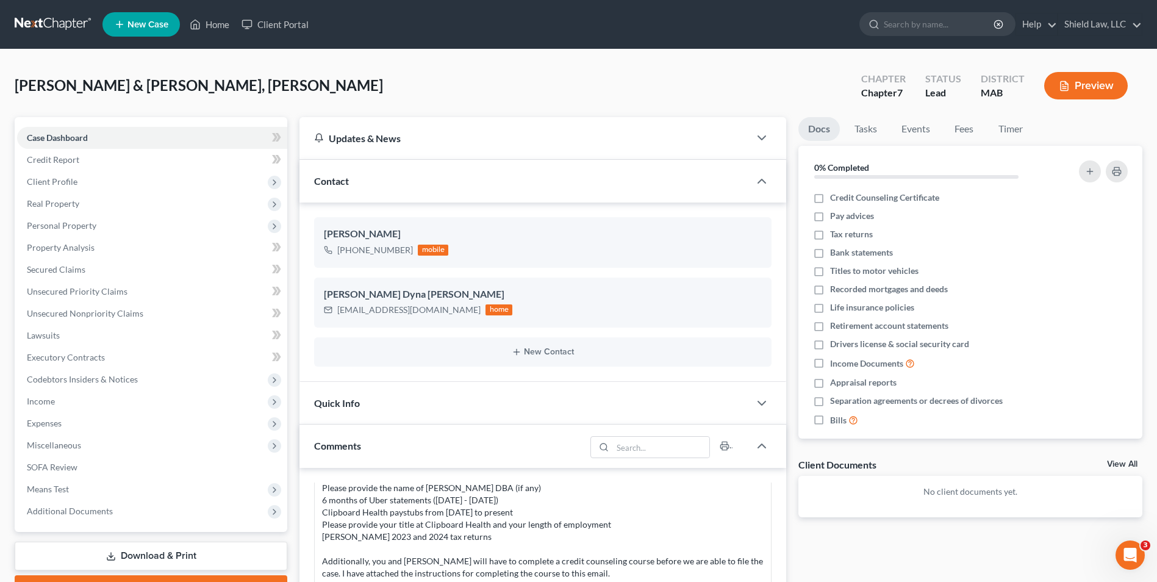
click at [448, 63] on div "[PERSON_NAME] & [PERSON_NAME], [PERSON_NAME] Upgraded Chapter Chapter 7 Status …" at bounding box center [578, 492] width 1157 height 886
click at [60, 403] on span "Income" at bounding box center [152, 401] width 270 height 22
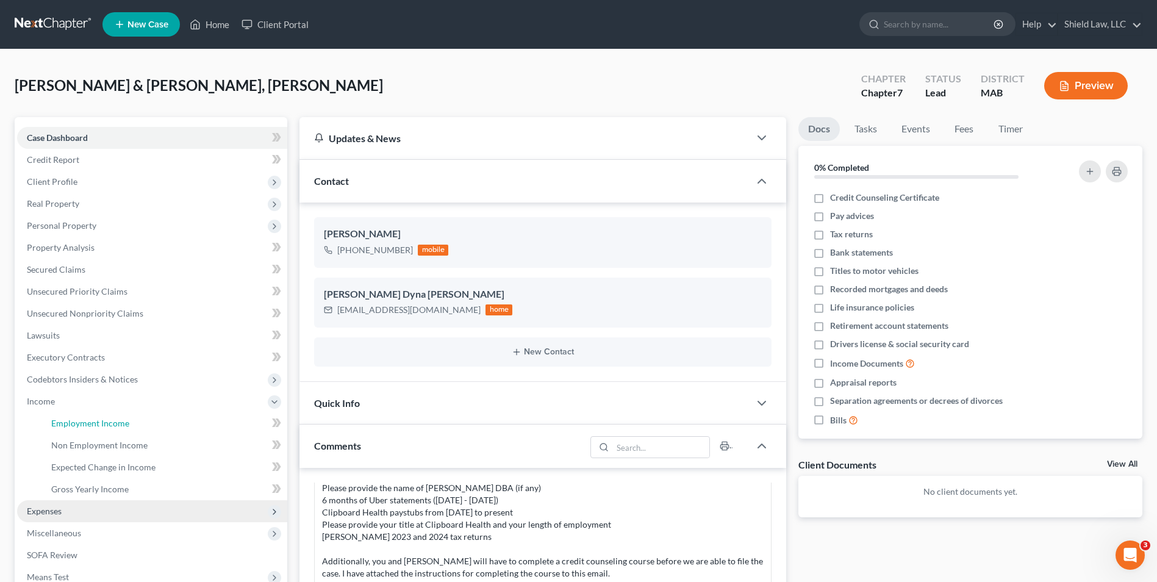
click at [84, 421] on span "Employment Income" at bounding box center [90, 423] width 78 height 10
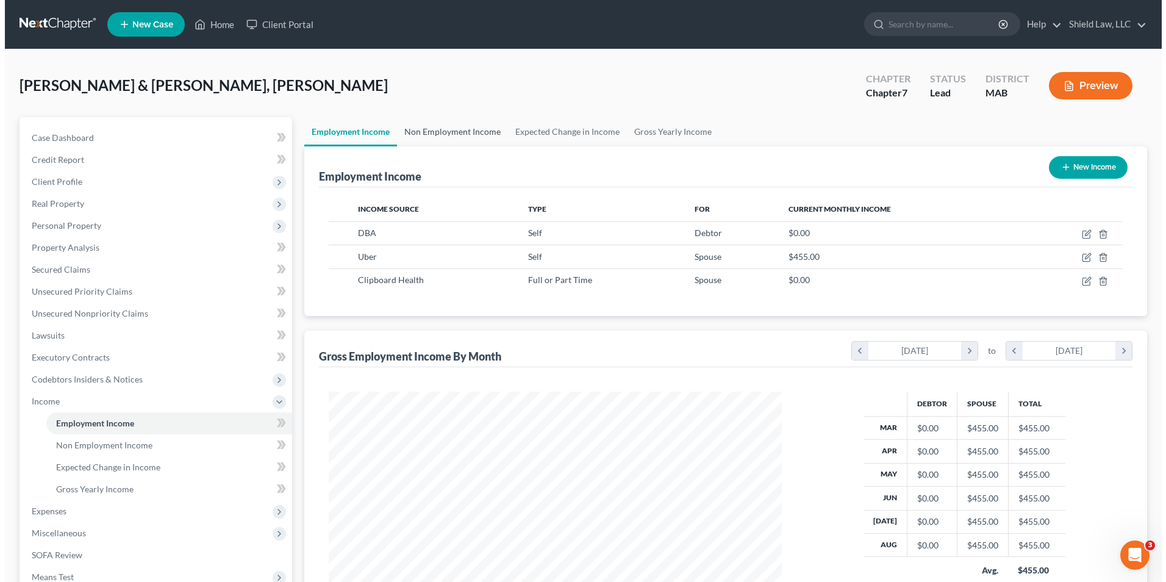
scroll to position [226, 477]
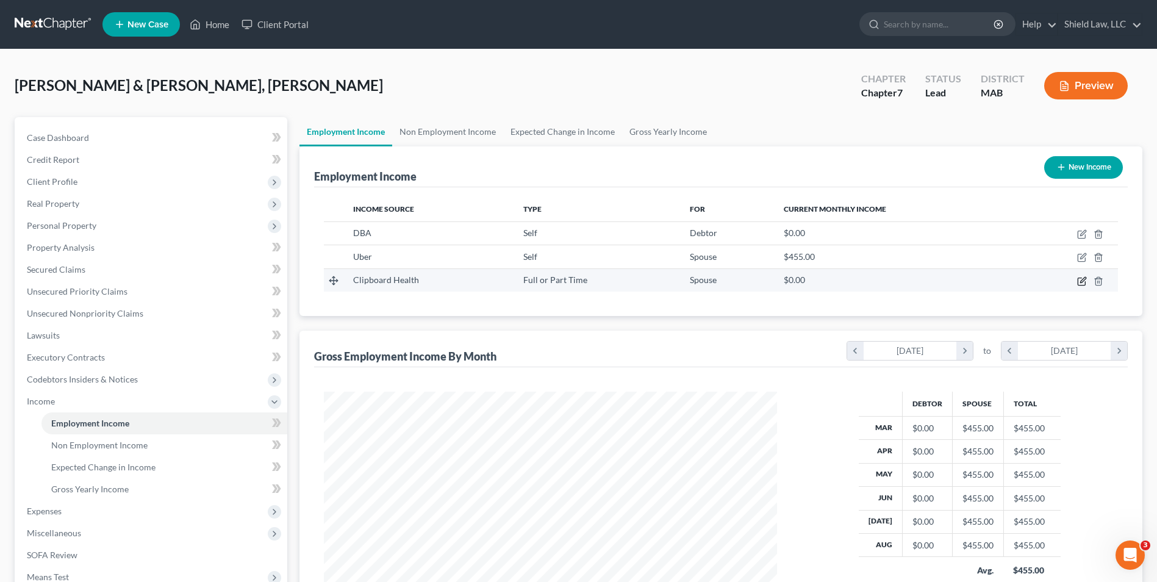
click at [1081, 280] on icon "button" at bounding box center [1082, 281] width 10 height 10
select select "0"
select select "4"
select select "0"
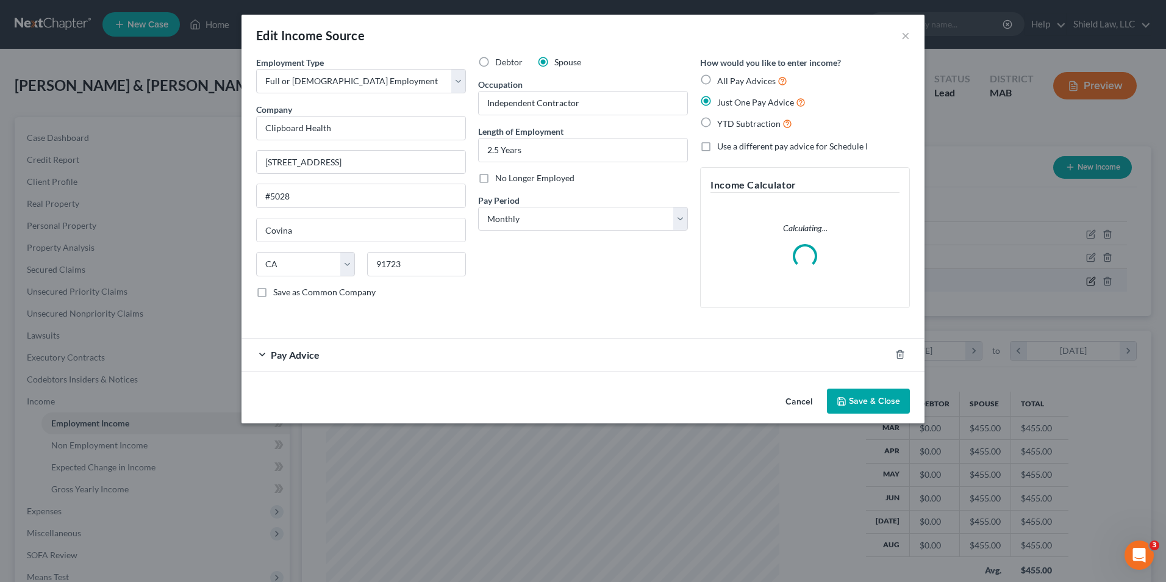
scroll to position [228, 482]
click at [487, 352] on div "Pay Advice" at bounding box center [565, 354] width 649 height 32
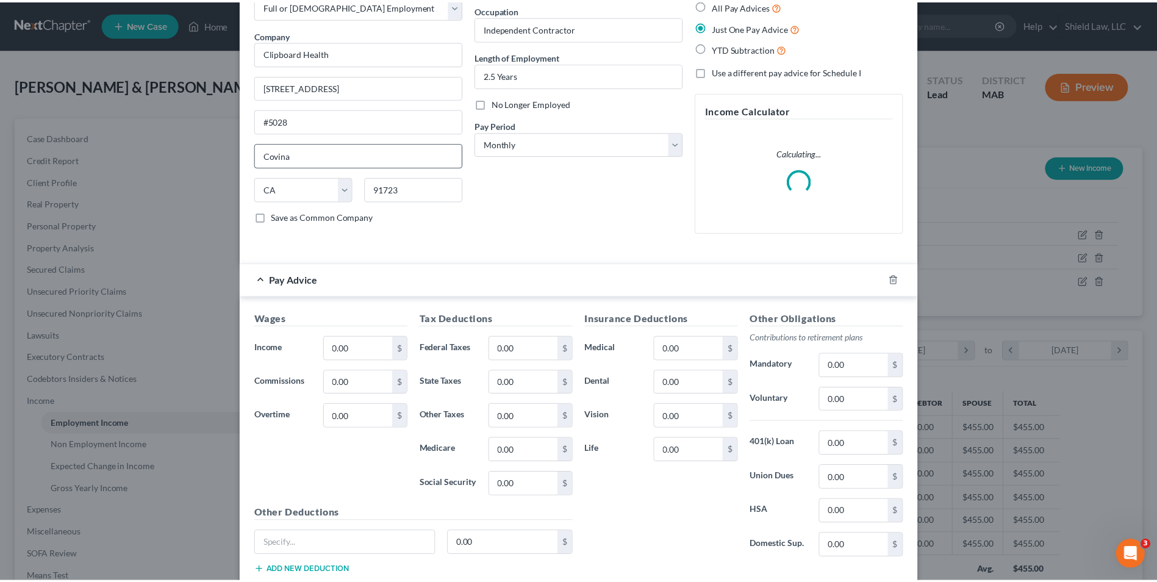
scroll to position [0, 0]
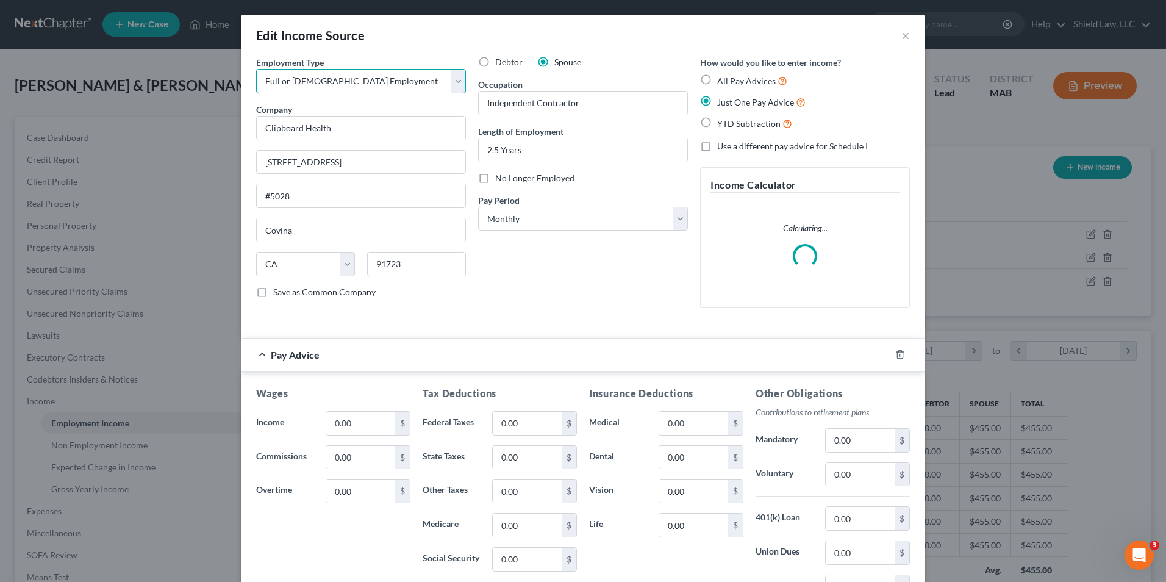
click at [324, 89] on select "Select Full or [DEMOGRAPHIC_DATA] Employment Self Employment" at bounding box center [361, 81] width 210 height 24
select select "1"
click at [256, 69] on select "Select Full or [DEMOGRAPHIC_DATA] Employment Self Employment" at bounding box center [361, 81] width 210 height 24
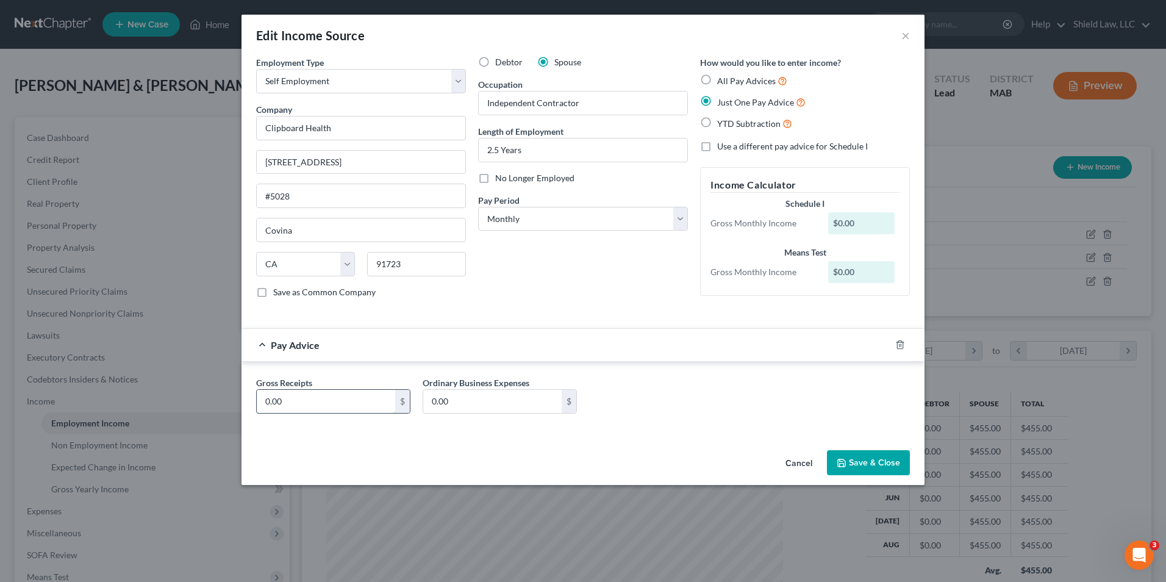
click at [292, 404] on input "0.00" at bounding box center [326, 401] width 138 height 23
type input "544"
click at [887, 457] on button "Save & Close" at bounding box center [868, 463] width 83 height 26
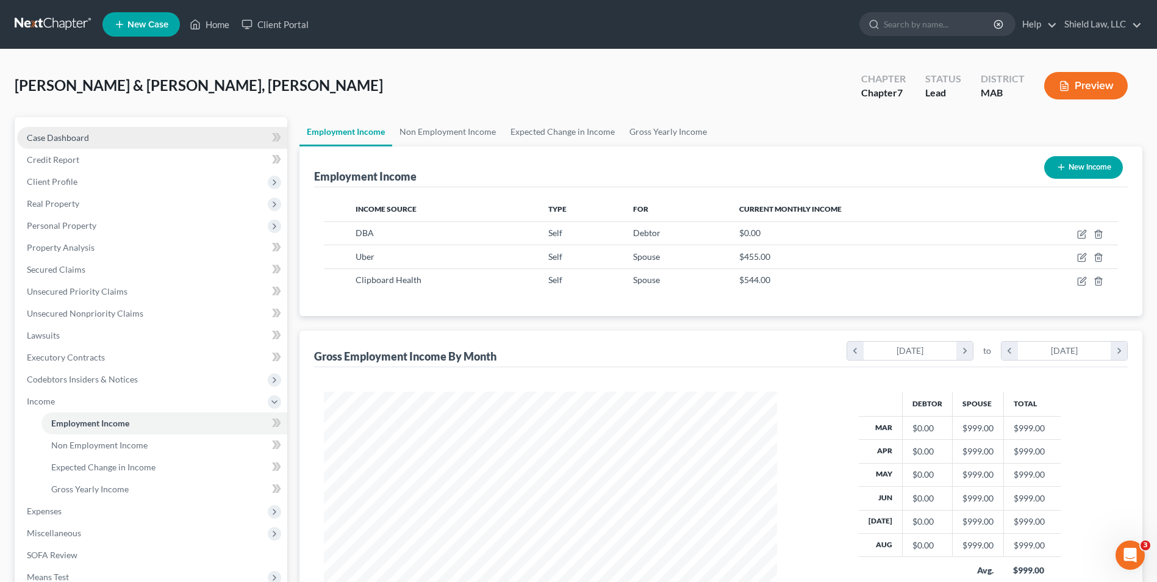
drag, startPoint x: 91, startPoint y: 135, endPoint x: 98, endPoint y: 141, distance: 9.9
click at [91, 135] on link "Case Dashboard" at bounding box center [152, 138] width 270 height 22
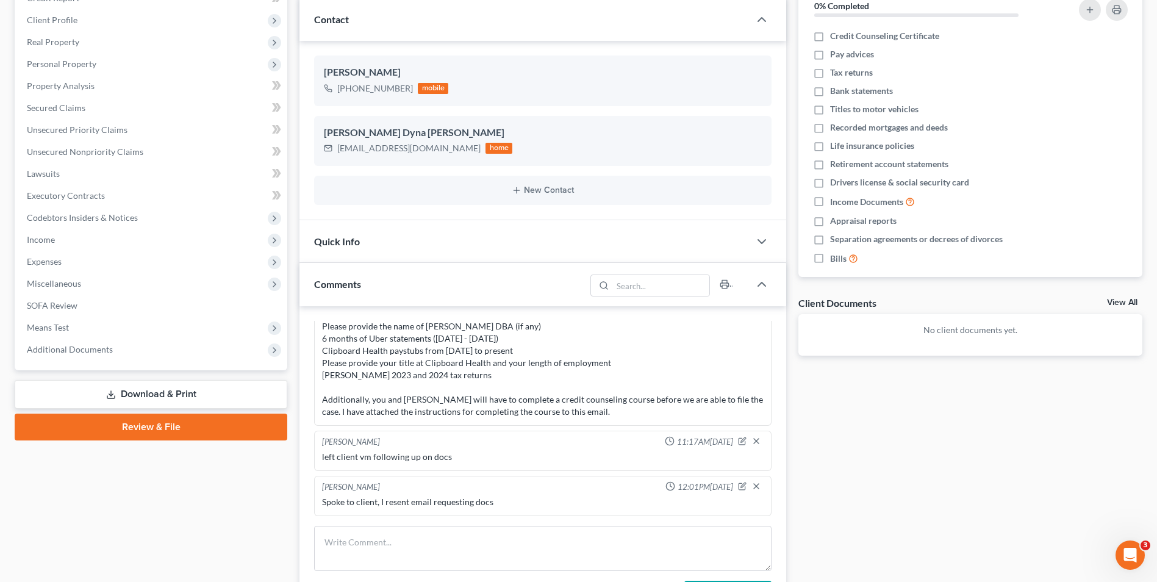
scroll to position [244, 0]
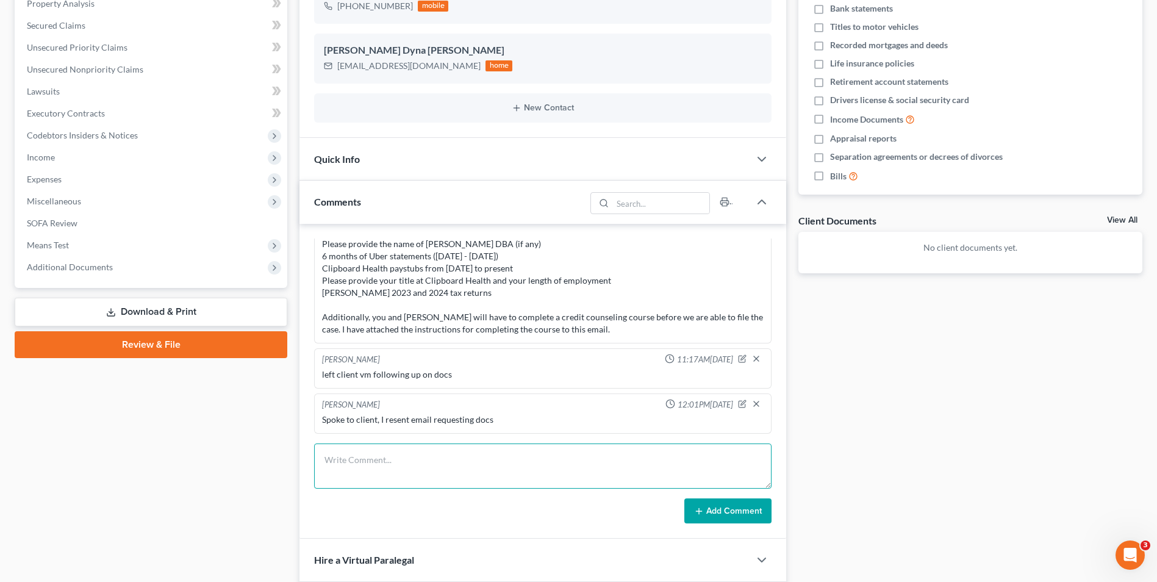
click at [415, 484] on textarea at bounding box center [542, 465] width 457 height 45
paste textarea "We received the documents that you emailed to [PERSON_NAME]. We still need the …"
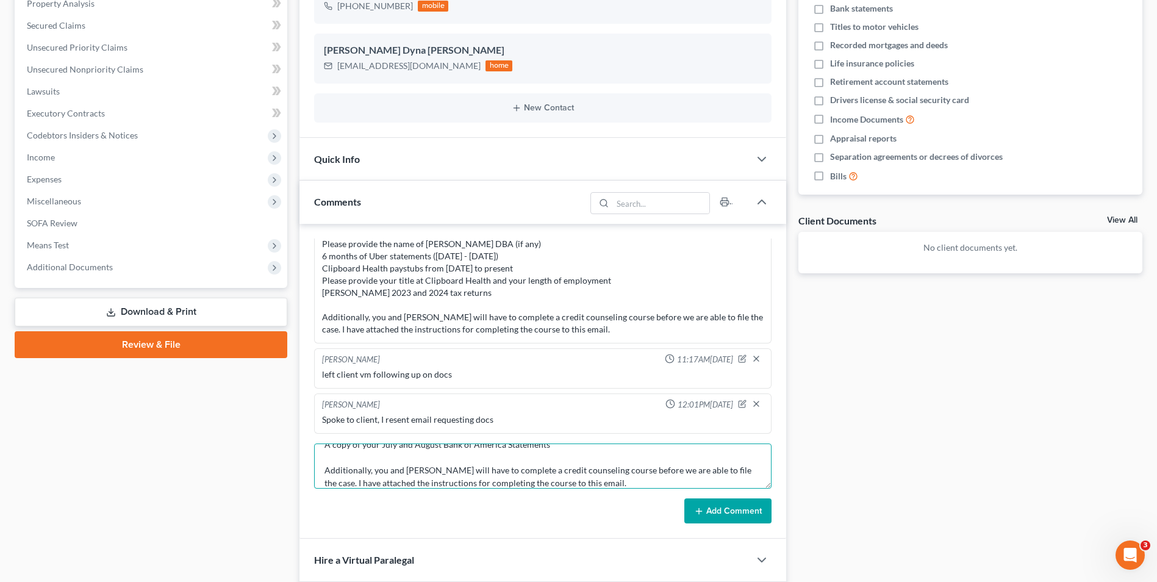
type textarea "email to client We received the documents that you emailed to [PERSON_NAME]. We…"
click at [726, 514] on button "Add Comment" at bounding box center [727, 511] width 87 height 26
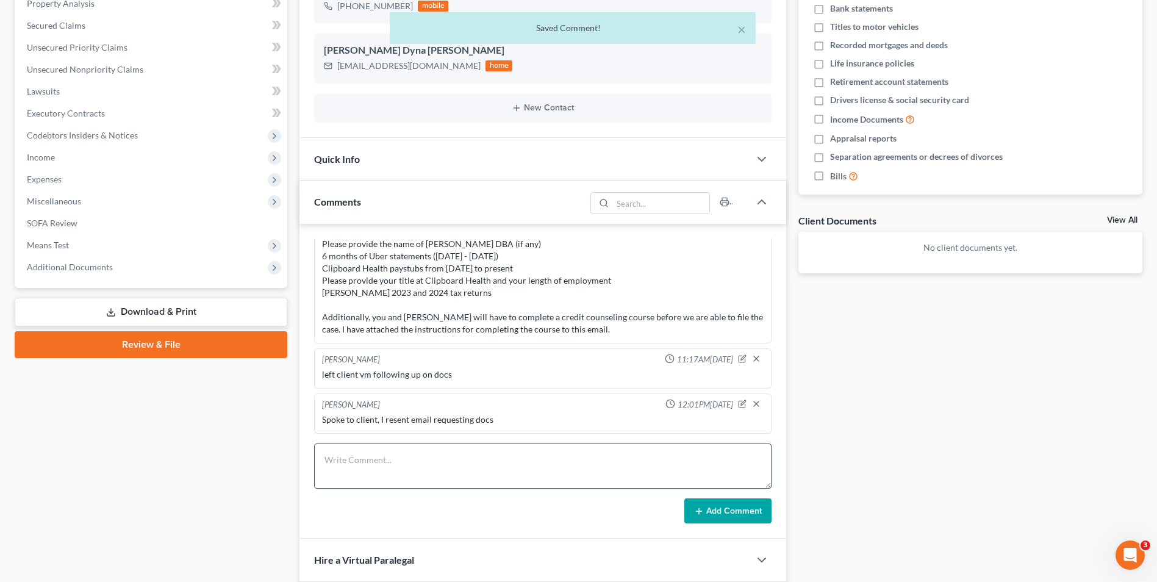
scroll to position [416, 0]
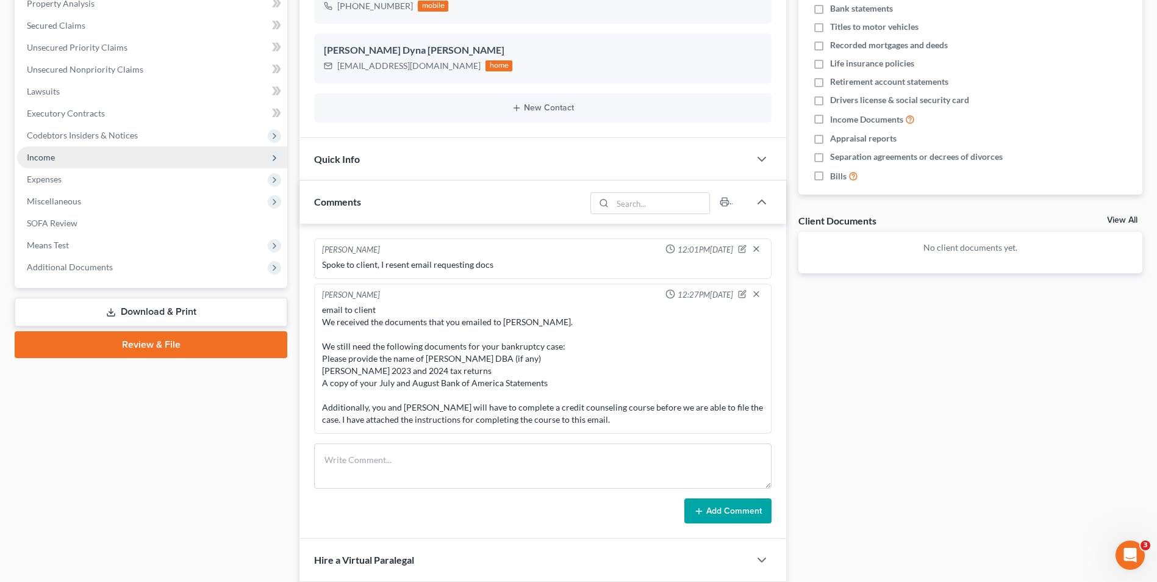
drag, startPoint x: 62, startPoint y: 164, endPoint x: 70, endPoint y: 165, distance: 8.6
click at [62, 164] on span "Income" at bounding box center [152, 157] width 270 height 22
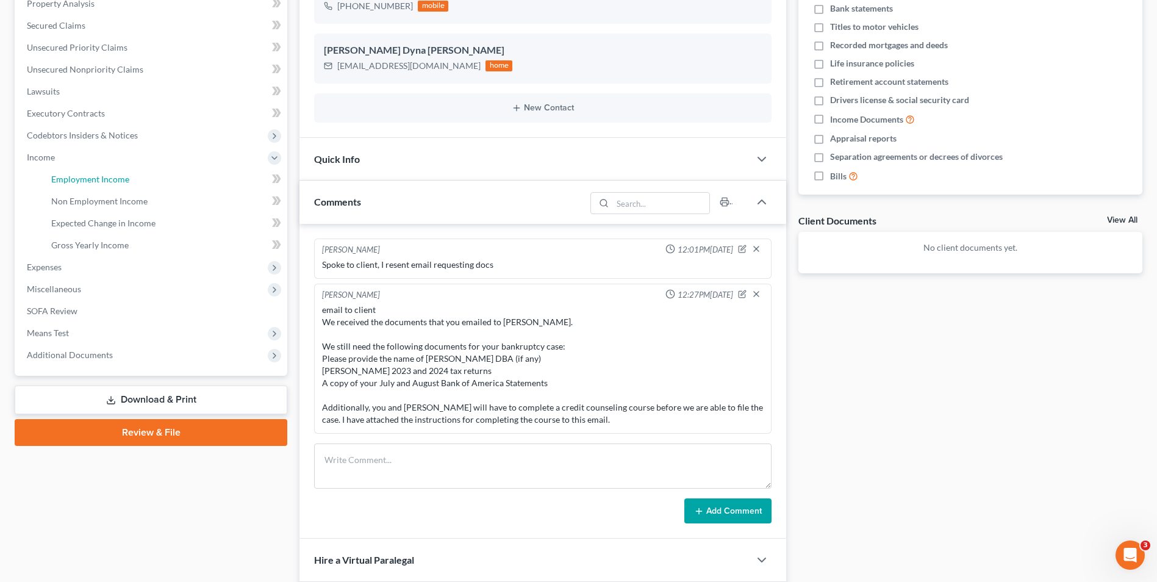
drag, startPoint x: 78, startPoint y: 181, endPoint x: 672, endPoint y: 218, distance: 595.2
click at [78, 180] on span "Employment Income" at bounding box center [90, 179] width 78 height 10
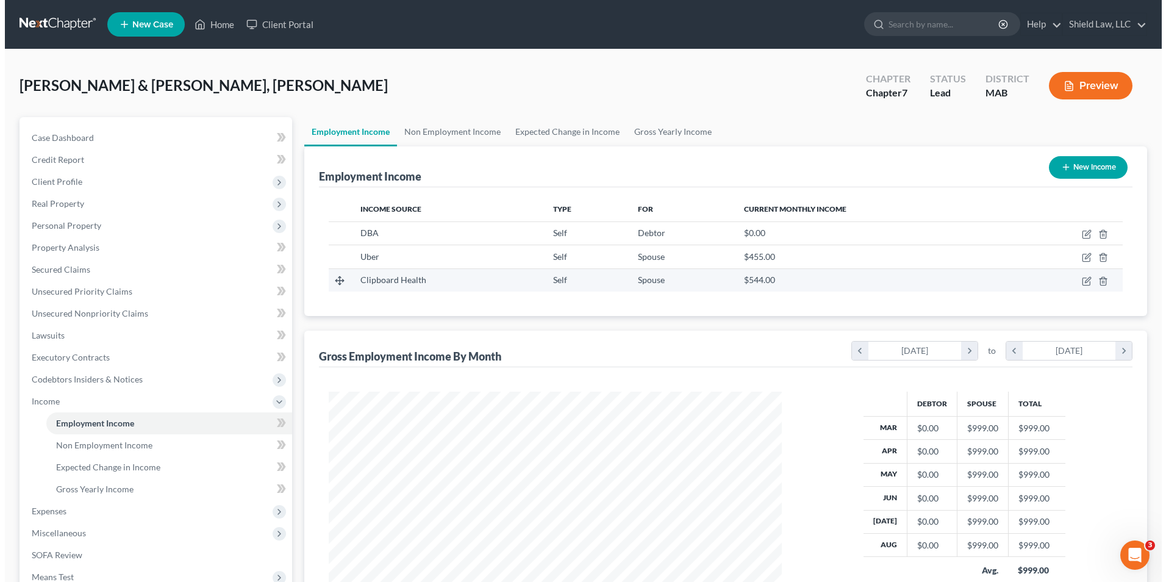
scroll to position [226, 477]
click at [1078, 278] on icon "button" at bounding box center [1081, 280] width 7 height 7
select select "1"
select select "4"
select select "0"
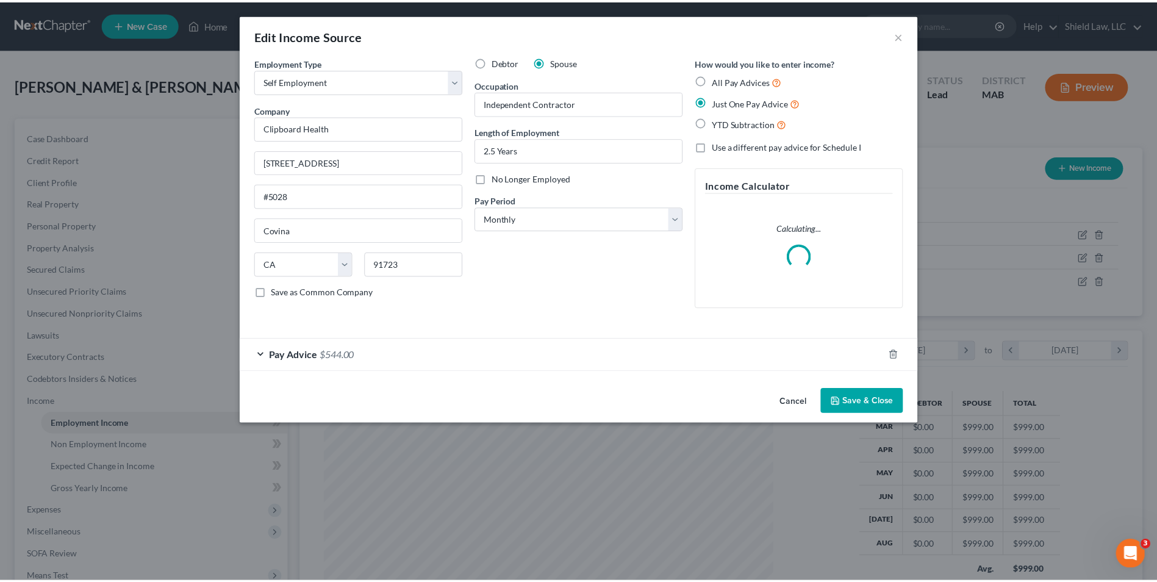
scroll to position [228, 482]
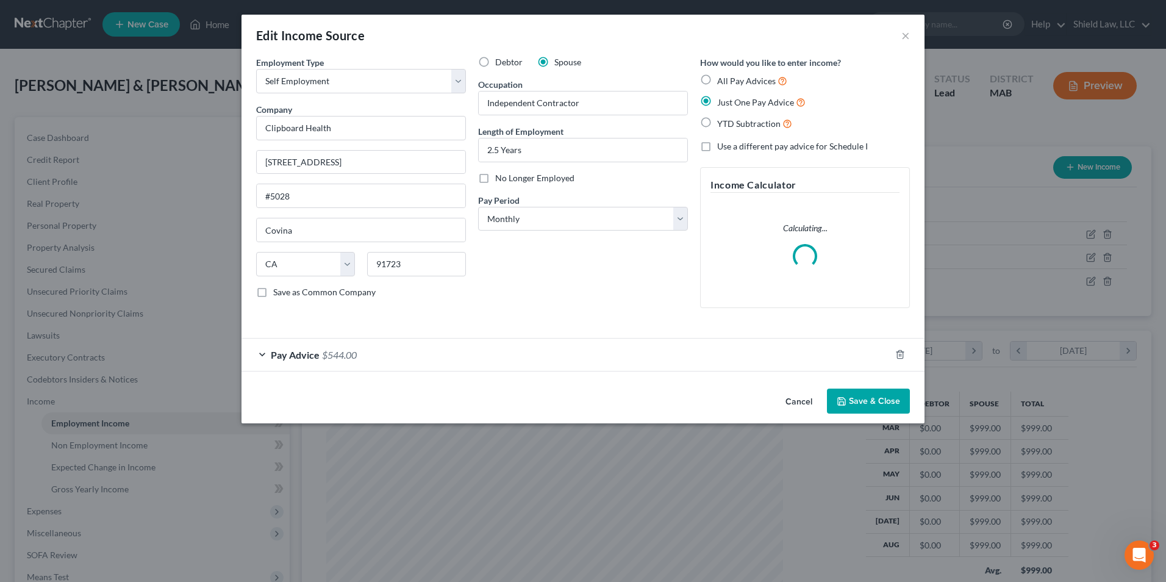
drag, startPoint x: 381, startPoint y: 352, endPoint x: 385, endPoint y: 342, distance: 11.5
click at [379, 352] on div "Pay Advice $544.00" at bounding box center [565, 354] width 649 height 32
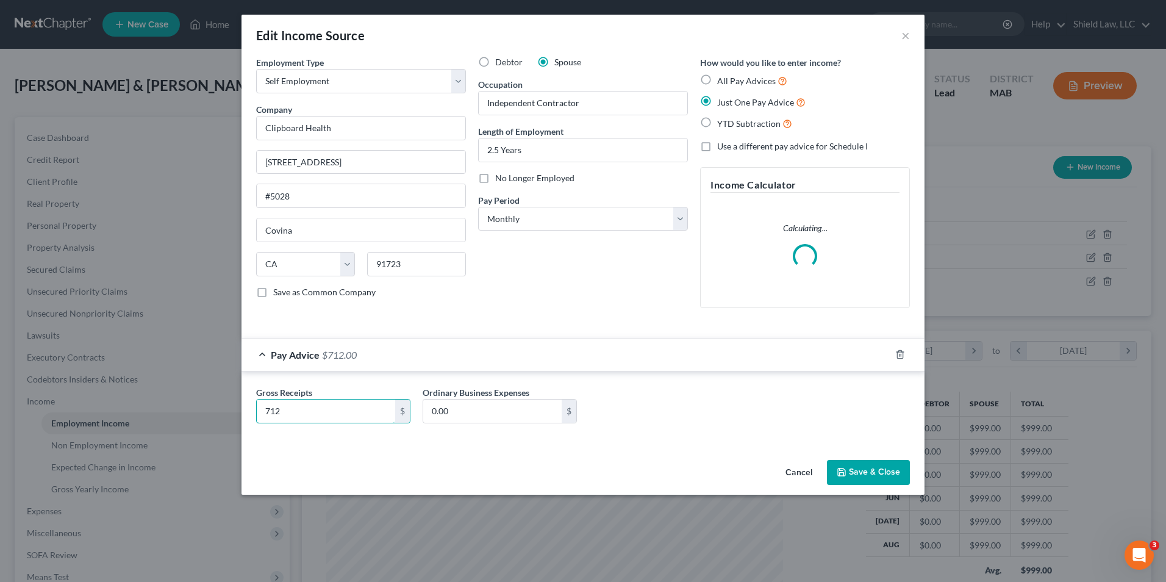
type input "712"
drag, startPoint x: 889, startPoint y: 465, endPoint x: 881, endPoint y: 458, distance: 10.9
click at [890, 465] on button "Save & Close" at bounding box center [868, 473] width 83 height 26
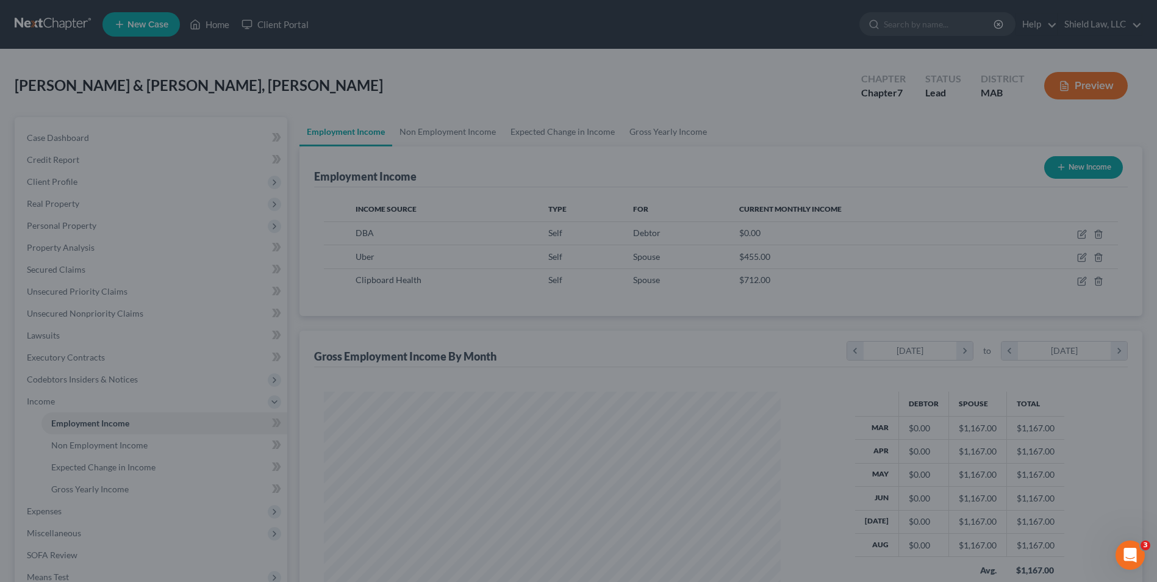
scroll to position [609614, 609363]
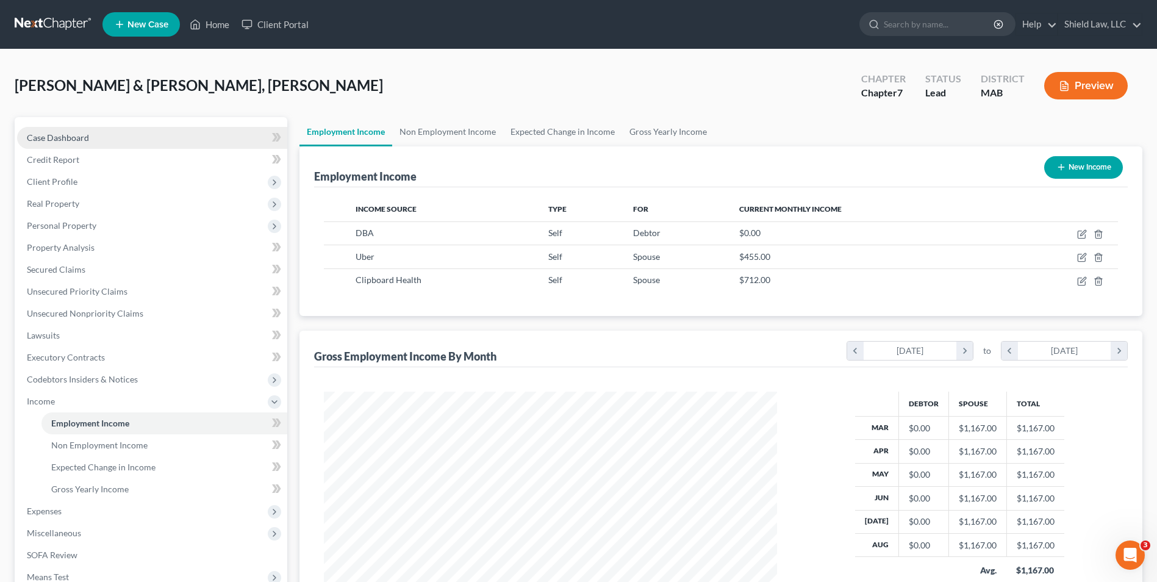
click at [54, 136] on span "Case Dashboard" at bounding box center [58, 137] width 62 height 10
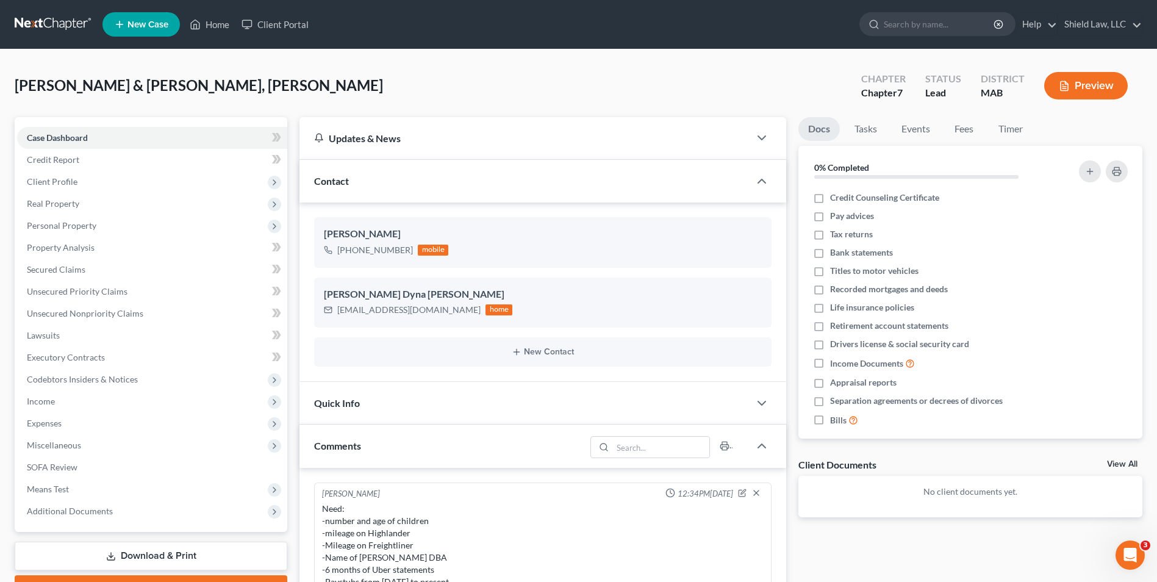
scroll to position [416, 0]
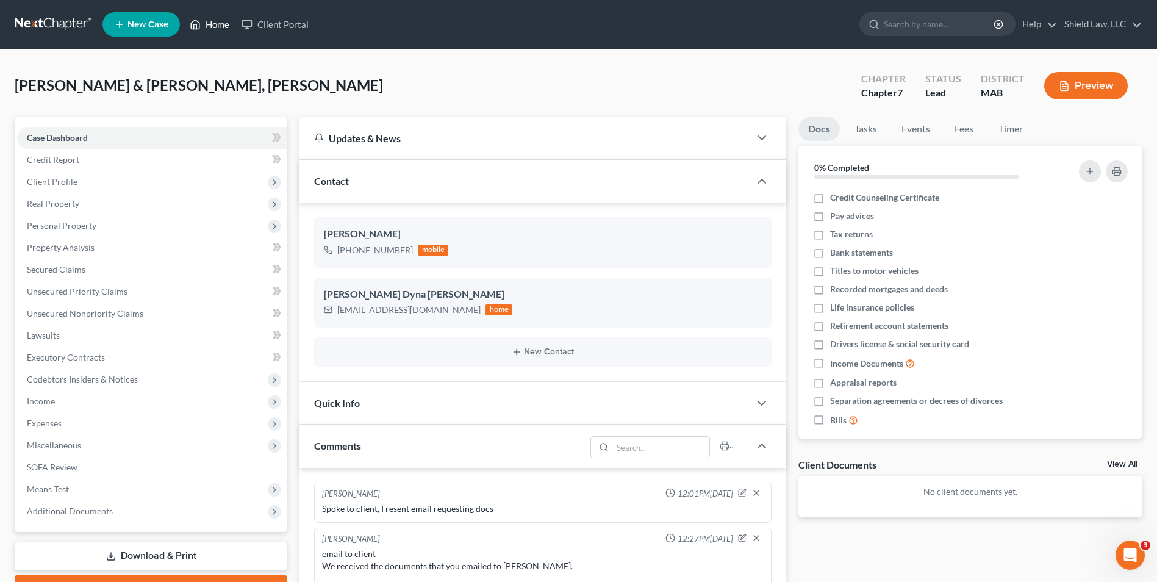
click at [204, 21] on link "Home" at bounding box center [210, 24] width 52 height 22
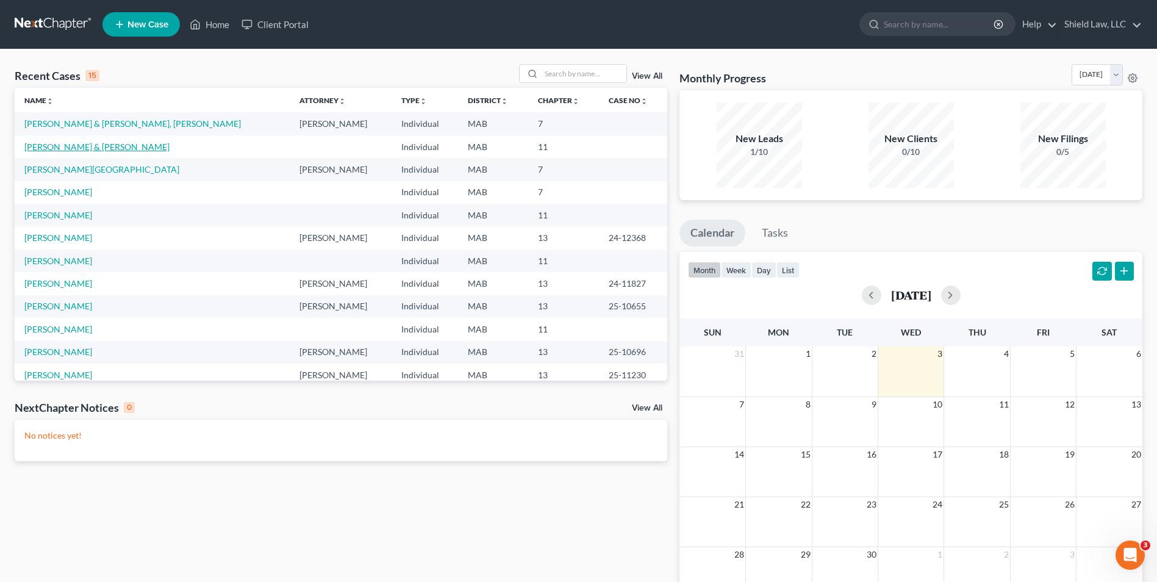
click at [52, 146] on link "[PERSON_NAME] & [PERSON_NAME]" at bounding box center [96, 146] width 145 height 10
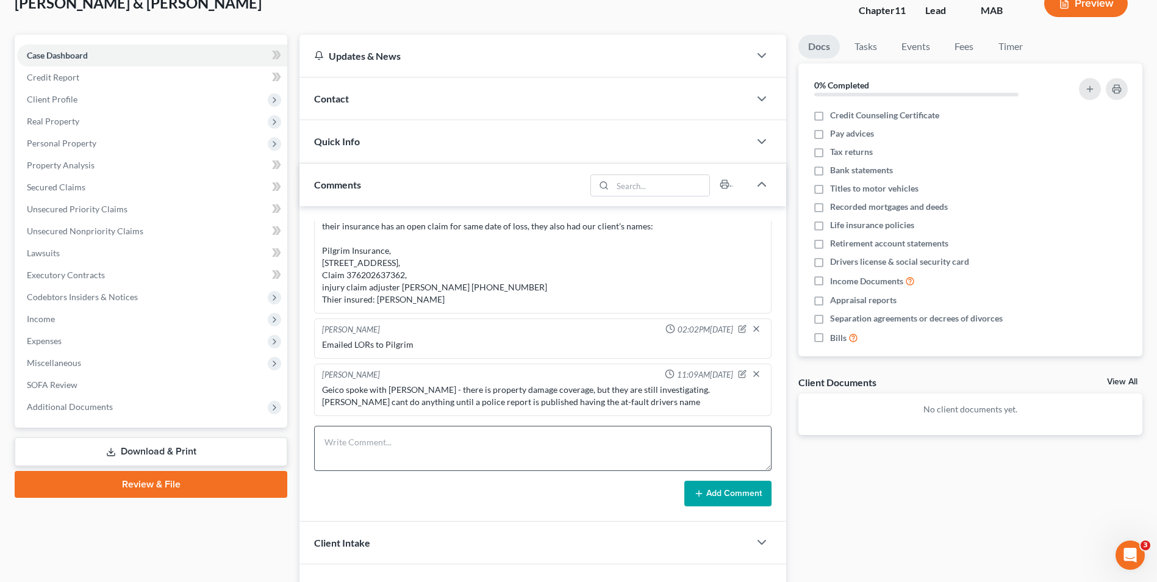
scroll to position [154, 0]
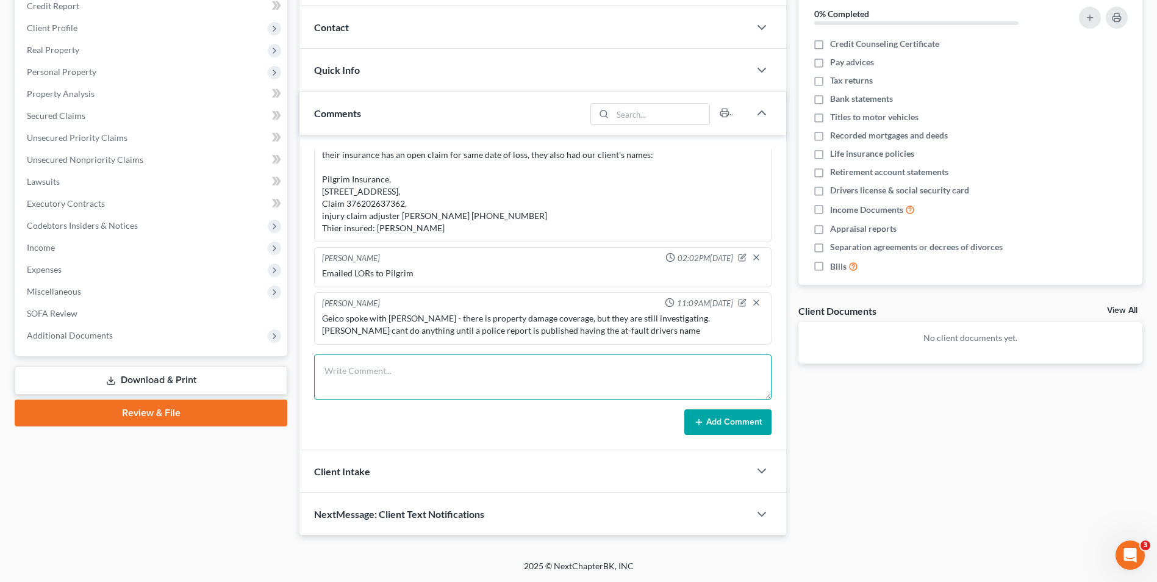
click at [454, 374] on textarea at bounding box center [542, 376] width 457 height 45
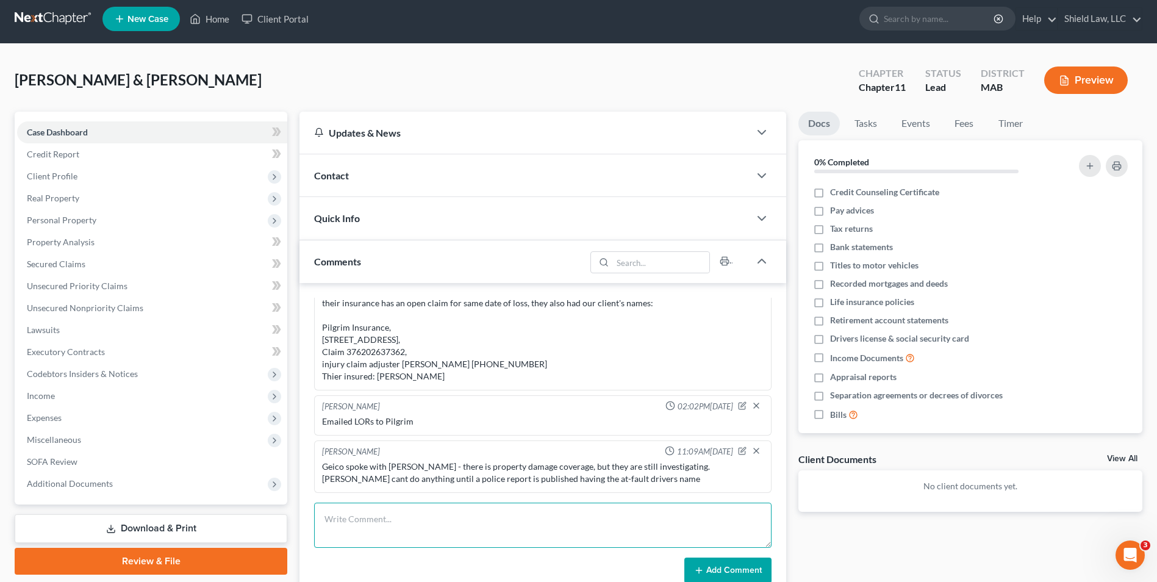
scroll to position [0, 0]
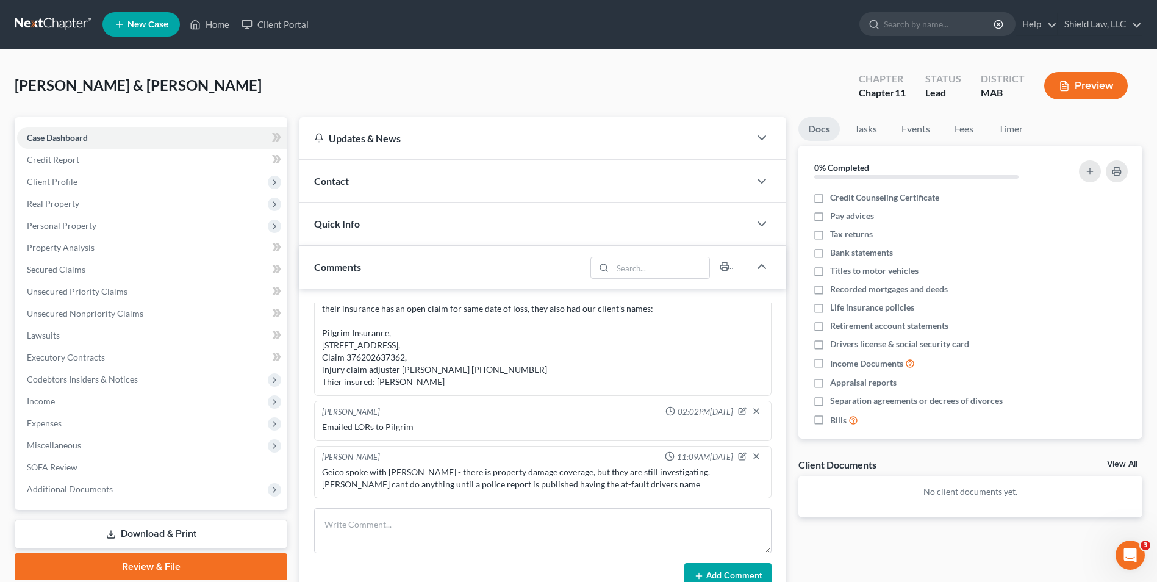
click at [407, 185] on div "Contact" at bounding box center [524, 181] width 450 height 42
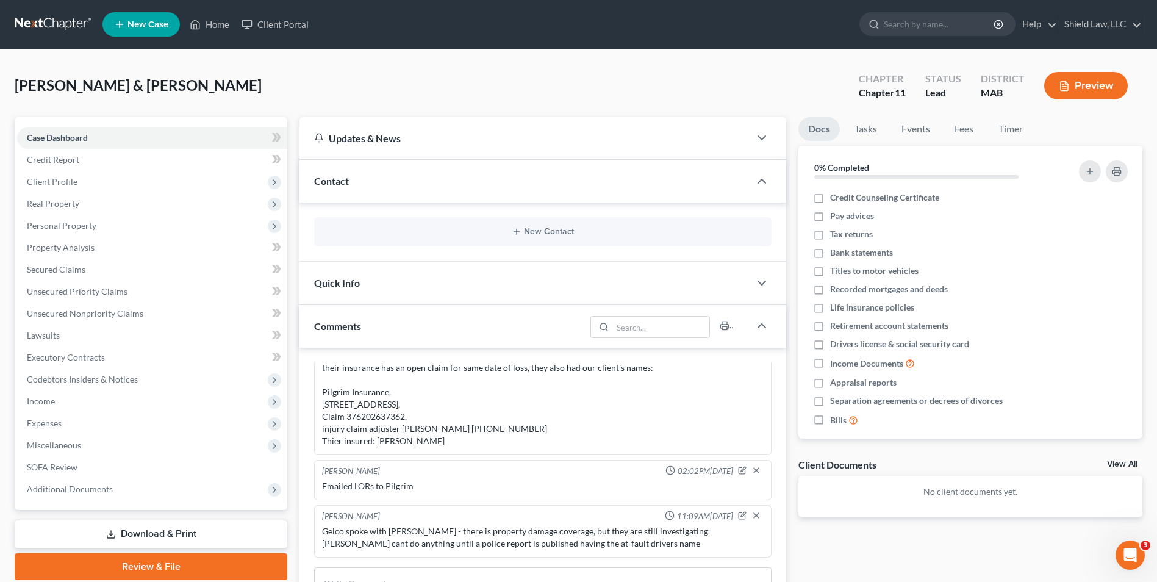
click at [501, 238] on div "New Contact" at bounding box center [542, 231] width 457 height 29
click at [524, 237] on button "New Contact" at bounding box center [543, 232] width 438 height 10
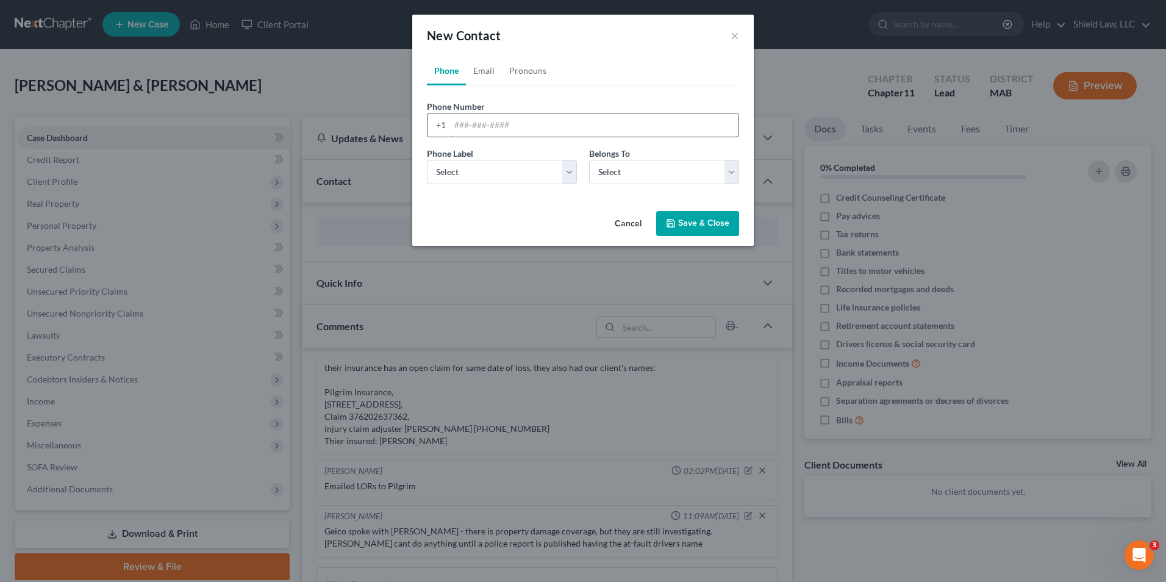
click at [480, 124] on input "tel" at bounding box center [594, 124] width 288 height 23
type input "6034595525"
drag, startPoint x: 485, startPoint y: 166, endPoint x: 482, endPoint y: 186, distance: 20.5
click at [485, 166] on select "Select Mobile Home Work Other" at bounding box center [502, 172] width 150 height 24
select select "0"
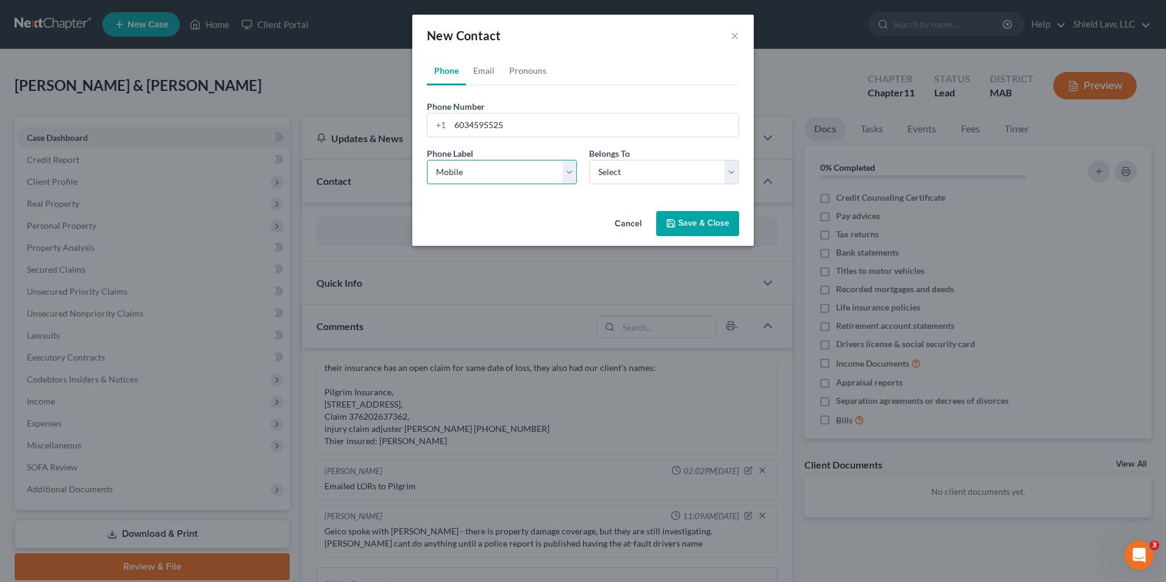
click at [427, 160] on select "Select Mobile Home Work Other" at bounding box center [502, 172] width 150 height 24
drag, startPoint x: 597, startPoint y: 173, endPoint x: 601, endPoint y: 184, distance: 11.8
click at [597, 173] on select "Select Client Spouse Other" at bounding box center [664, 172] width 150 height 24
select select "0"
click at [589, 160] on select "Select Client Spouse Other" at bounding box center [664, 172] width 150 height 24
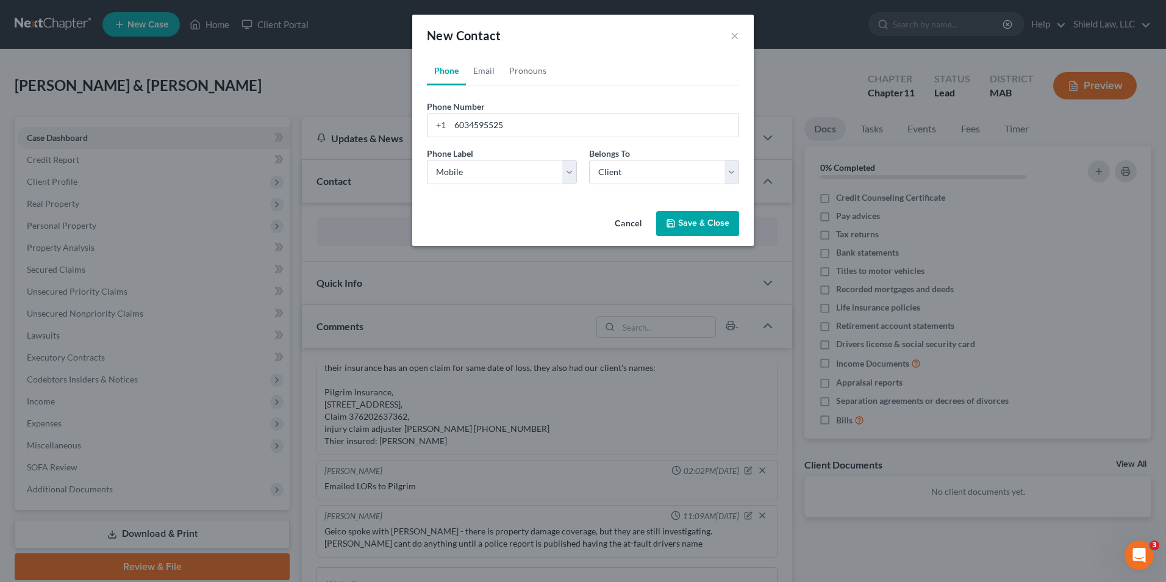
click at [702, 231] on button "Save & Close" at bounding box center [697, 224] width 83 height 26
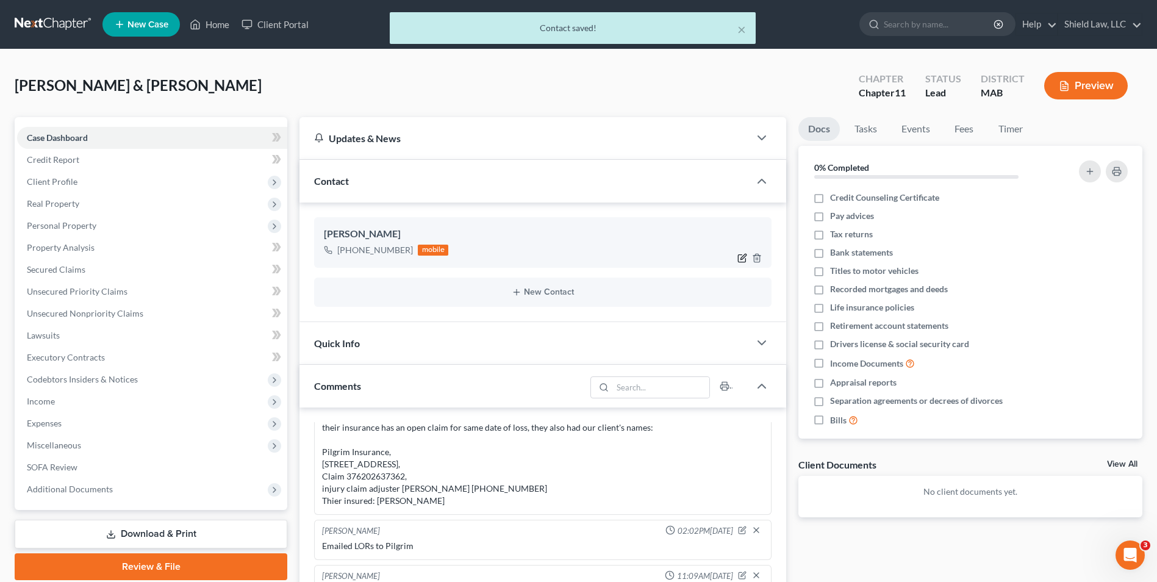
click at [737, 257] on div at bounding box center [751, 258] width 39 height 20
click at [740, 259] on icon "button" at bounding box center [742, 258] width 10 height 10
select select "0"
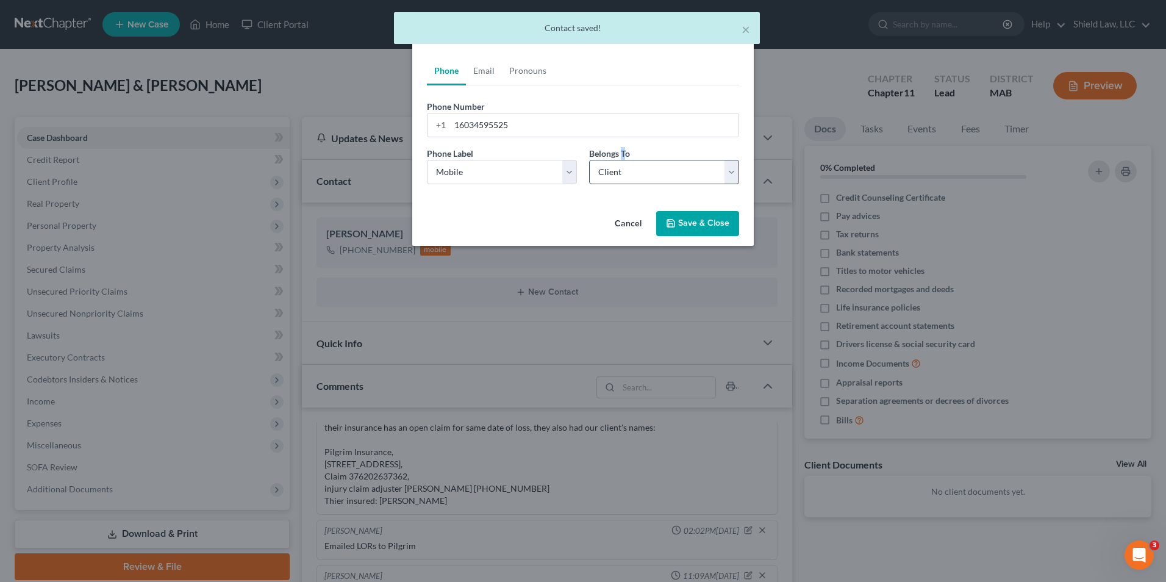
drag, startPoint x: 623, startPoint y: 155, endPoint x: 624, endPoint y: 171, distance: 15.9
click at [623, 155] on span "Belongs To" at bounding box center [609, 153] width 41 height 10
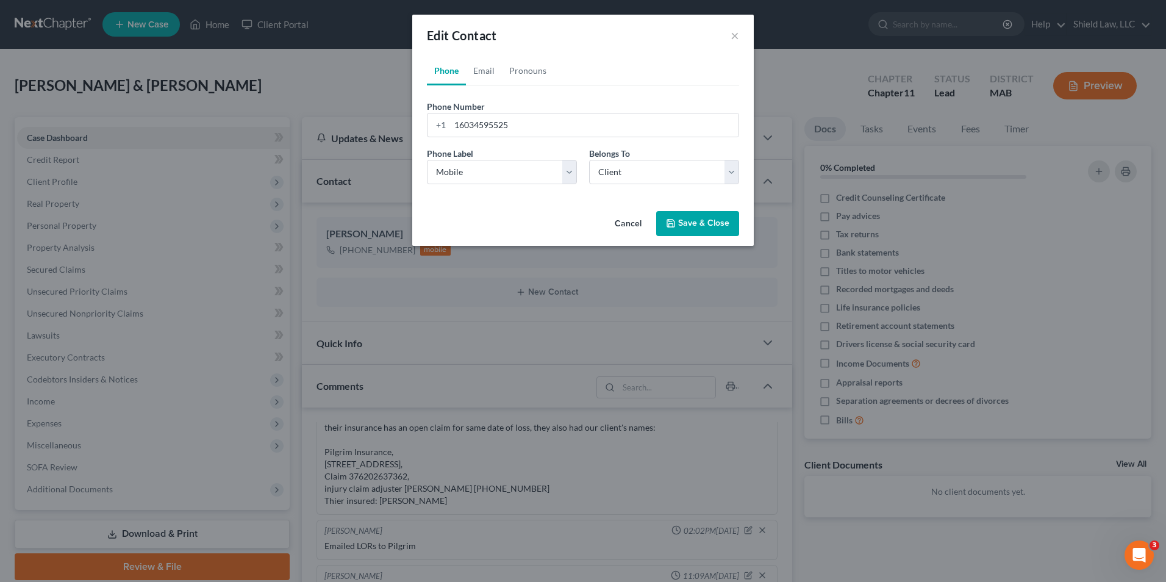
drag, startPoint x: 624, startPoint y: 171, endPoint x: 562, endPoint y: 225, distance: 82.1
click at [626, 238] on div "Cancel Save & Close" at bounding box center [583, 226] width 342 height 40
drag, startPoint x: 647, startPoint y: 170, endPoint x: 643, endPoint y: 185, distance: 15.1
click at [647, 170] on select "Select Client Spouse Other" at bounding box center [664, 172] width 150 height 24
select select "1"
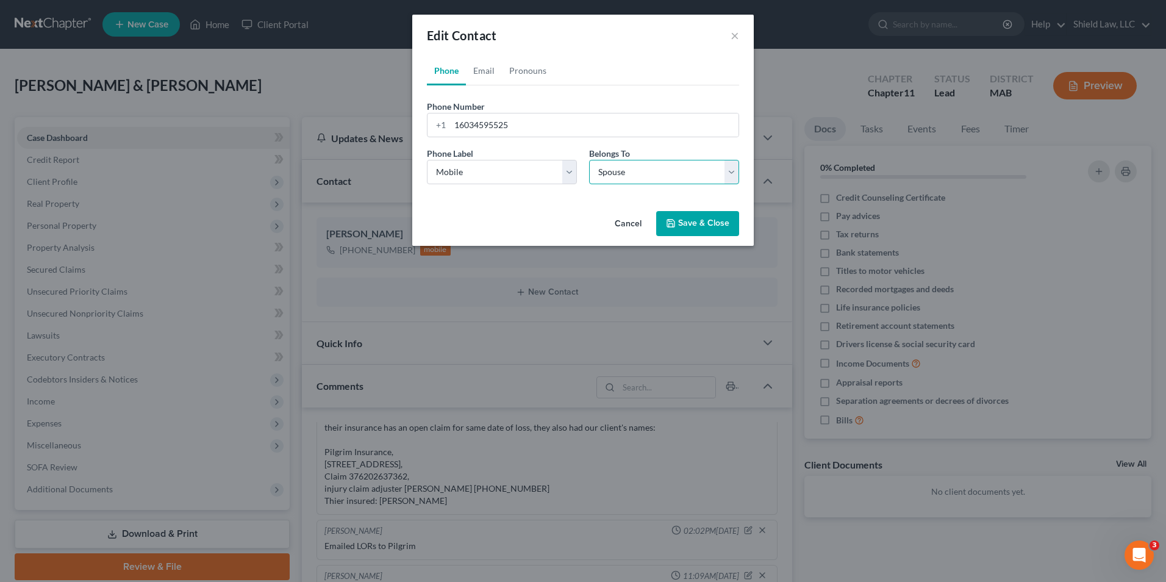
click at [589, 160] on select "Select Client Spouse Other" at bounding box center [664, 172] width 150 height 24
click at [709, 226] on button "Save & Close" at bounding box center [697, 224] width 83 height 26
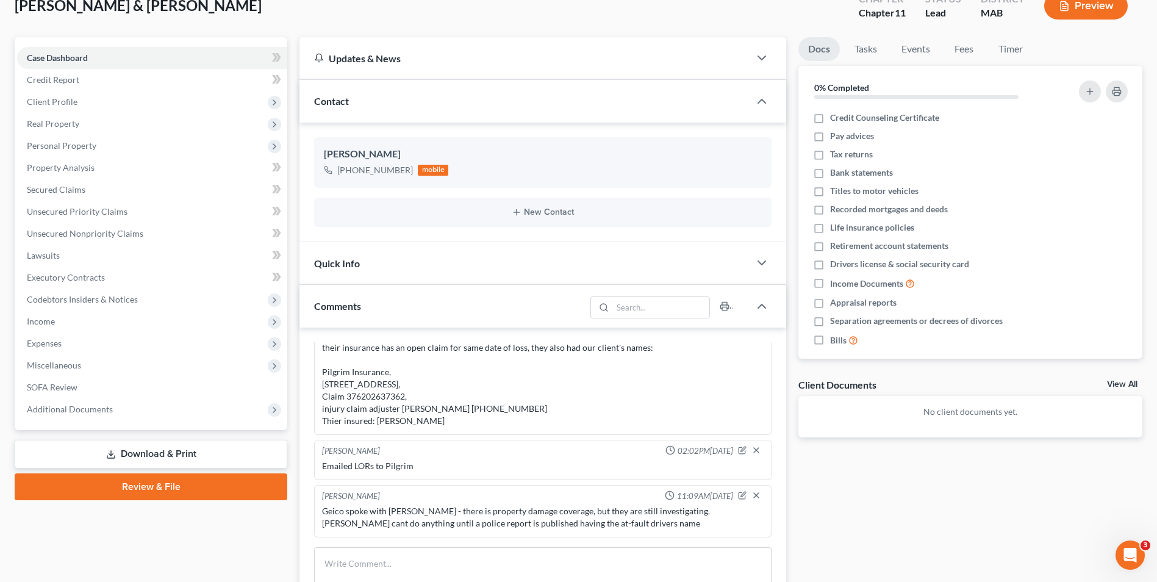
scroll to position [244, 0]
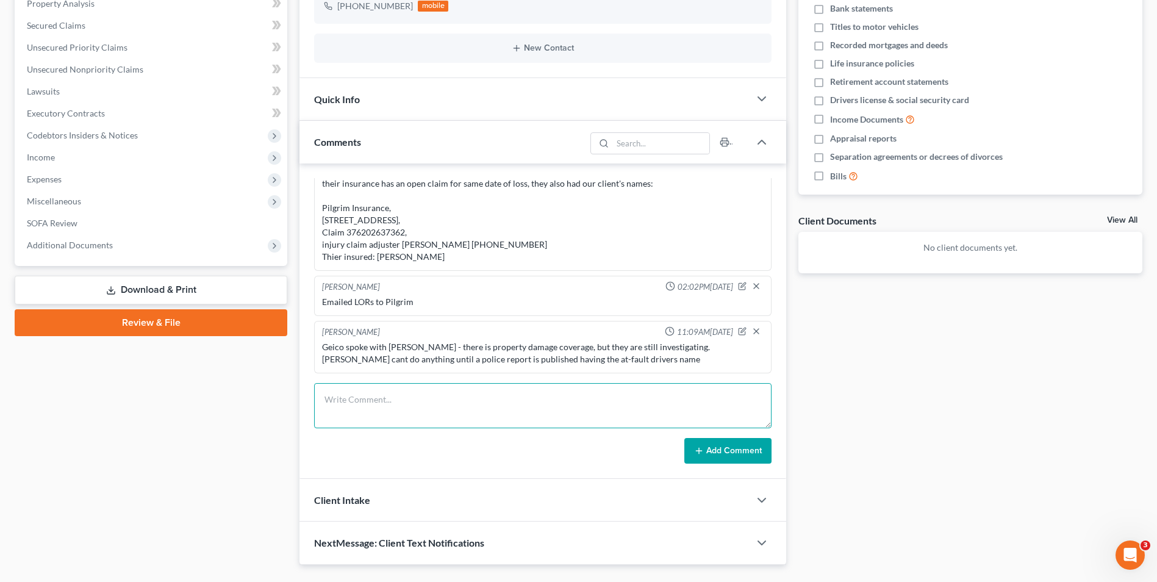
click at [415, 411] on textarea at bounding box center [542, 405] width 457 height 45
drag, startPoint x: 360, startPoint y: 400, endPoint x: 382, endPoint y: 394, distance: 23.4
click at [605, 393] on textarea "Mom and youngest got [PERSON_NAME] boot and cast off, follup up in october." at bounding box center [542, 405] width 457 height 45
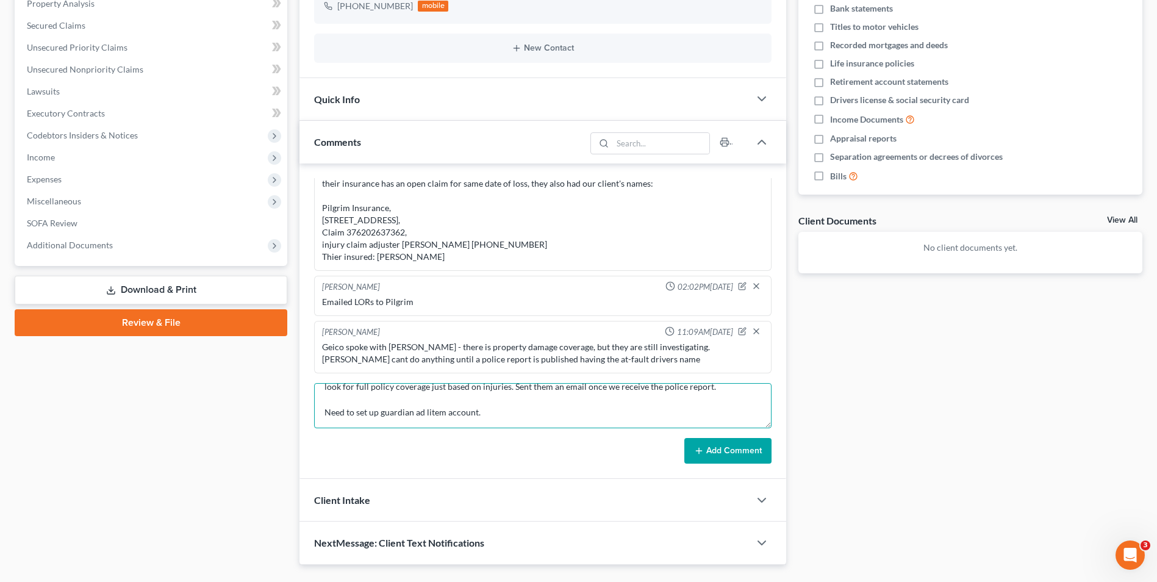
scroll to position [93, 0]
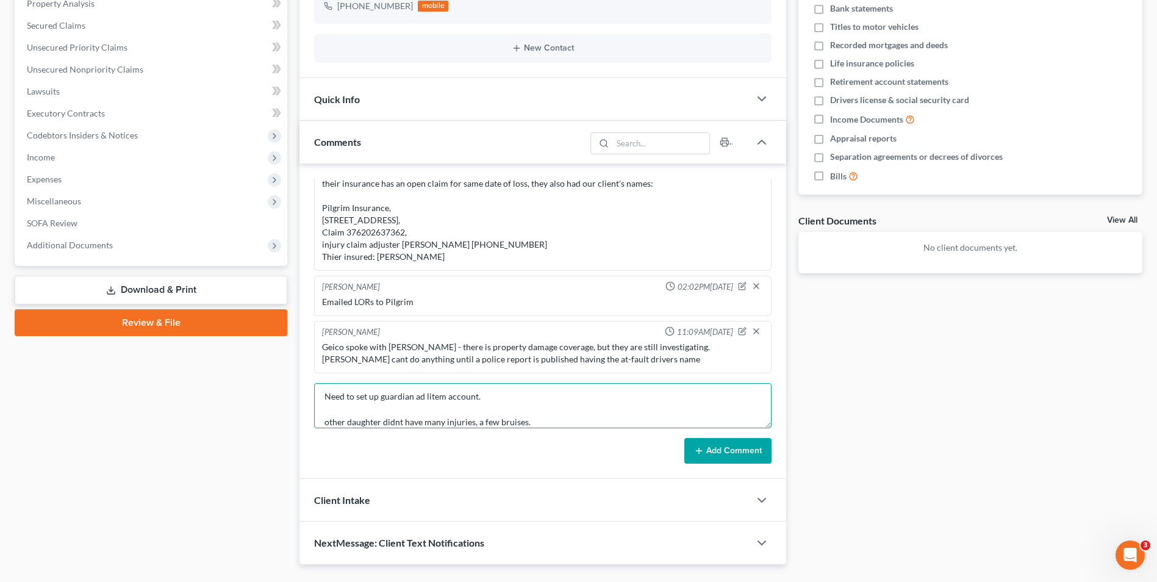
type textarea "Mom and youngest got [PERSON_NAME] boot and cast off, follup up in october. Alr…"
click at [699, 445] on button "Add Comment" at bounding box center [727, 451] width 87 height 26
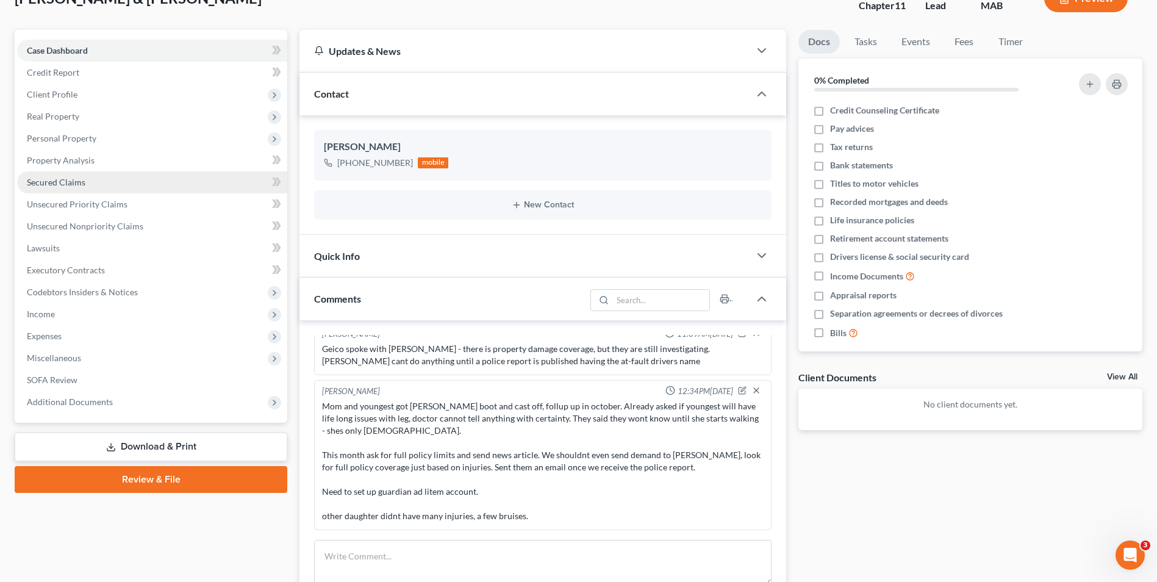
scroll to position [0, 0]
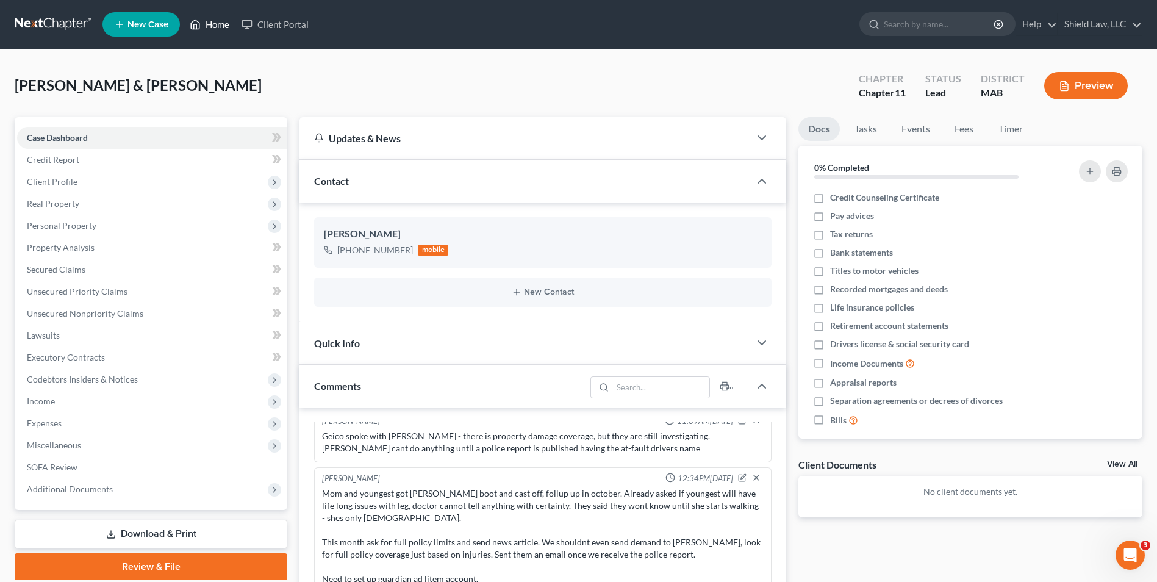
drag, startPoint x: 218, startPoint y: 18, endPoint x: 368, endPoint y: 0, distance: 151.1
click at [218, 18] on link "Home" at bounding box center [210, 24] width 52 height 22
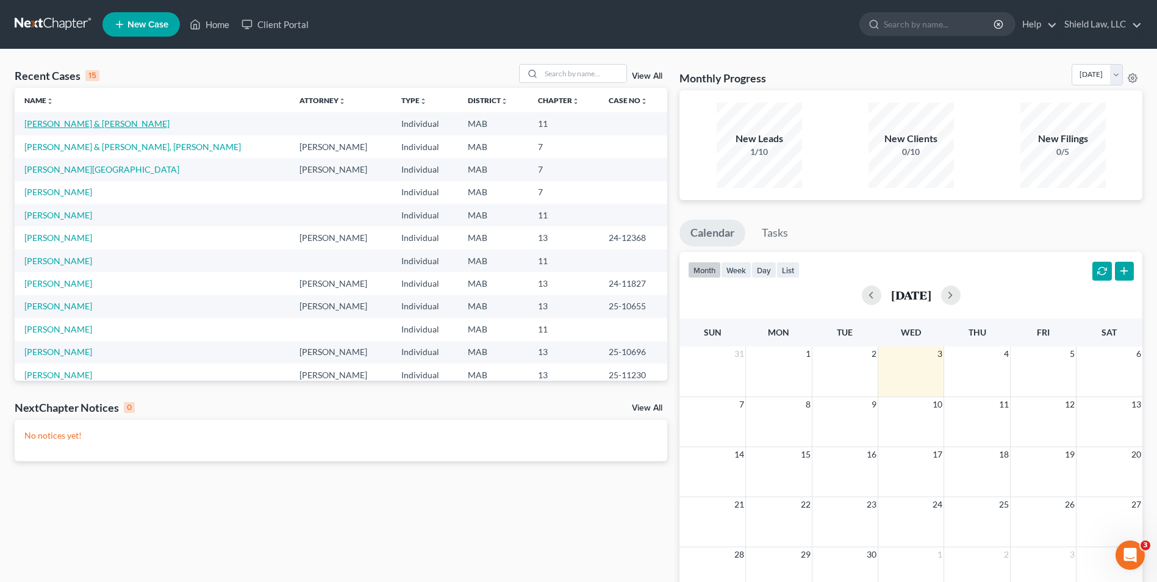
click at [74, 121] on link "[PERSON_NAME] & [PERSON_NAME]" at bounding box center [96, 123] width 145 height 10
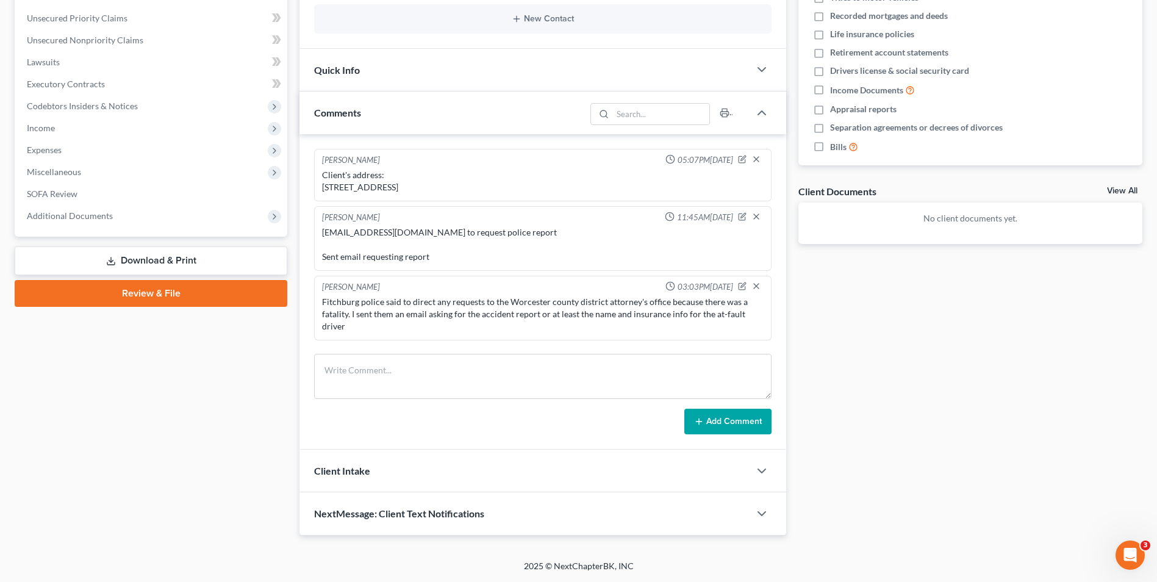
scroll to position [581, 0]
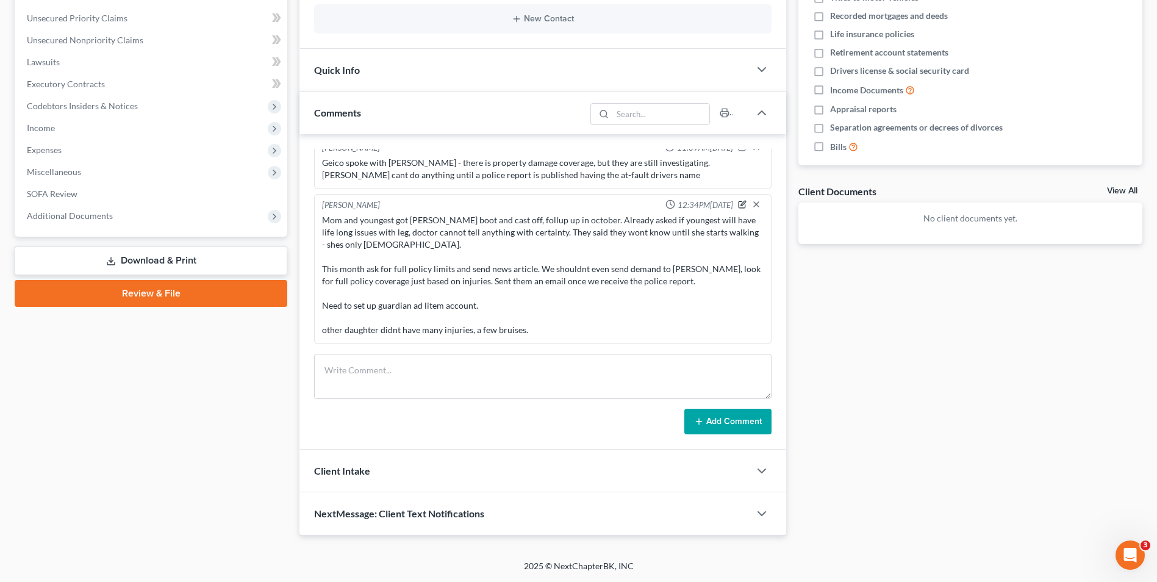
click at [738, 207] on icon "button" at bounding box center [742, 204] width 9 height 9
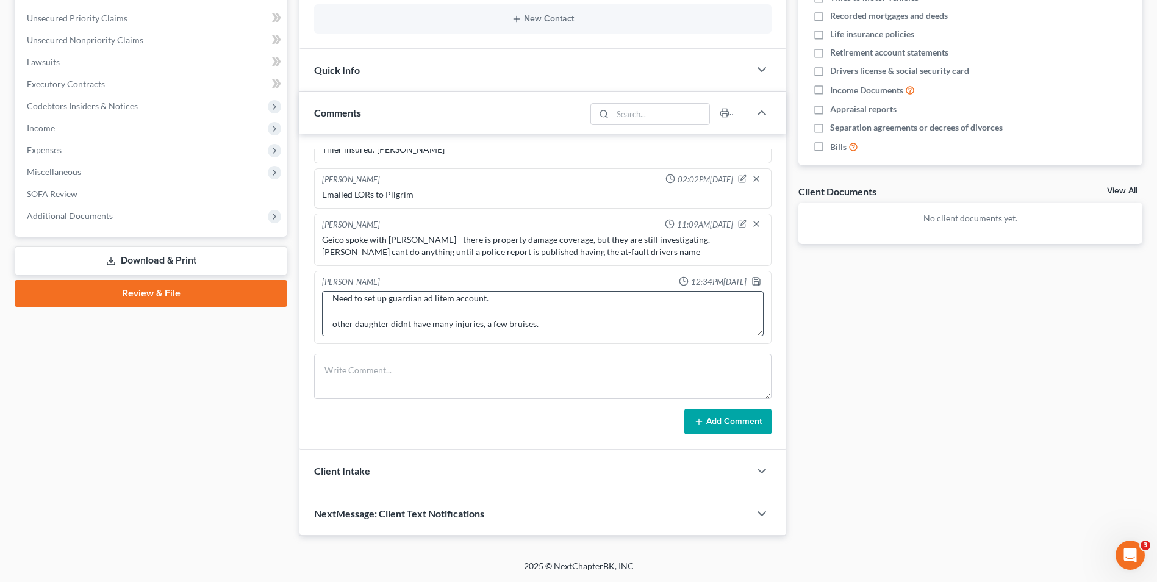
scroll to position [102, 0]
click at [571, 321] on textarea "Mom and youngest got [PERSON_NAME] boot and cast off, follup up in october. Alr…" at bounding box center [543, 313] width 442 height 45
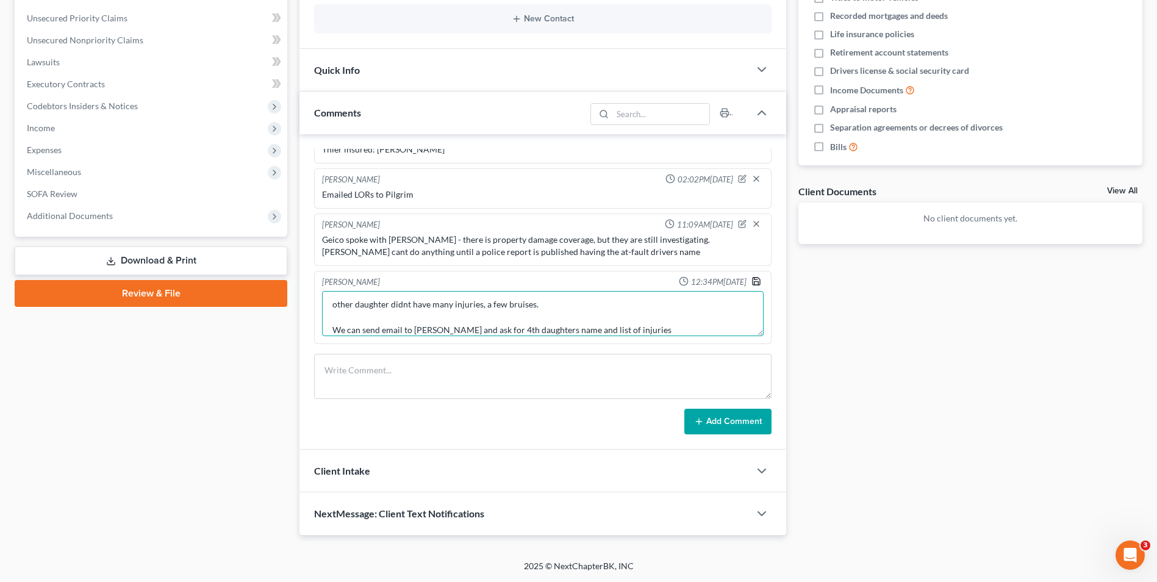
type textarea "Mom and youngest got [PERSON_NAME] boot and cast off, follup up in october. Alr…"
click at [753, 277] on icon "button" at bounding box center [756, 280] width 7 height 7
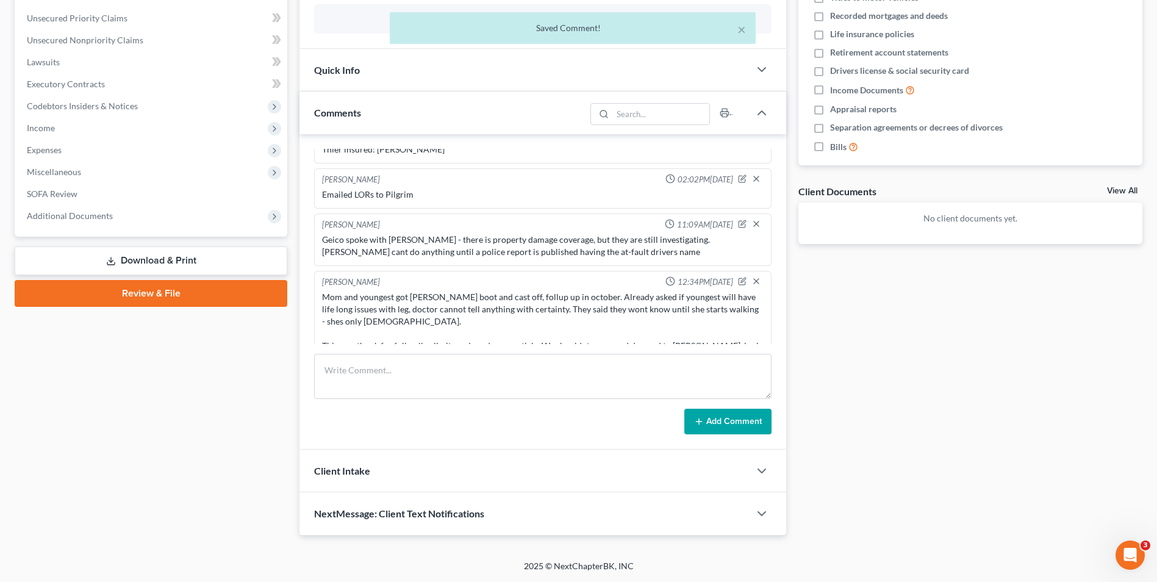
scroll to position [605, 0]
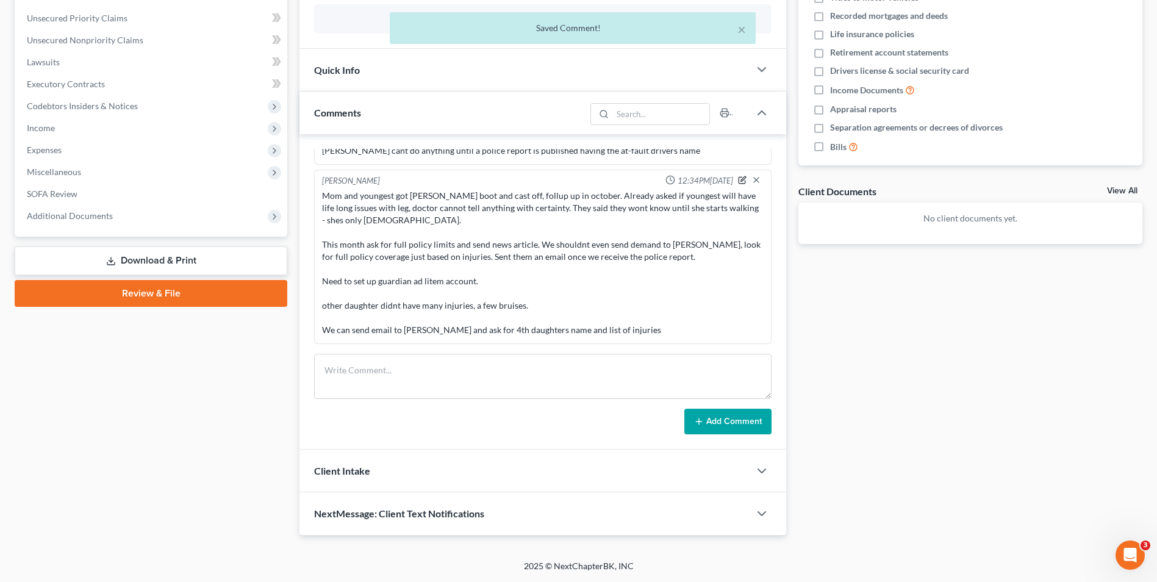
click at [738, 181] on icon "button" at bounding box center [742, 180] width 9 height 9
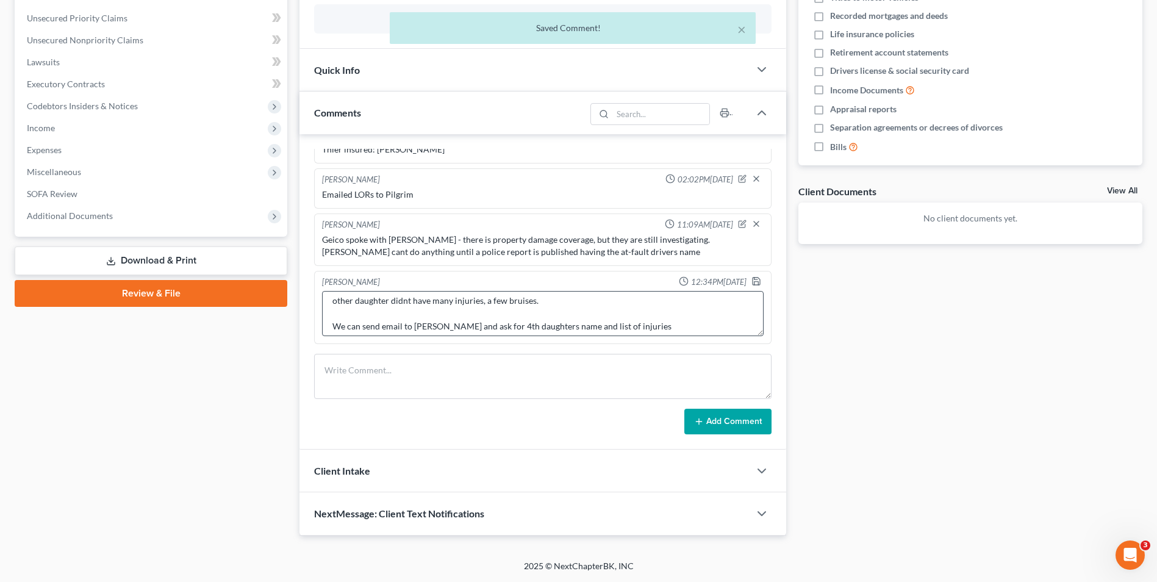
scroll to position [128, 0]
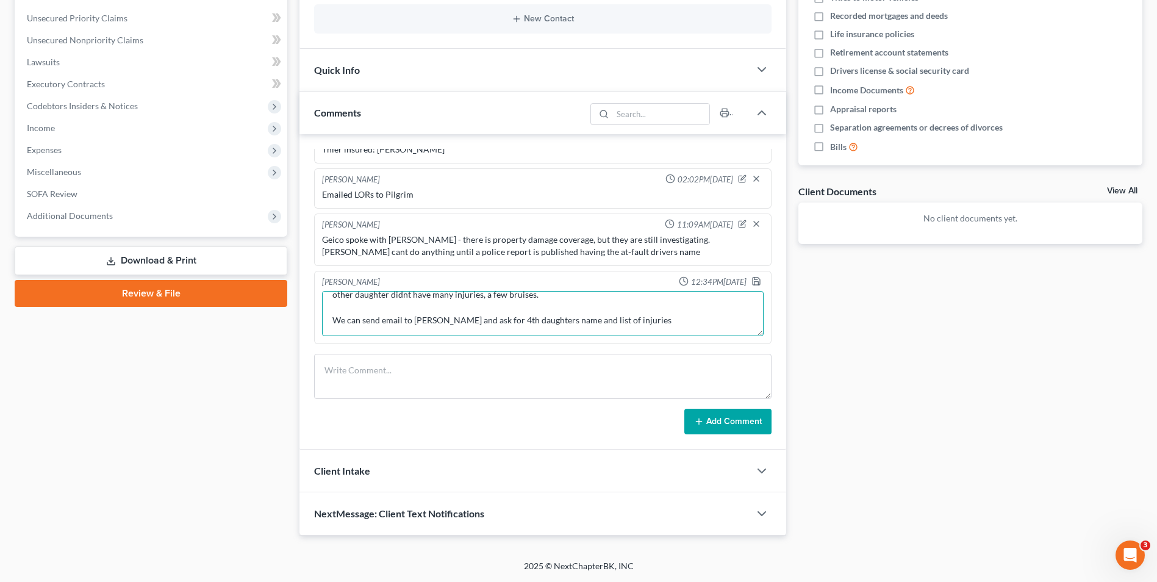
click at [653, 318] on textarea "Mom and youngest got [PERSON_NAME] boot and cast off, follup up in october. Alr…" at bounding box center [543, 313] width 442 height 45
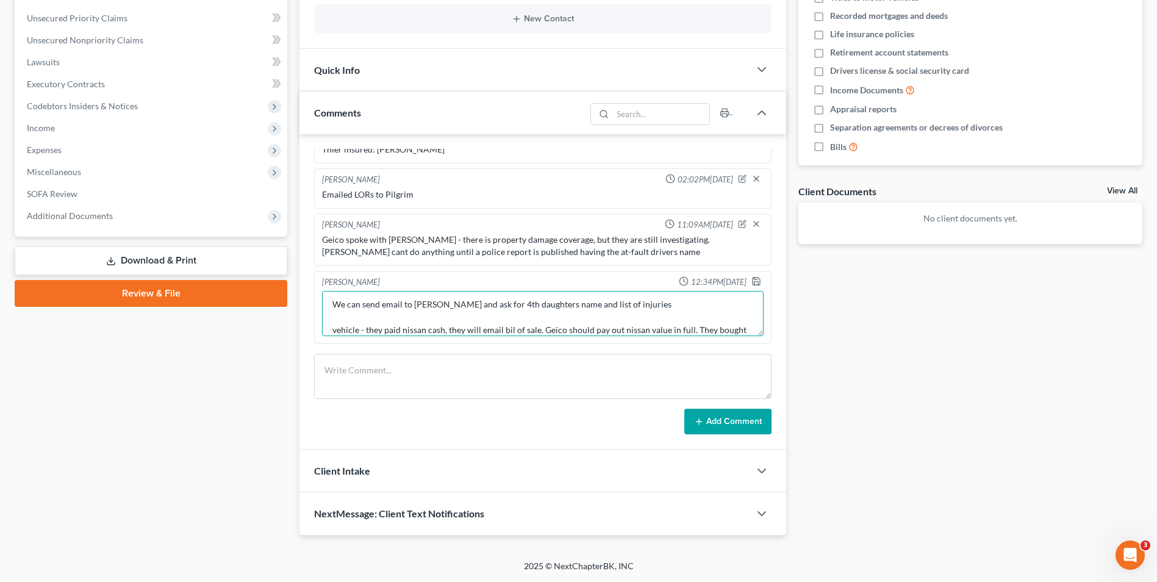
scroll to position [157, 0]
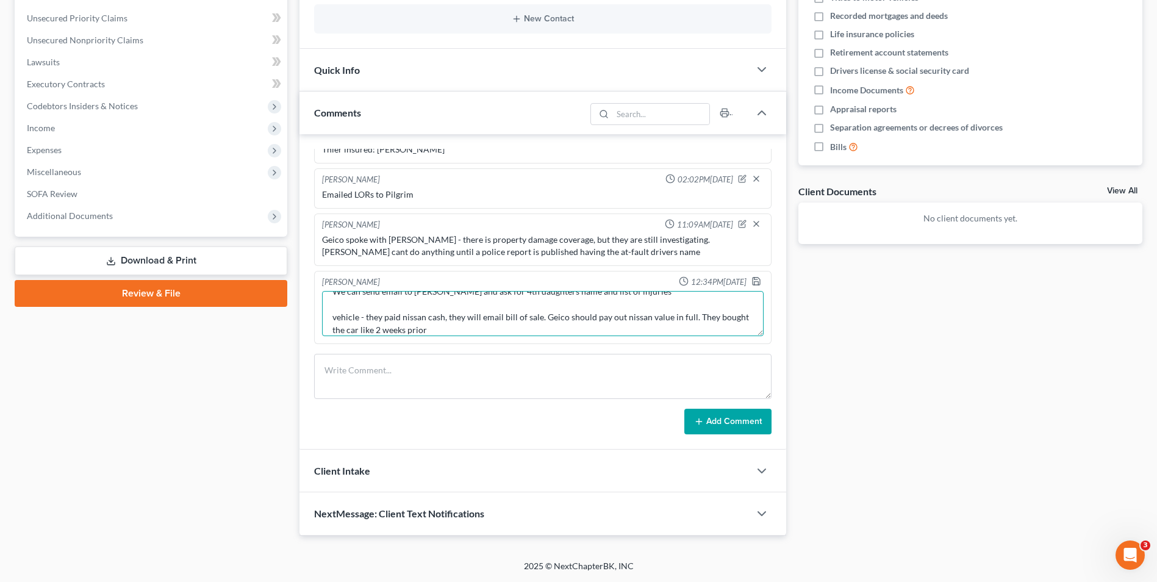
click at [549, 334] on textarea "Mom and youngest got [PERSON_NAME] boot and cast off, follup up in october. Alr…" at bounding box center [543, 313] width 442 height 45
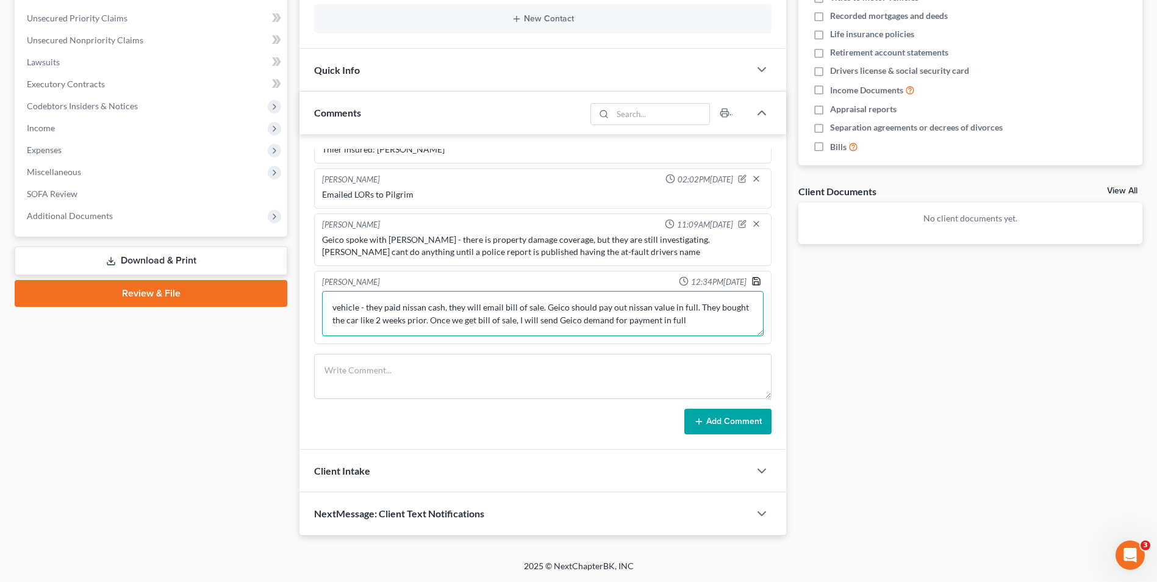
type textarea "Mom and youngest got [PERSON_NAME] boot and cast off, follup up in october. Alr…"
click at [751, 282] on icon "button" at bounding box center [756, 281] width 10 height 10
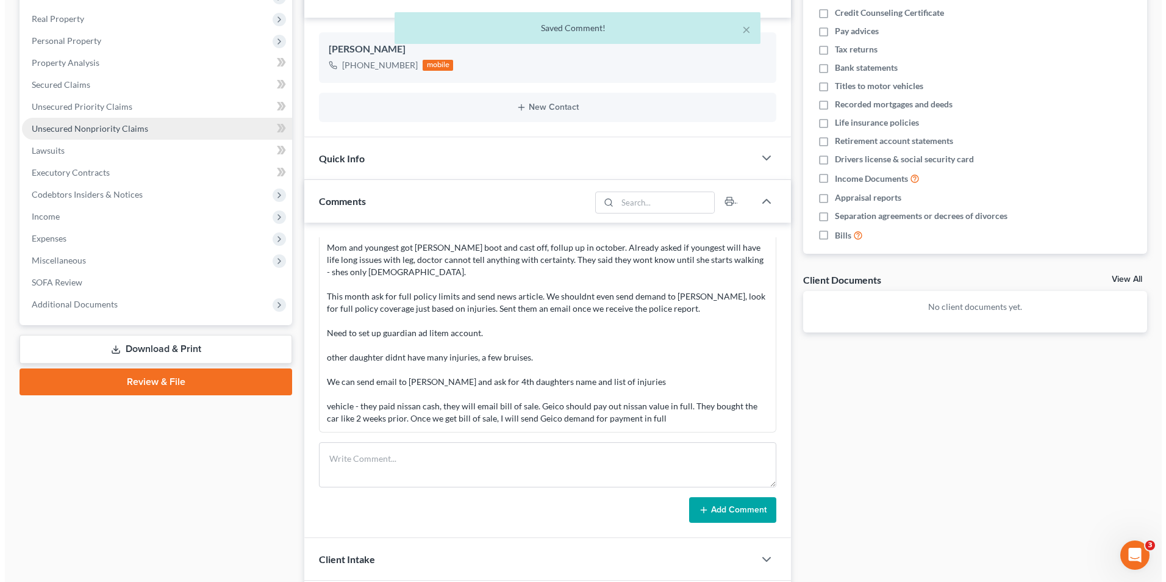
scroll to position [0, 0]
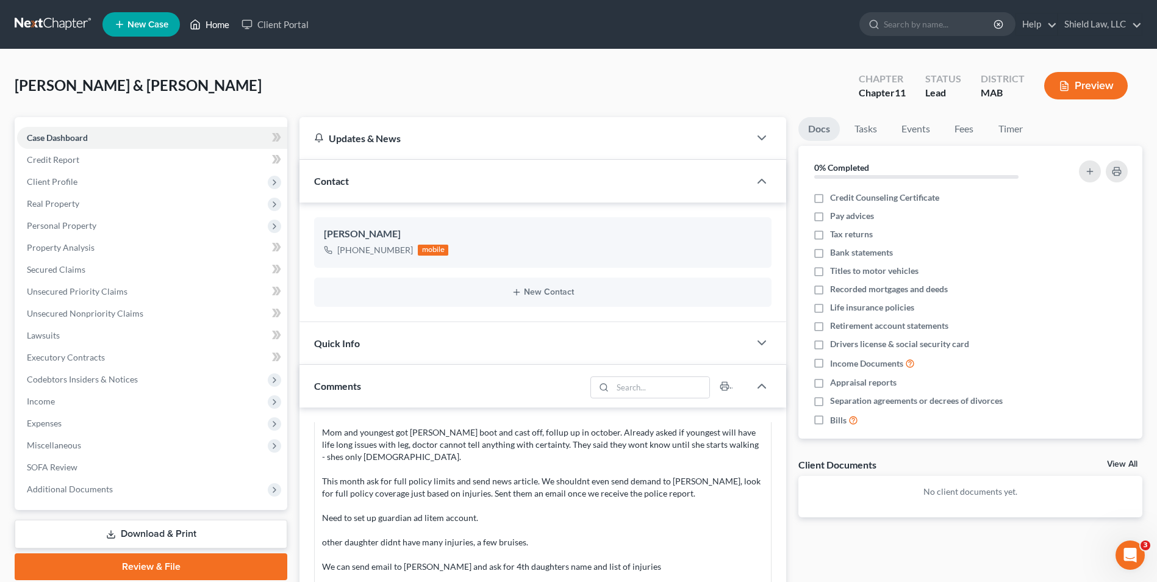
drag, startPoint x: 201, startPoint y: 18, endPoint x: 585, endPoint y: 277, distance: 462.9
click at [201, 18] on icon at bounding box center [195, 24] width 11 height 15
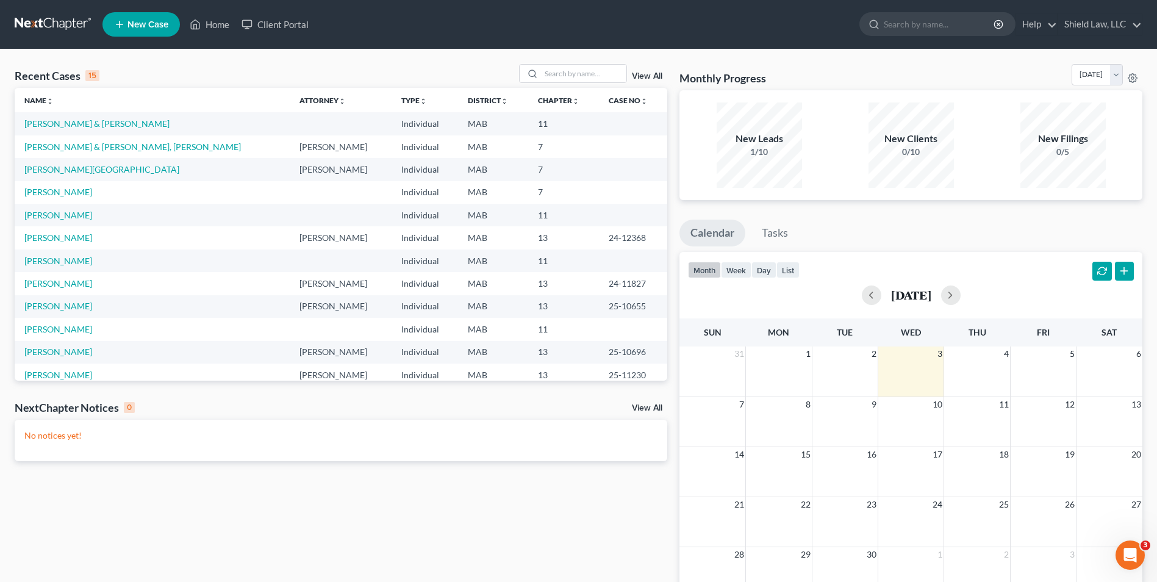
click at [612, 62] on div "Recent Cases 15 View All Name unfold_more expand_more expand_less Attorney unfo…" at bounding box center [578, 365] width 1157 height 633
click at [606, 72] on input "search" at bounding box center [583, 74] width 85 height 18
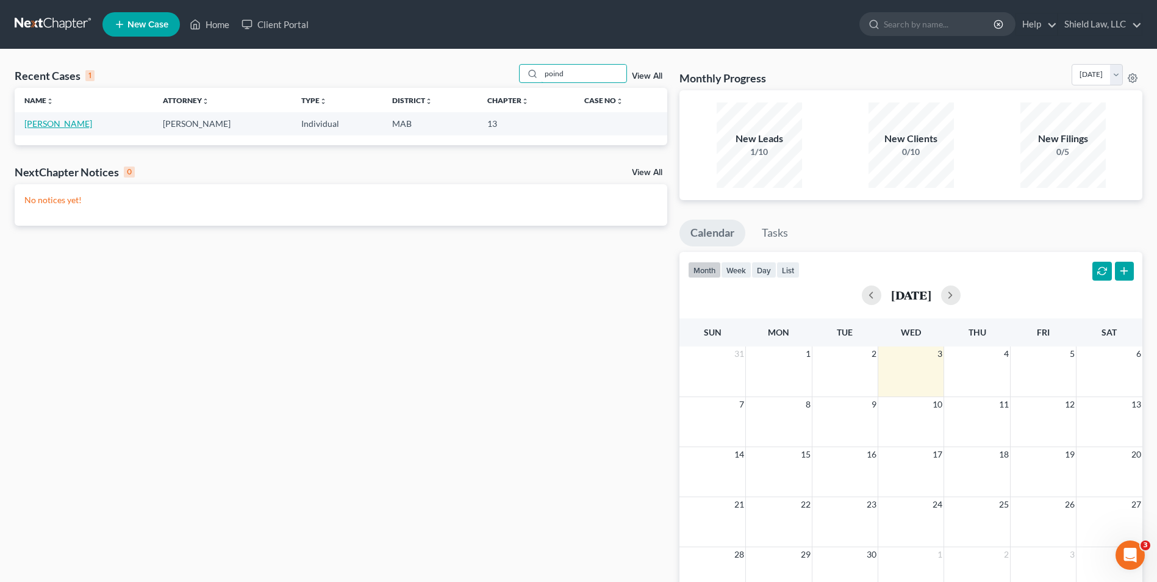
type input "poind"
click at [62, 119] on link "[PERSON_NAME]" at bounding box center [58, 123] width 68 height 10
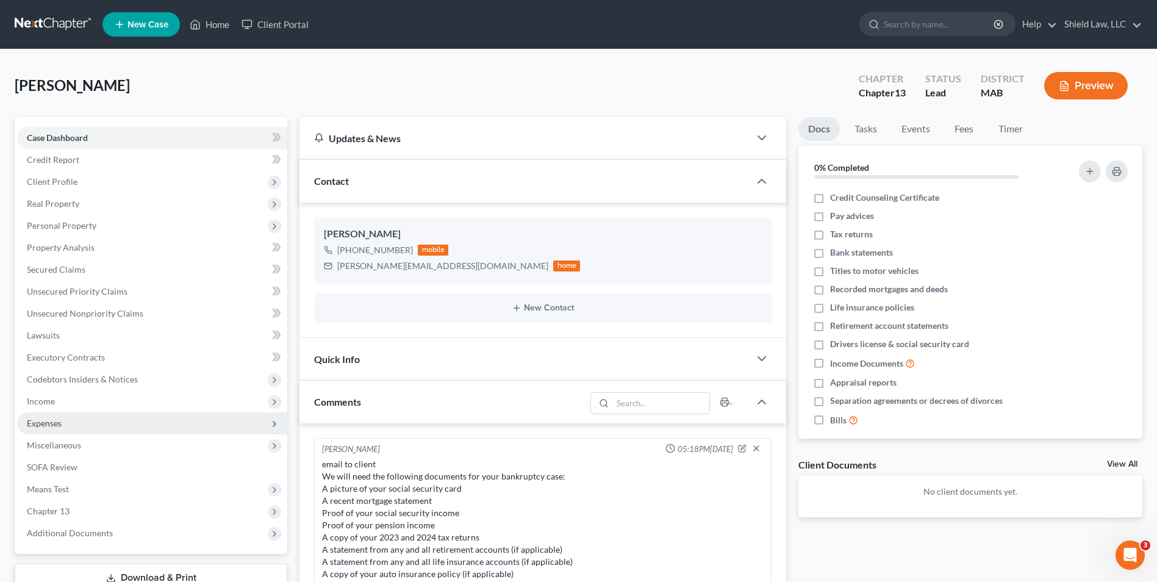
click at [65, 398] on span "Income" at bounding box center [152, 401] width 270 height 22
click at [114, 416] on link "Employment Income" at bounding box center [164, 423] width 246 height 22
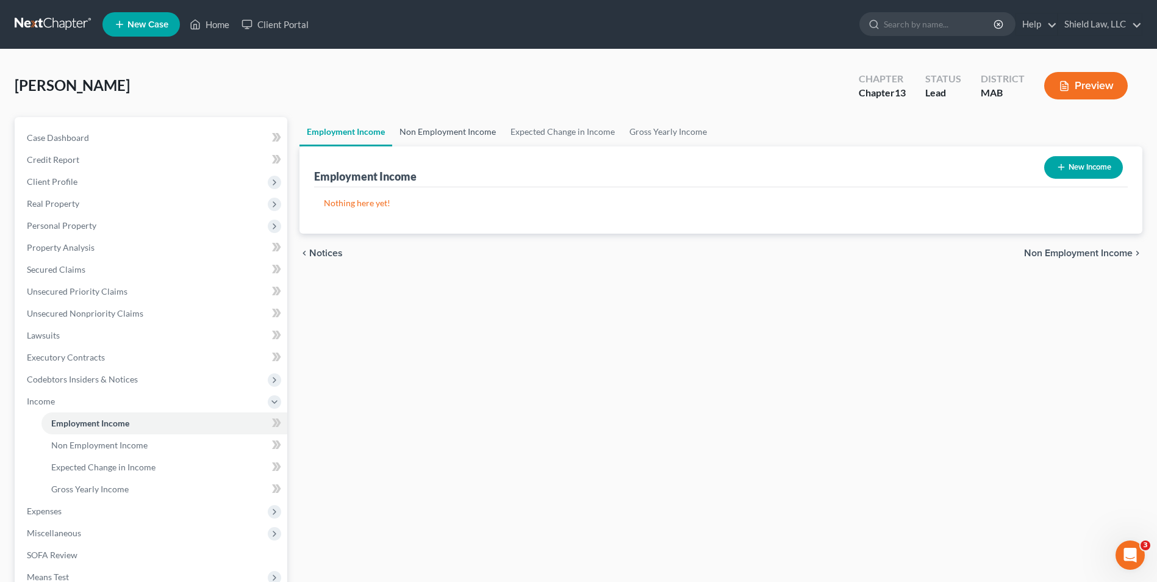
click at [440, 131] on link "Non Employment Income" at bounding box center [447, 131] width 111 height 29
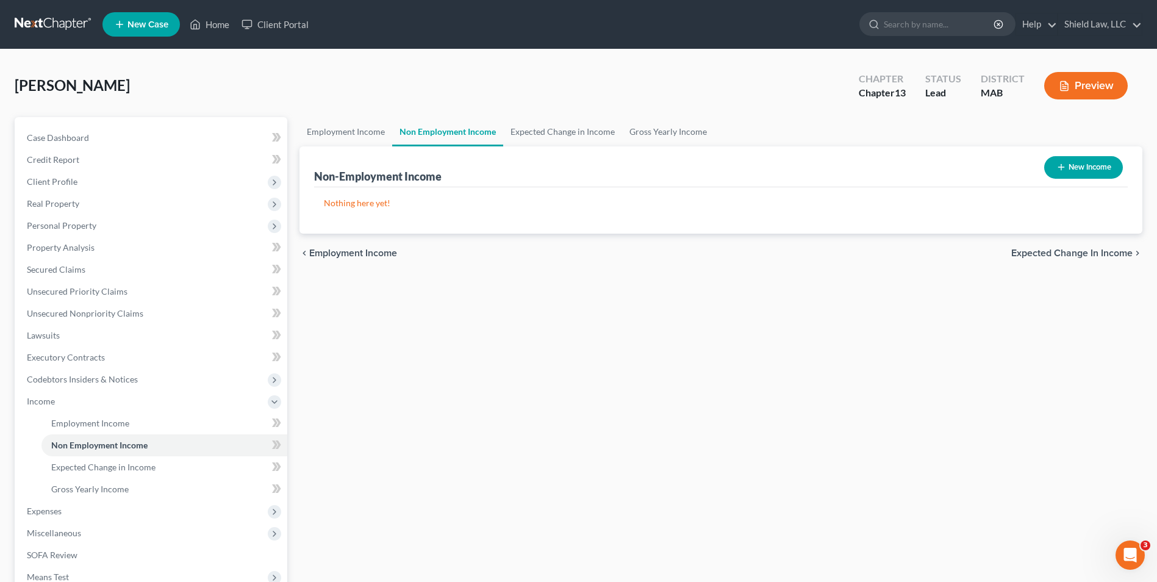
click at [1092, 173] on button "New Income" at bounding box center [1083, 167] width 79 height 23
select select "0"
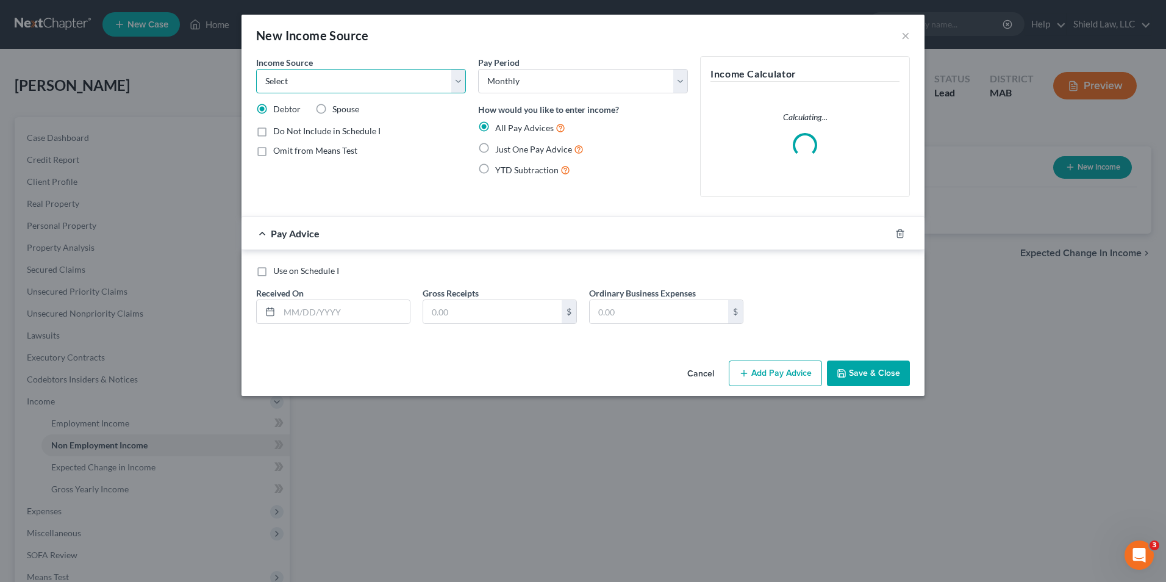
click at [337, 85] on select "Select Unemployment Disability (from employer) Pension Retirement Social Securi…" at bounding box center [361, 81] width 210 height 24
select select "4"
click at [256, 69] on select "Select Unemployment Disability (from employer) Pension Retirement Social Securi…" at bounding box center [361, 81] width 210 height 24
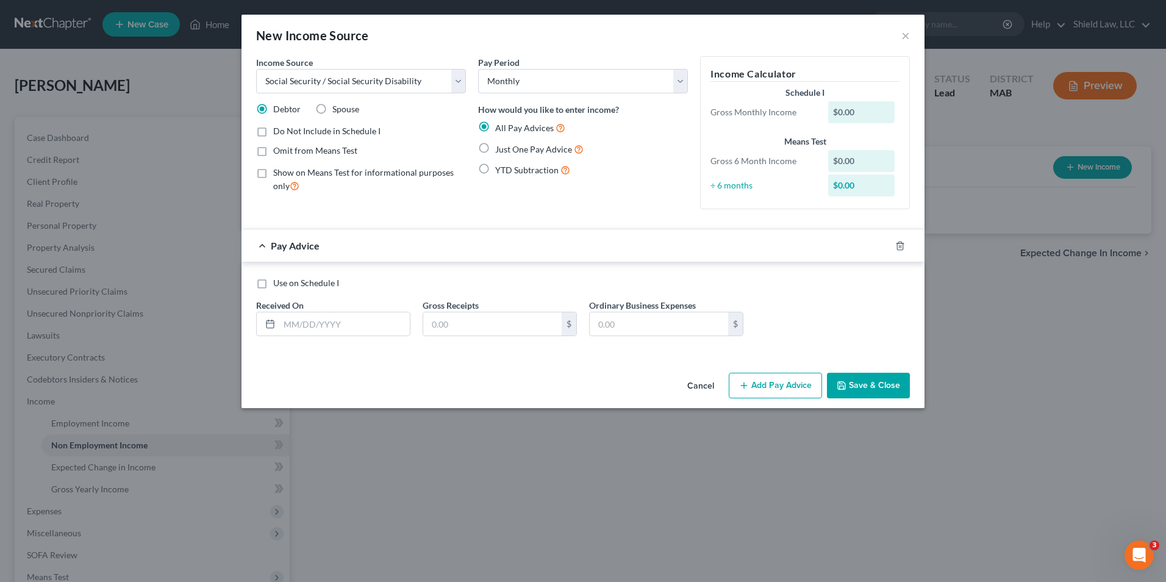
click at [495, 145] on label "Just One Pay Advice" at bounding box center [539, 149] width 88 height 14
click at [500, 145] on input "Just One Pay Advice" at bounding box center [504, 146] width 8 height 8
radio input "true"
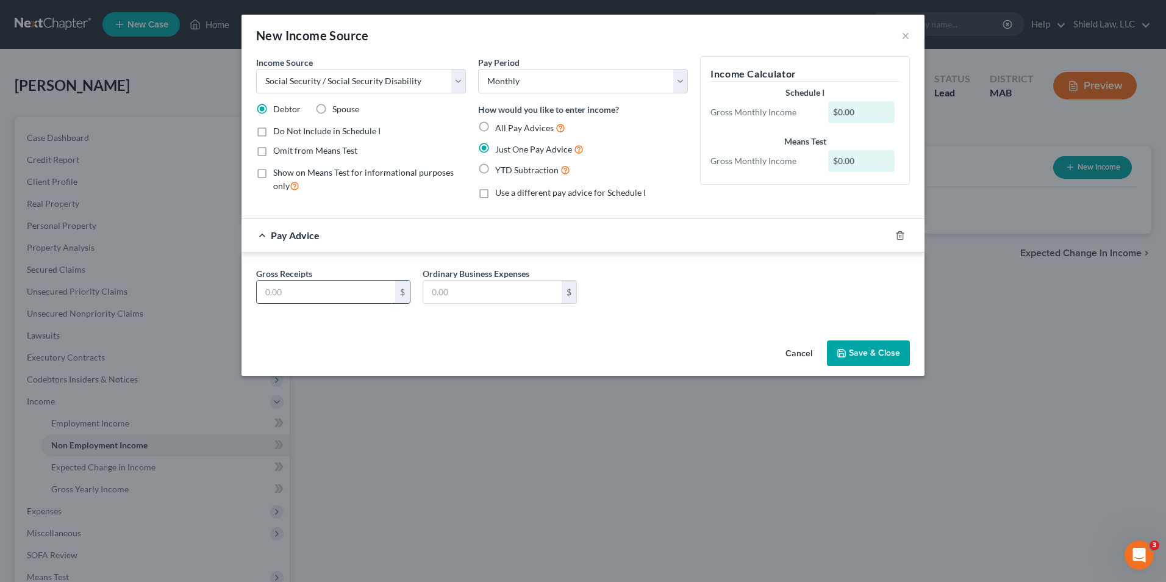
drag, startPoint x: 338, startPoint y: 301, endPoint x: 334, endPoint y: 293, distance: 8.2
click at [338, 301] on input "text" at bounding box center [326, 292] width 138 height 23
type input "1,608"
click at [875, 349] on button "Save & Close" at bounding box center [868, 353] width 83 height 26
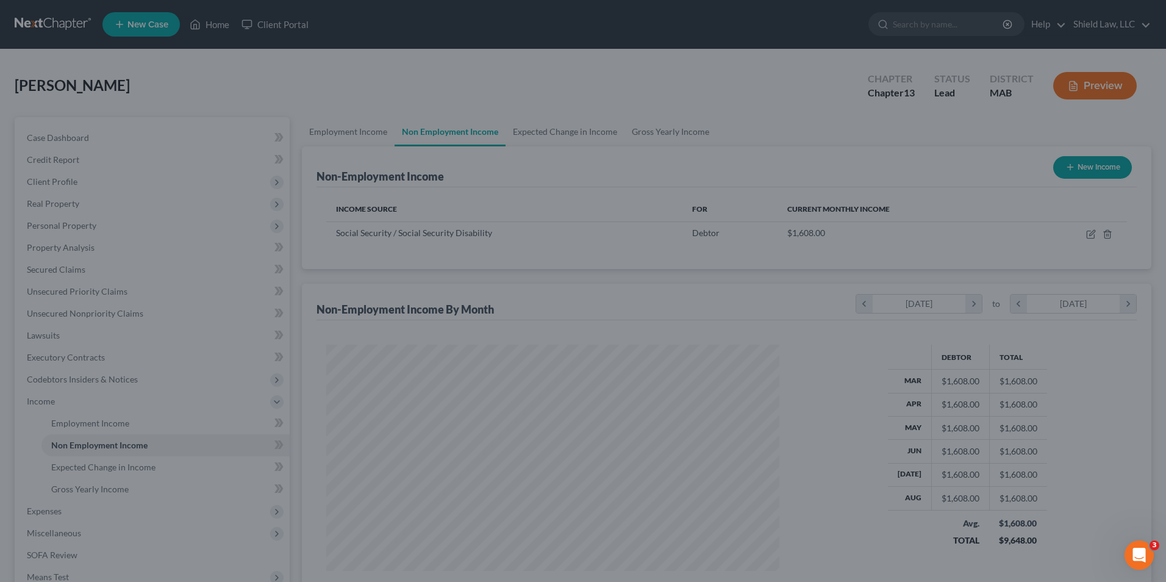
scroll to position [609614, 609363]
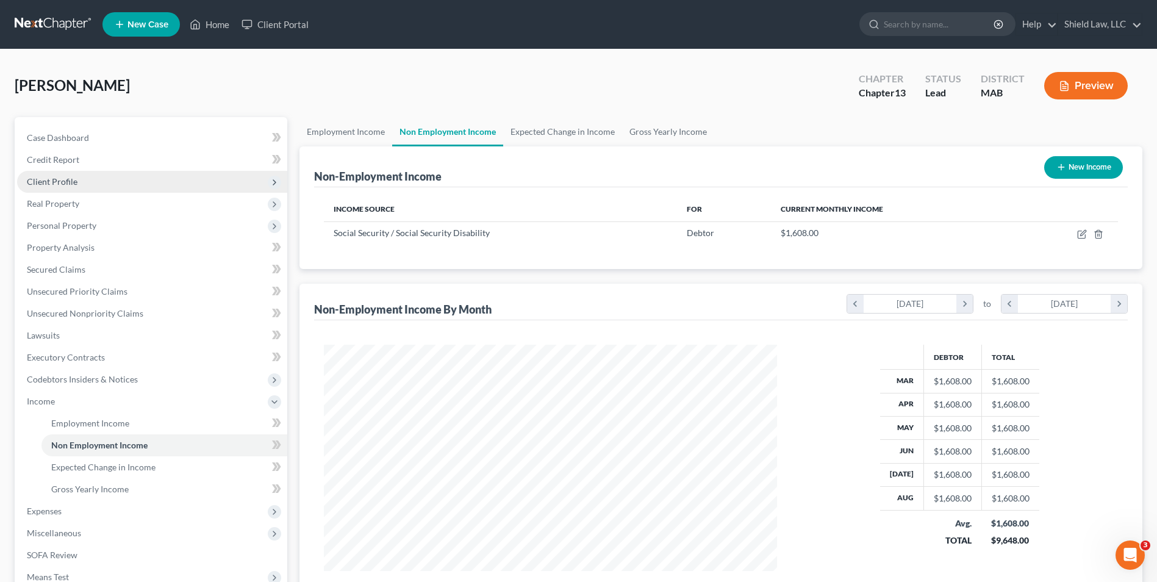
click at [65, 182] on span "Client Profile" at bounding box center [52, 181] width 51 height 10
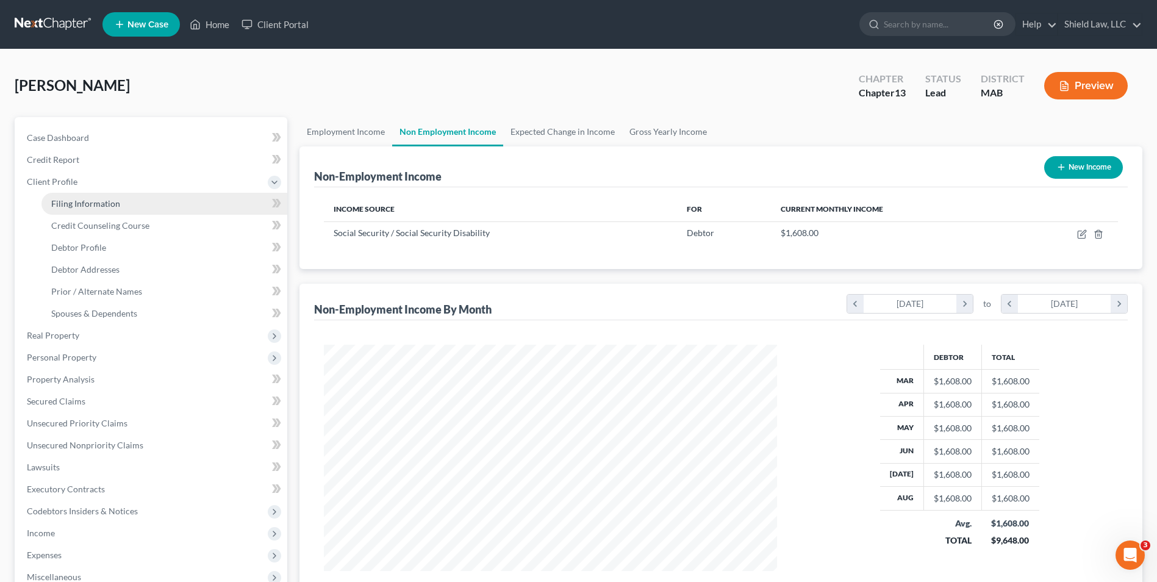
click at [101, 200] on span "Filing Information" at bounding box center [85, 203] width 69 height 10
select select "1"
select select "0"
select select "3"
select select "22"
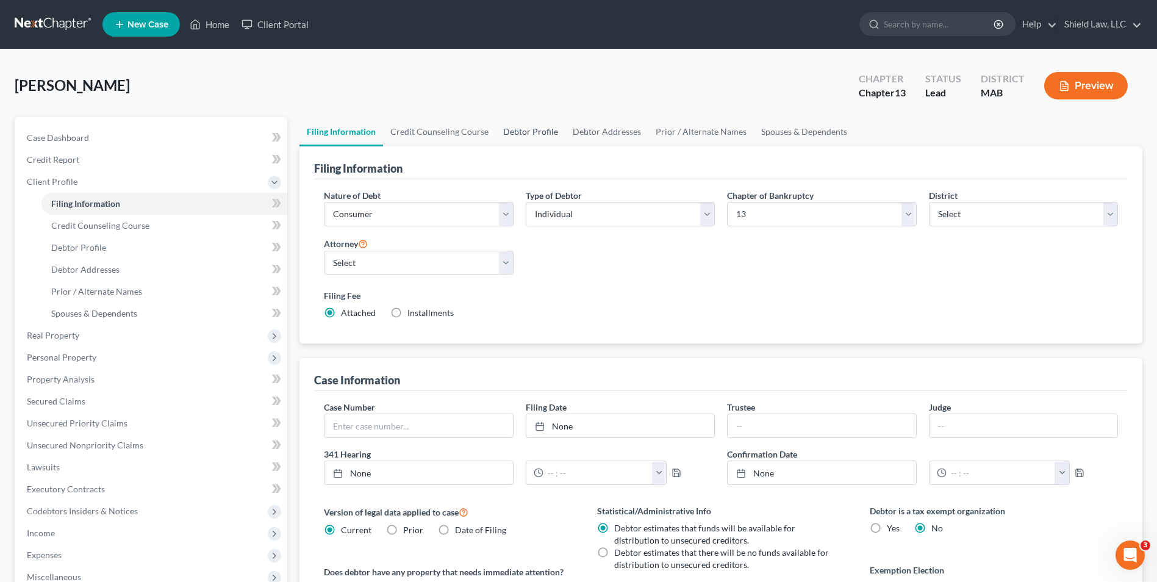
click at [537, 129] on link "Debtor Profile" at bounding box center [531, 131] width 70 height 29
select select "4"
select select "0"
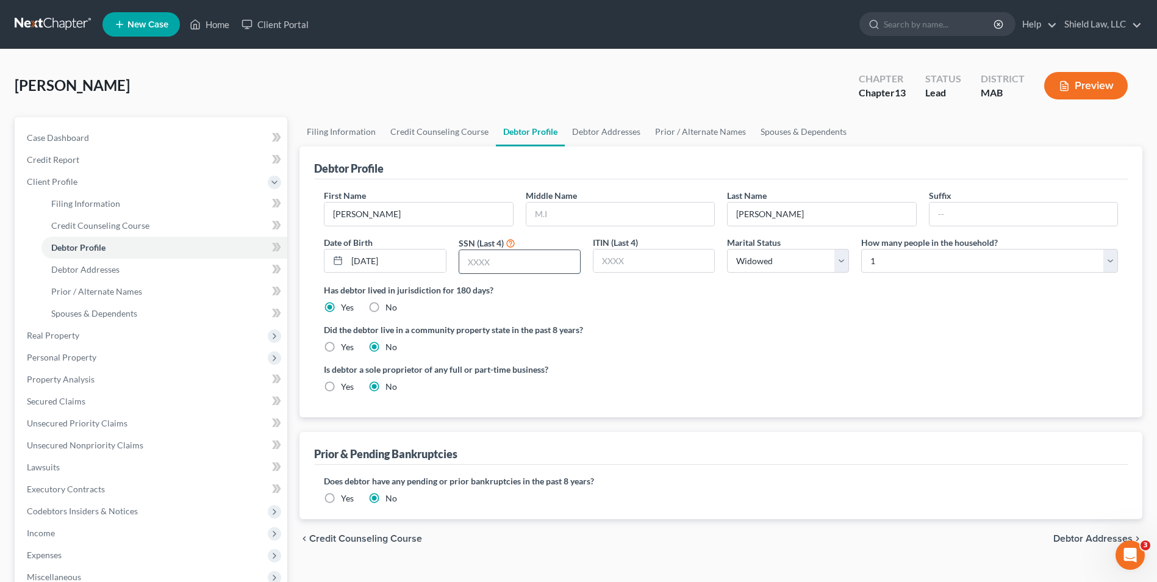
click at [492, 269] on input "text" at bounding box center [519, 261] width 121 height 23
type input "8352"
click at [734, 290] on label "Has debtor lived in jurisdiction for 180 days?" at bounding box center [721, 290] width 794 height 13
click at [73, 332] on span "Real Property" at bounding box center [53, 335] width 52 height 10
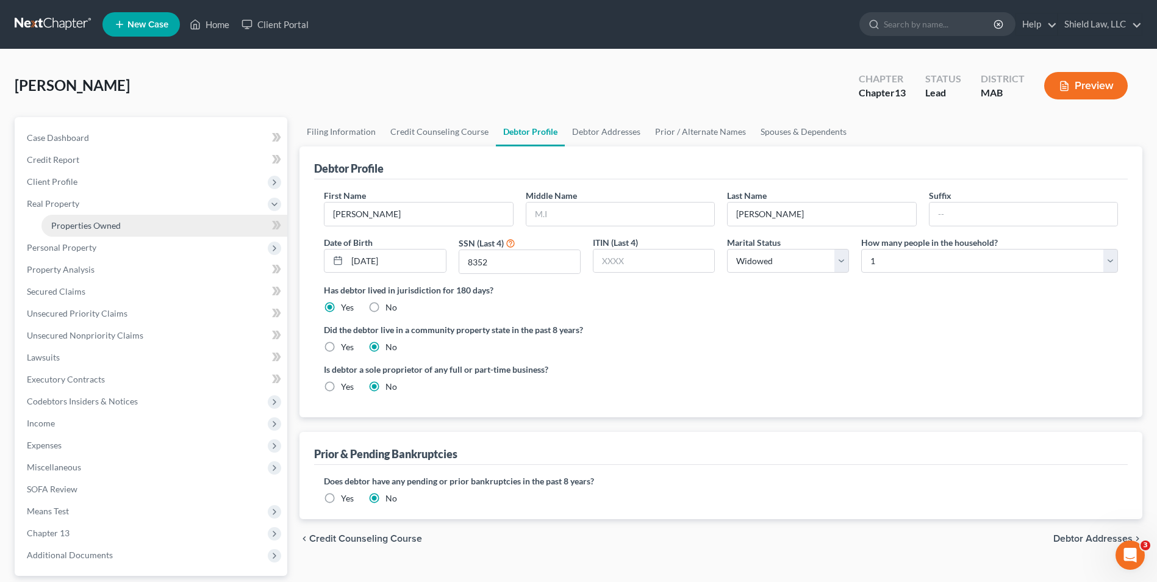
click at [95, 216] on link "Properties Owned" at bounding box center [164, 226] width 246 height 22
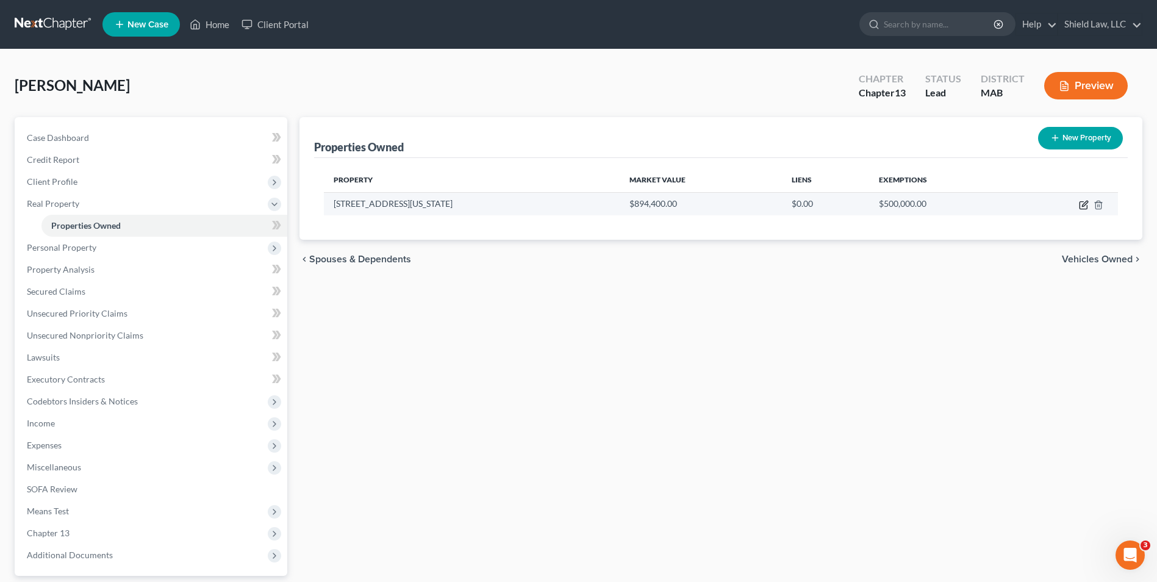
click at [1080, 205] on icon "button" at bounding box center [1082, 205] width 7 height 7
select select "22"
select select "0"
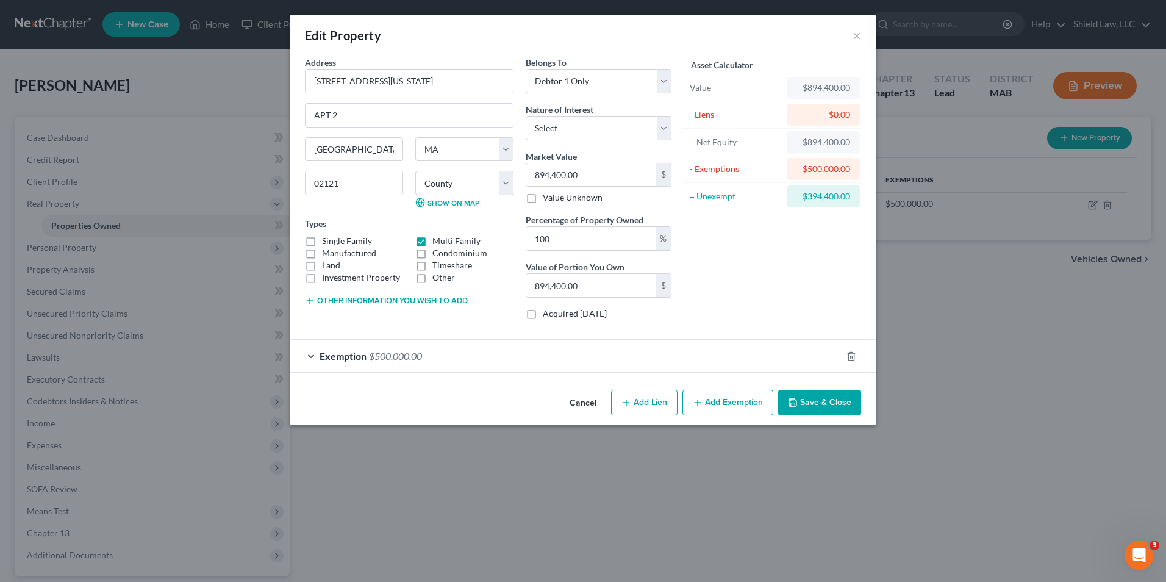
click at [649, 402] on button "Add Lien" at bounding box center [644, 403] width 66 height 26
select select "0"
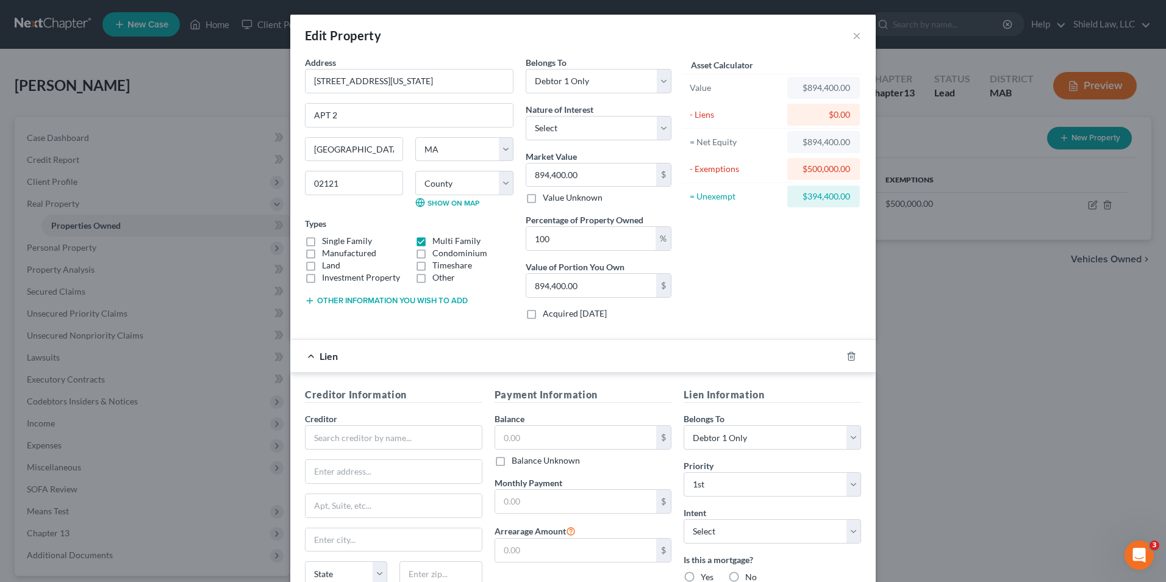
scroll to position [161, 0]
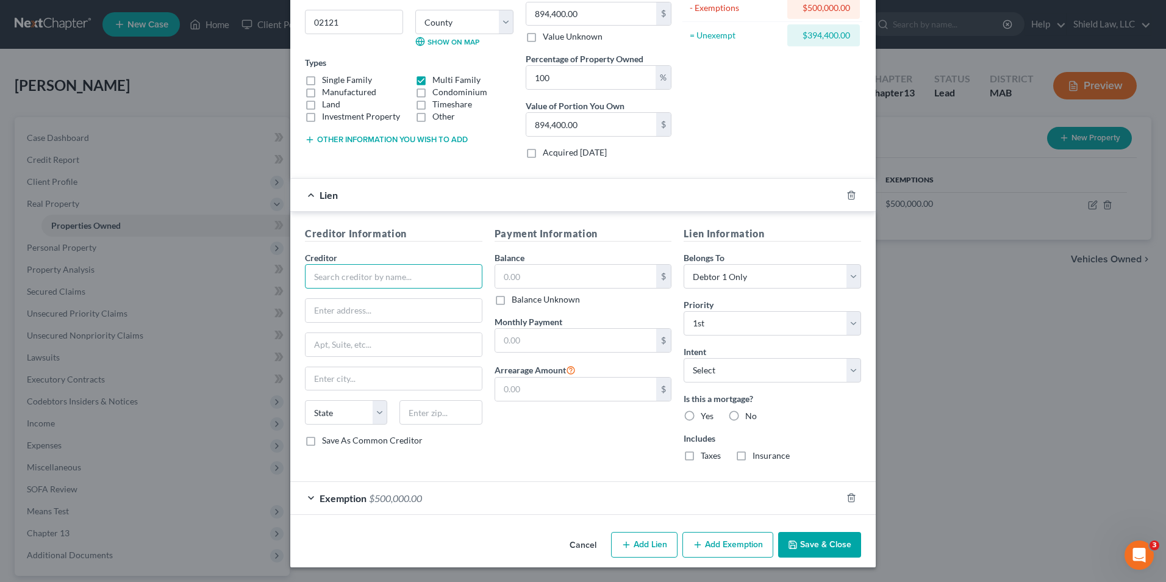
click at [347, 270] on input "text" at bounding box center [393, 276] width 177 height 24
type input "PennyMac"
type input "PO Box 514387"
type input "90051"
click at [567, 276] on input "text" at bounding box center [576, 276] width 162 height 23
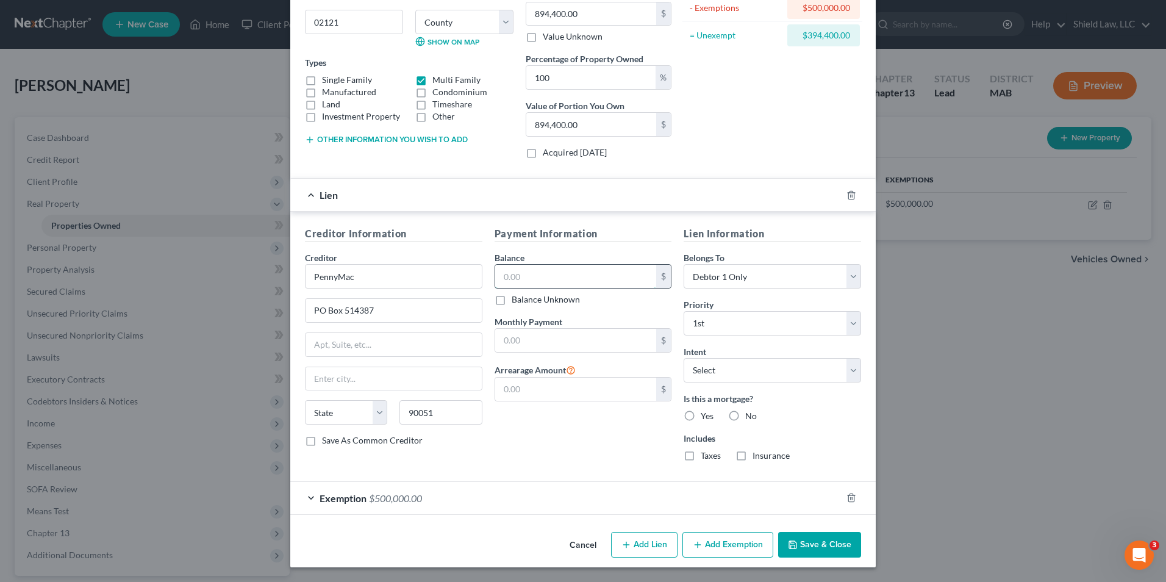
type input "[GEOGRAPHIC_DATA]"
select select "4"
type input "446,244"
drag, startPoint x: 621, startPoint y: 381, endPoint x: 667, endPoint y: 382, distance: 45.8
click at [621, 381] on input "text" at bounding box center [576, 388] width 162 height 23
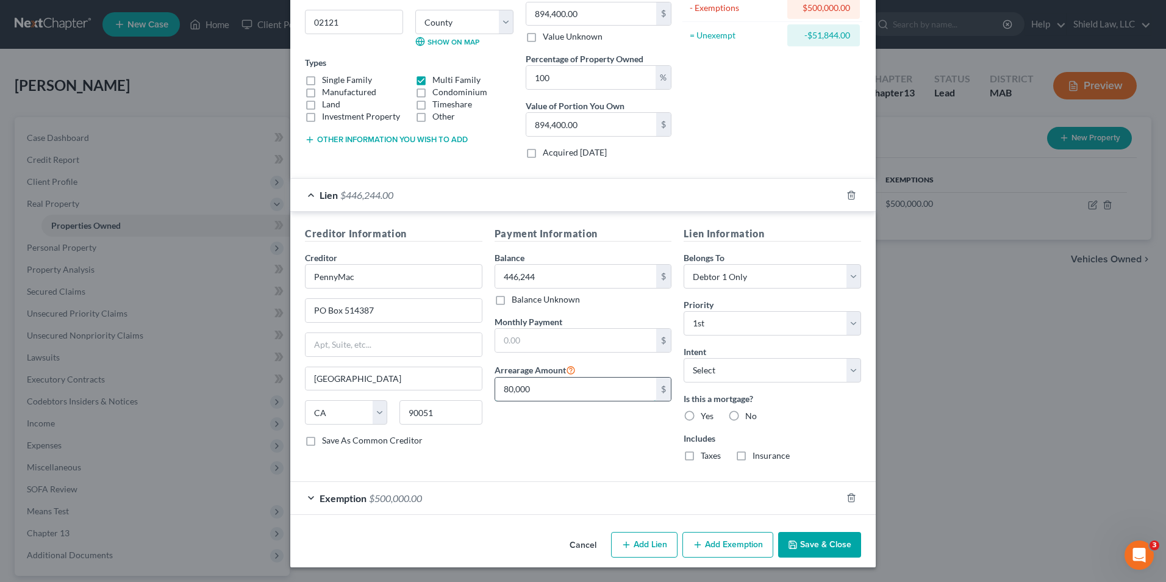
drag, startPoint x: 565, startPoint y: 395, endPoint x: 520, endPoint y: 388, distance: 45.6
click at [471, 395] on div "Creditor Information Creditor * PennyMac [GEOGRAPHIC_DATA] [GEOGRAPHIC_DATA] [U…" at bounding box center [583, 348] width 568 height 245
type input "90,000"
click at [701, 414] on label "Yes" at bounding box center [707, 416] width 13 height 12
click at [706, 414] on input "Yes" at bounding box center [710, 414] width 8 height 8
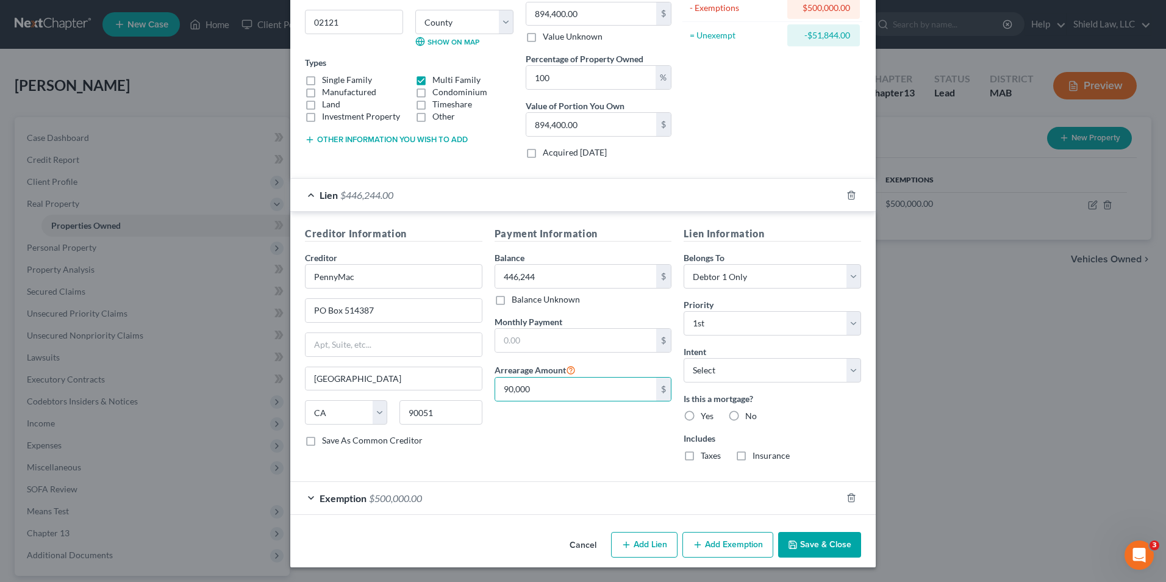
radio input "true"
click at [820, 545] on button "Save & Close" at bounding box center [819, 545] width 83 height 26
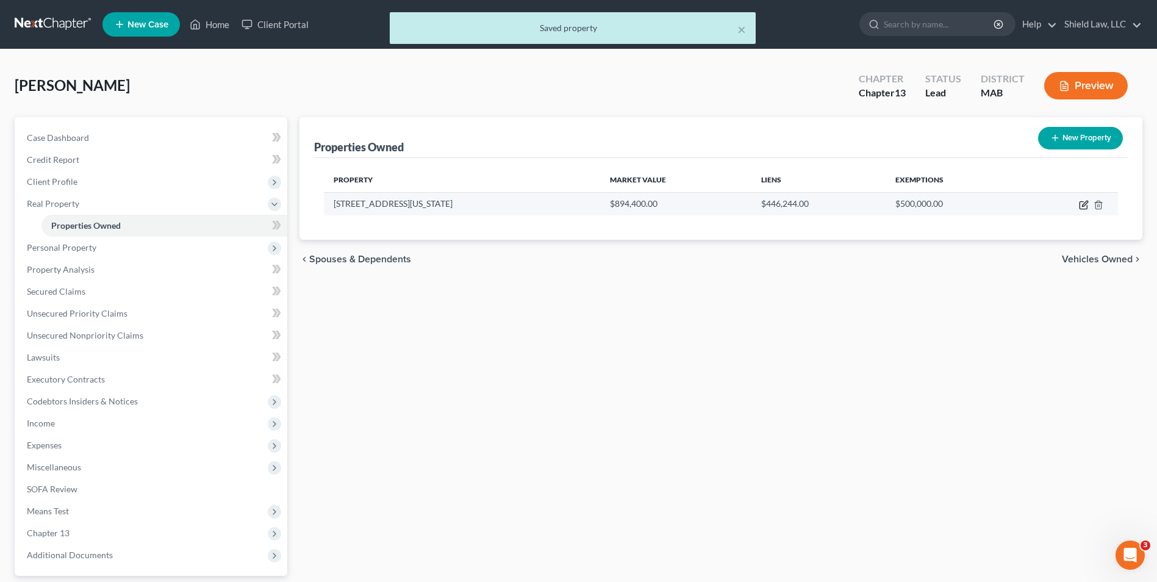
click at [1083, 203] on icon "button" at bounding box center [1084, 205] width 10 height 10
select select "22"
select select "12"
select select "0"
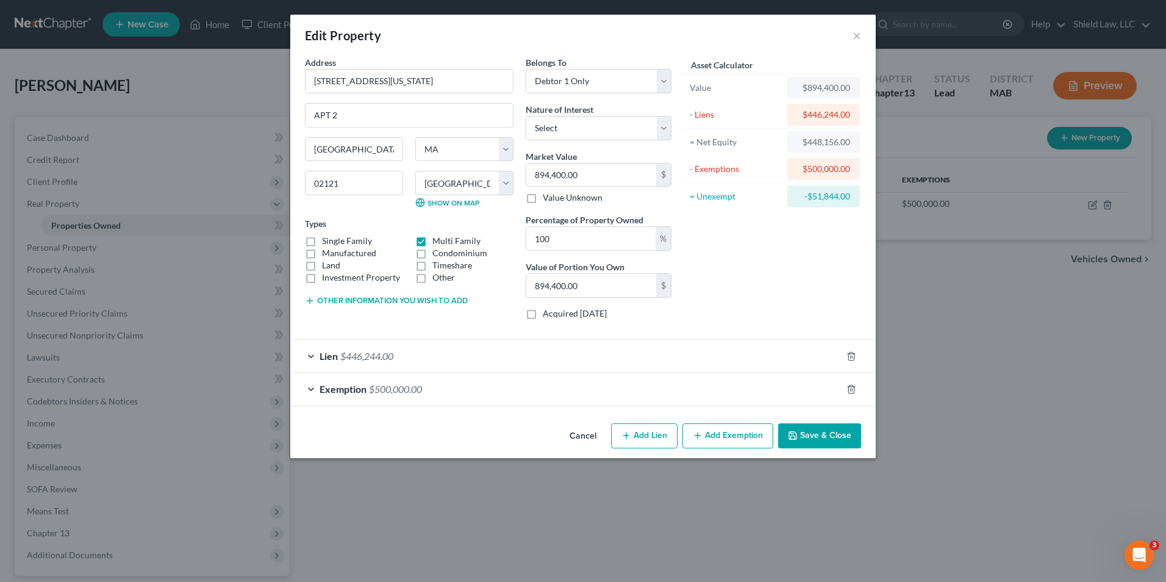
click at [707, 402] on div "Exemption $500,000.00" at bounding box center [565, 389] width 551 height 32
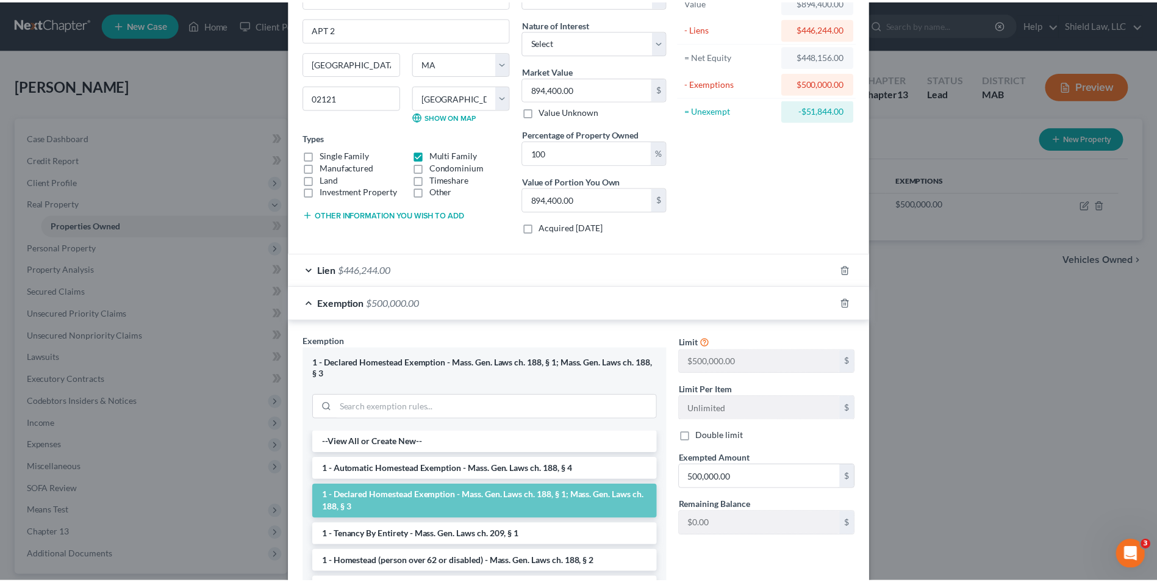
scroll to position [217, 0]
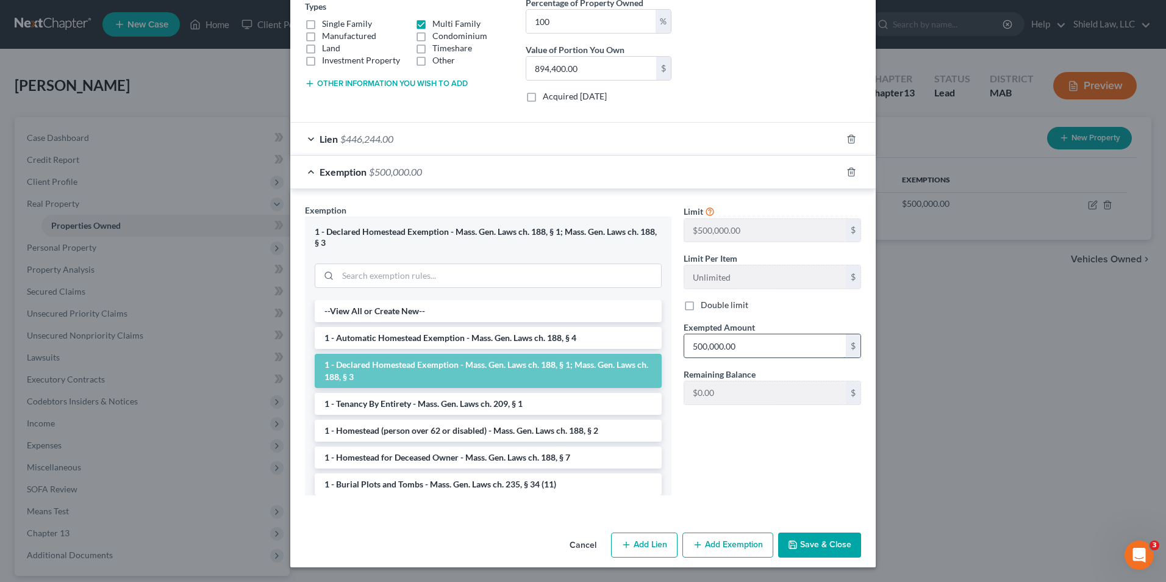
click at [760, 344] on input "500,000.00" at bounding box center [765, 345] width 162 height 23
type input "1,000,000"
click at [814, 542] on button "Save & Close" at bounding box center [819, 545] width 83 height 26
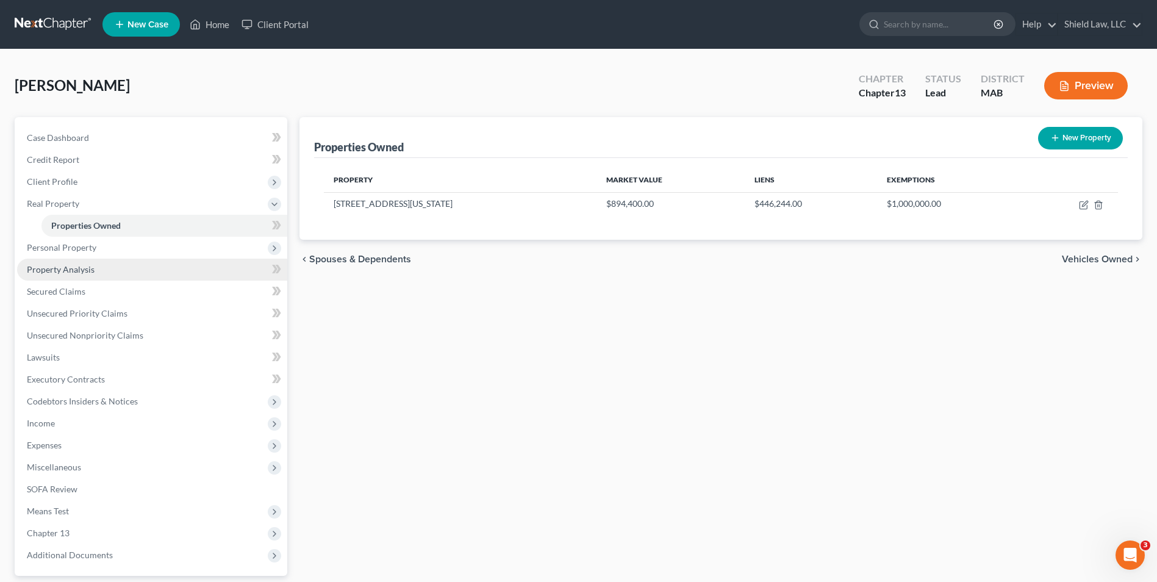
drag, startPoint x: 82, startPoint y: 273, endPoint x: 109, endPoint y: 268, distance: 27.2
click at [82, 273] on span "Property Analysis" at bounding box center [61, 269] width 68 height 10
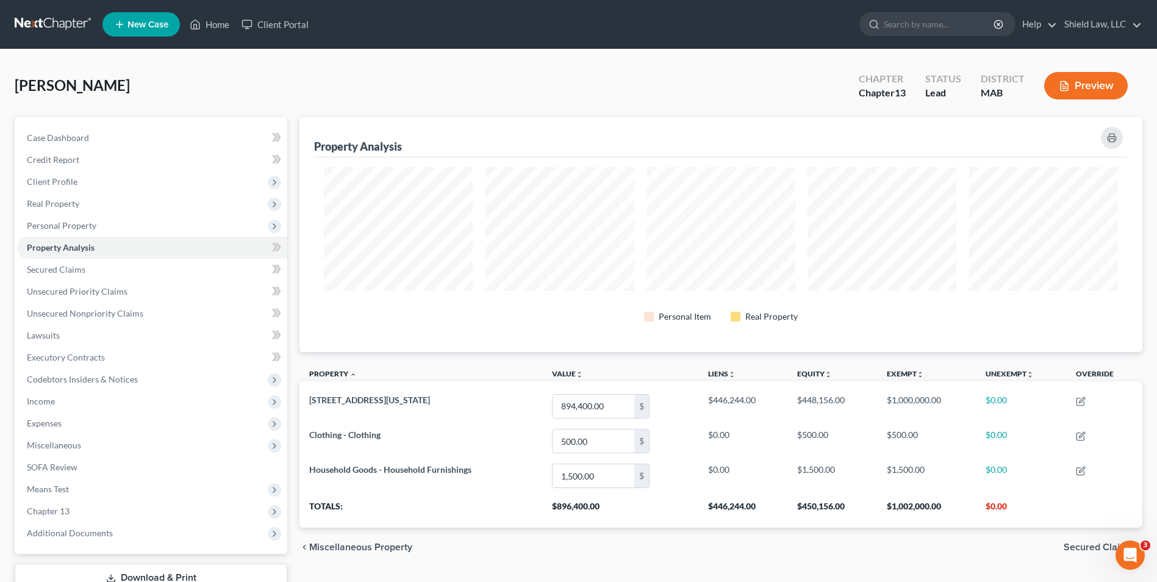
scroll to position [235, 843]
click at [77, 141] on span "Case Dashboard" at bounding box center [58, 137] width 62 height 10
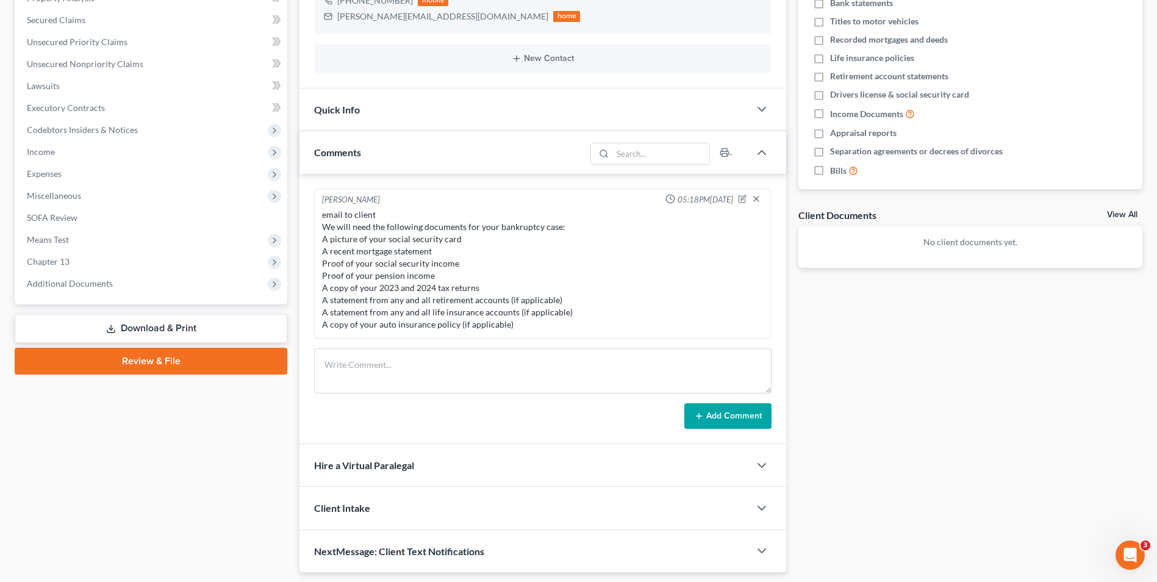
scroll to position [287, 0]
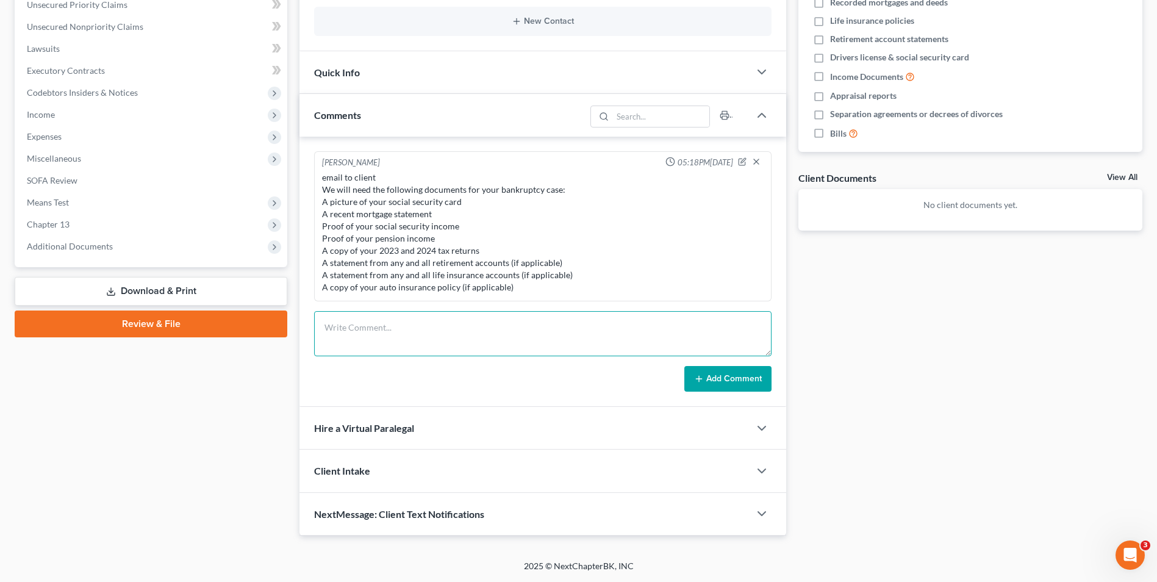
click at [403, 332] on textarea at bounding box center [542, 333] width 457 height 45
paste textarea "I am unable to open the paystubs, can you re-send them as PDFs? Additionally, d…"
type textarea "email to client I am unable to open the paystubs, can you re-send them as PDFs?…"
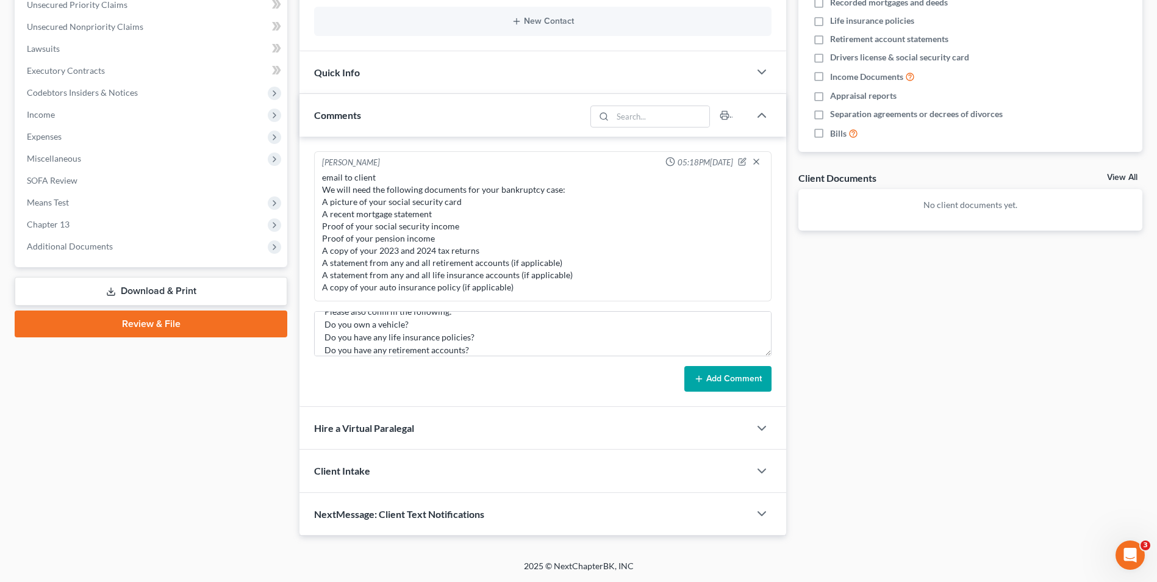
click at [724, 374] on button "Add Comment" at bounding box center [727, 379] width 87 height 26
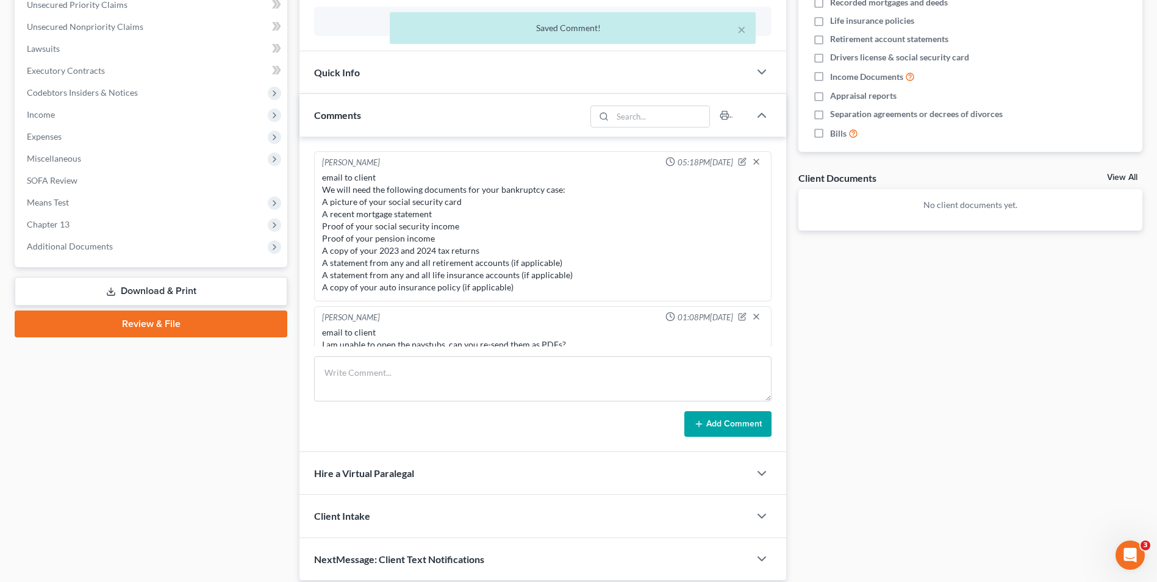
scroll to position [0, 0]
